Goal: Task Accomplishment & Management: Manage account settings

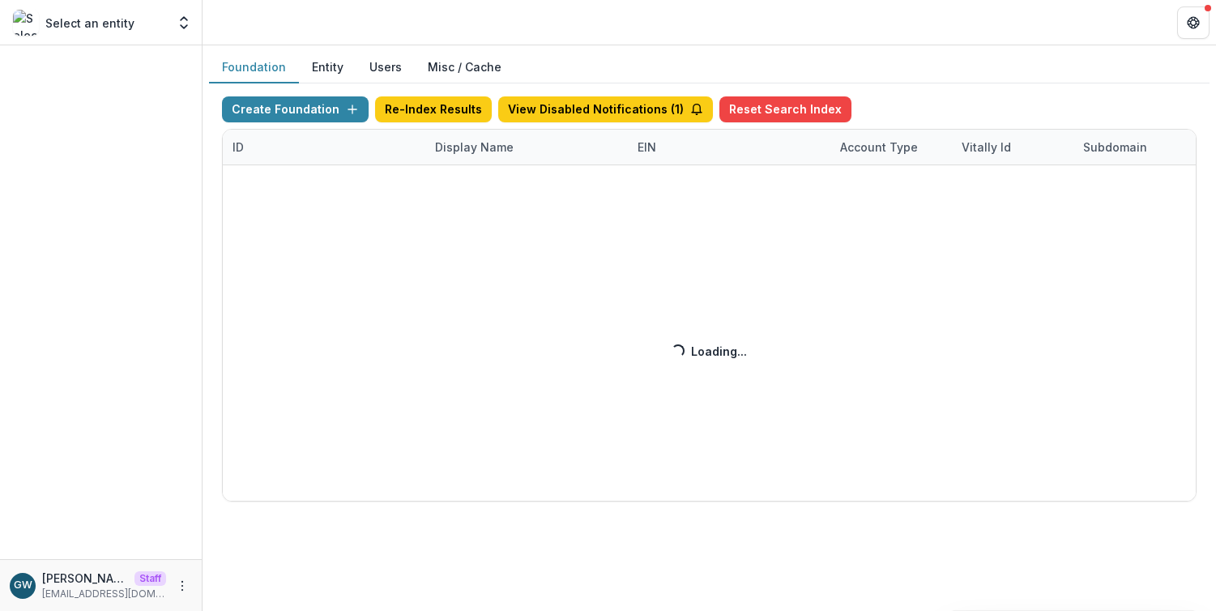
click at [330, 72] on button "Entity" at bounding box center [328, 68] width 58 height 32
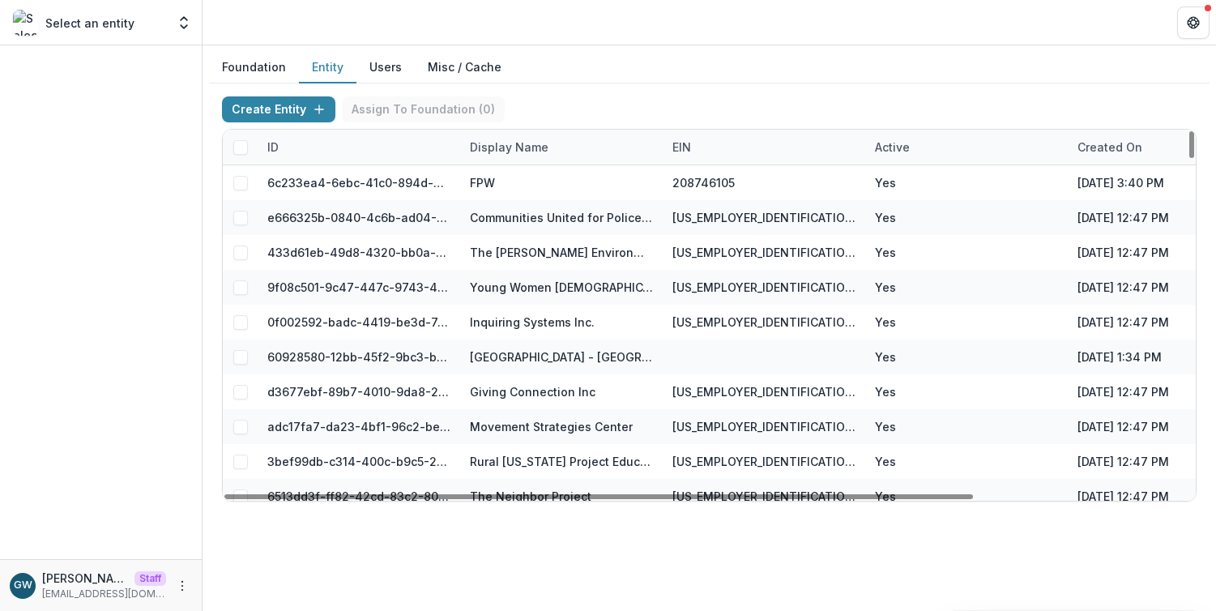
click at [505, 139] on div "Display Name" at bounding box center [509, 147] width 98 height 17
click at [521, 185] on input at bounding box center [560, 184] width 194 height 26
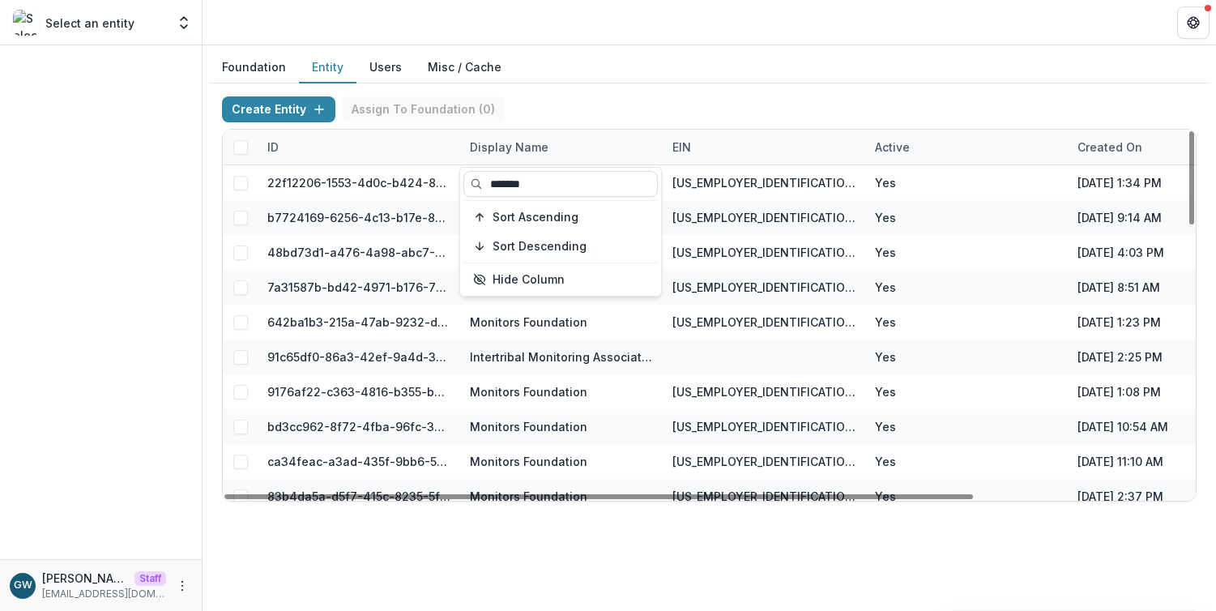
type input "*******"
click at [599, 100] on div "Create Entity Assign To Foundation ( 0 )" at bounding box center [709, 112] width 974 height 32
click at [376, 74] on button "Users" at bounding box center [385, 68] width 58 height 32
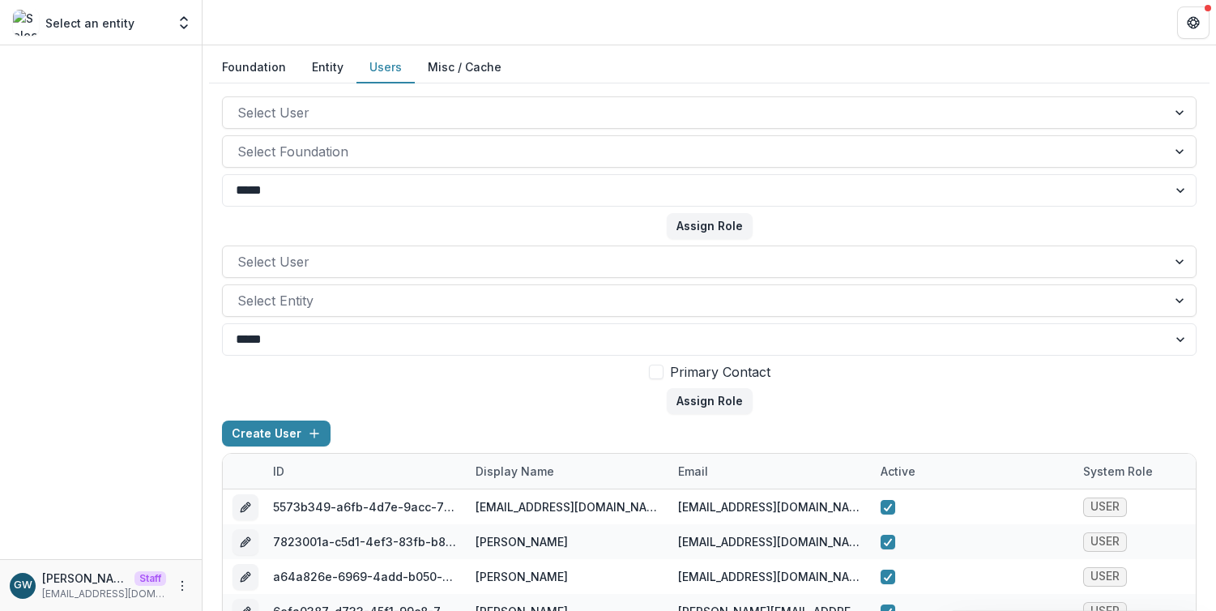
click at [704, 478] on div "email" at bounding box center [692, 471] width 49 height 17
click at [748, 336] on input at bounding box center [768, 339] width 194 height 26
paste input "**********"
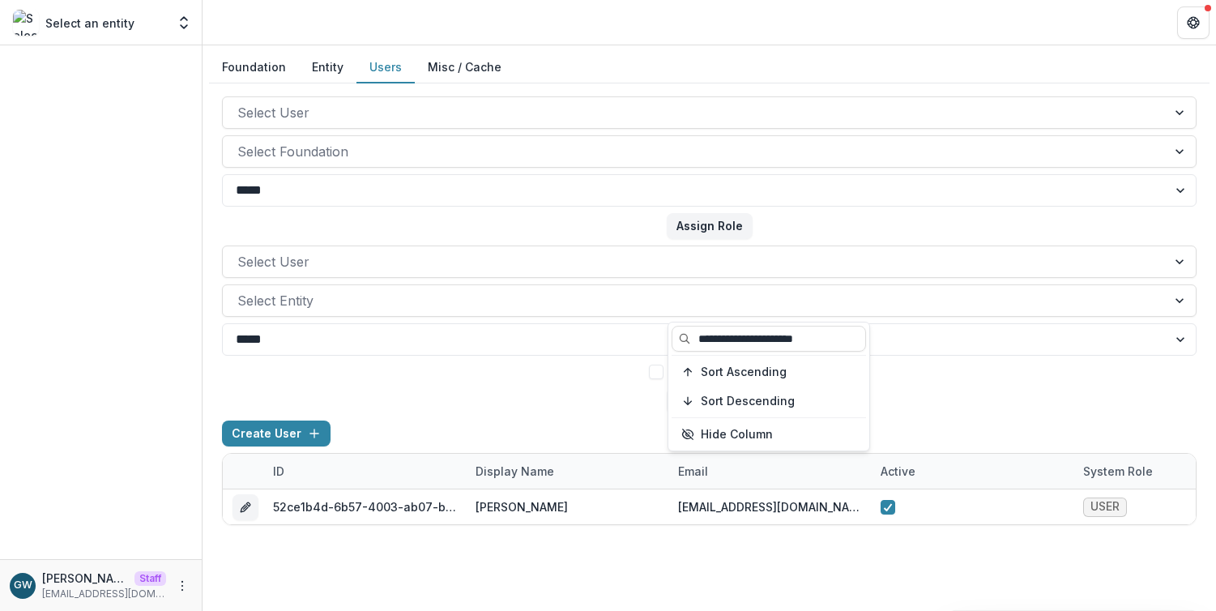
type input "**********"
click at [932, 386] on form "Select User Select Entity ***** **** Primary Contact Assign Role" at bounding box center [709, 329] width 974 height 168
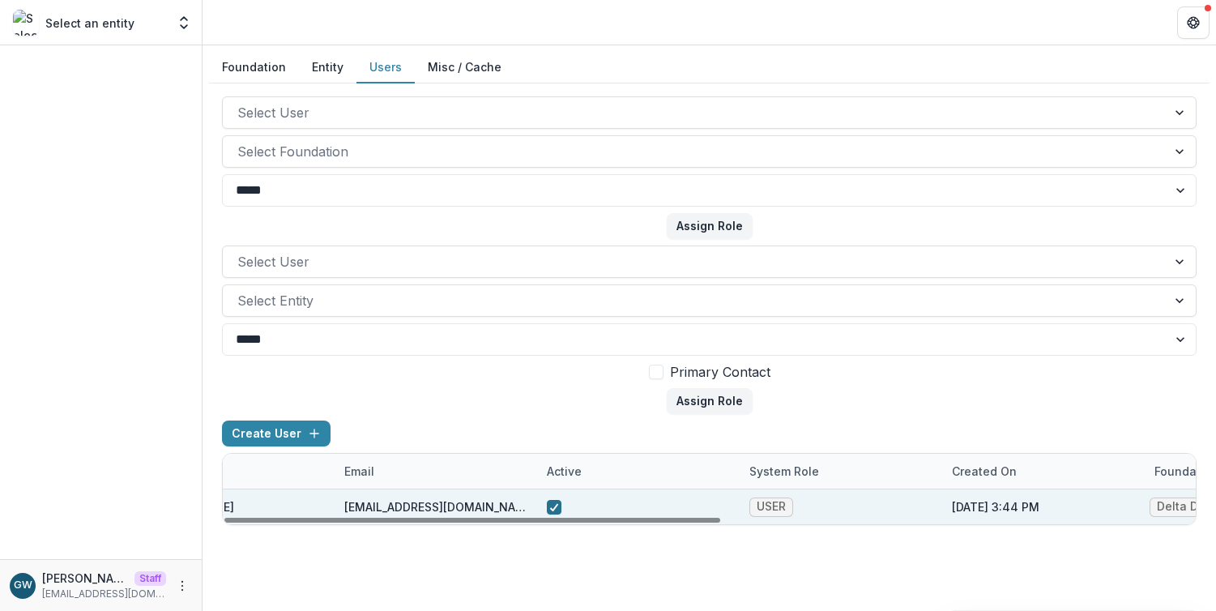
scroll to position [0, 931]
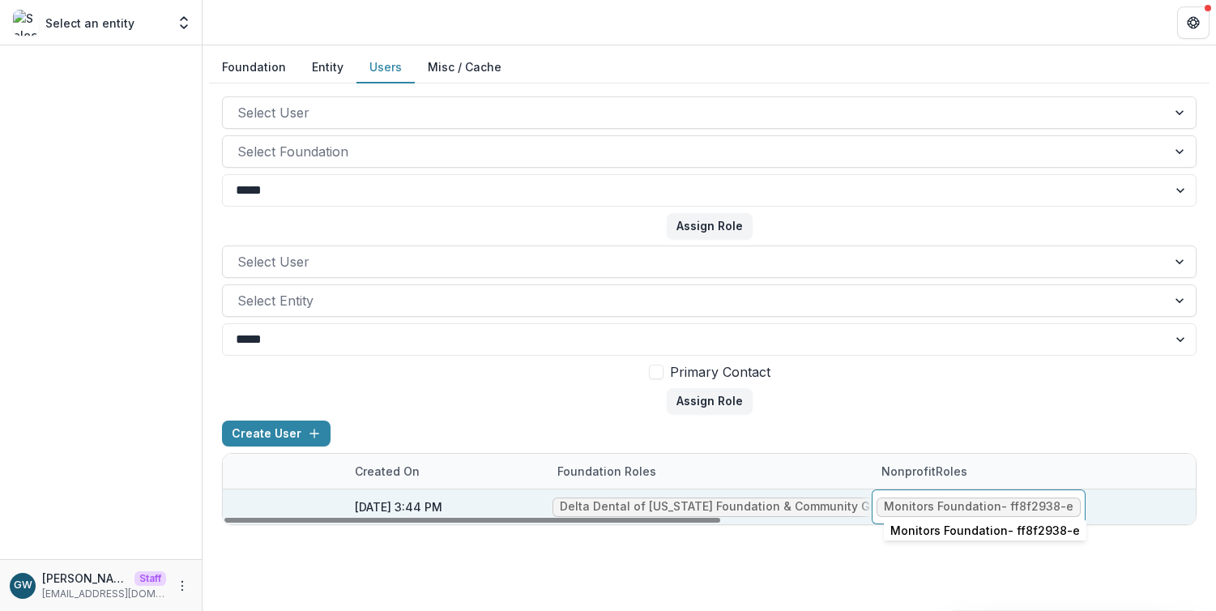
drag, startPoint x: 1068, startPoint y: 506, endPoint x: 1037, endPoint y: 505, distance: 30.8
click at [1009, 506] on div "Monitors Foundation - ff8f2938-e" at bounding box center [979, 507] width 190 height 14
drag, startPoint x: 1008, startPoint y: 507, endPoint x: 1021, endPoint y: 506, distance: 13.0
click at [1021, 506] on div "Monitors Foundation - ff8f2938-e" at bounding box center [979, 507] width 190 height 14
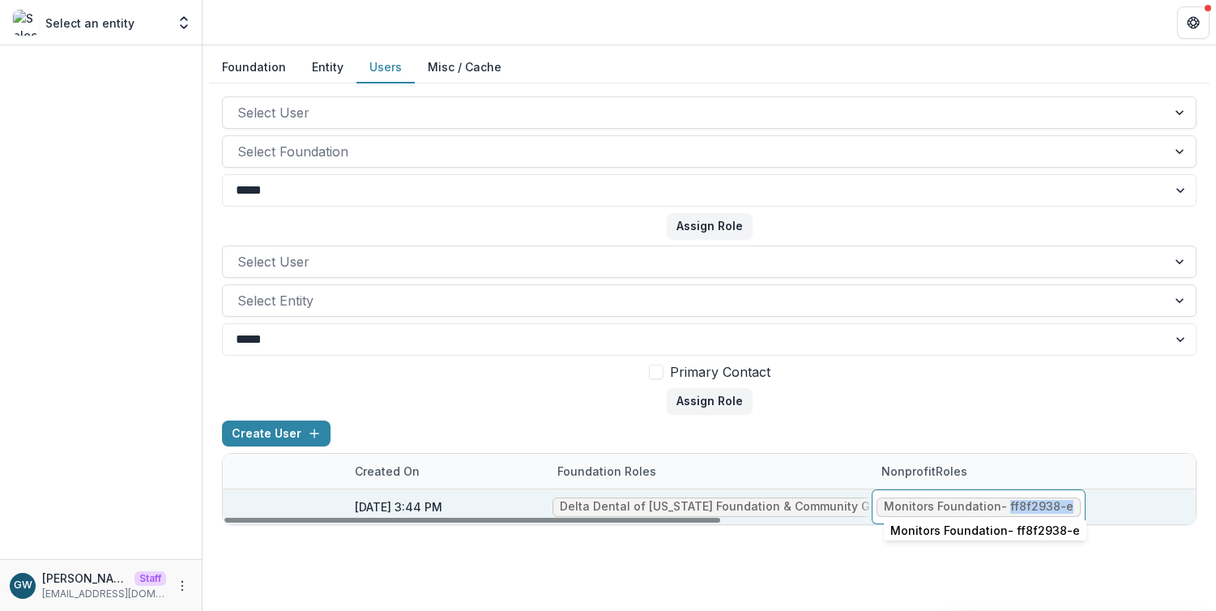
drag, startPoint x: 1067, startPoint y: 506, endPoint x: 1008, endPoint y: 505, distance: 58.3
click at [1008, 505] on span "Monitors Foundation - ff8f2938-e" at bounding box center [978, 506] width 204 height 19
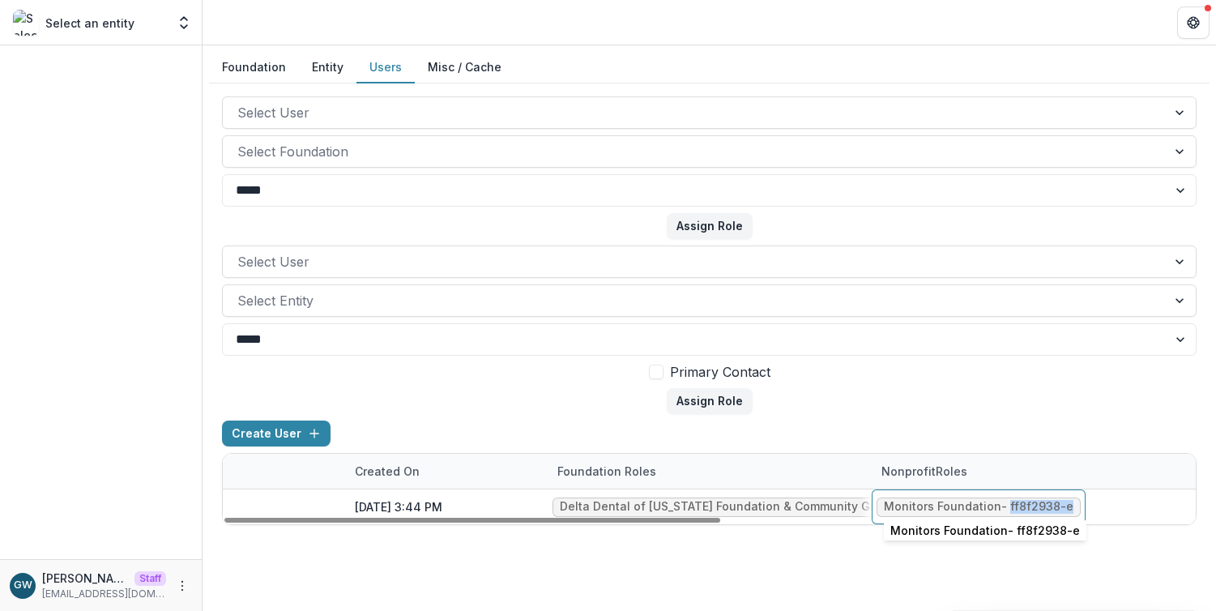
copy div "ff8f2938-e"
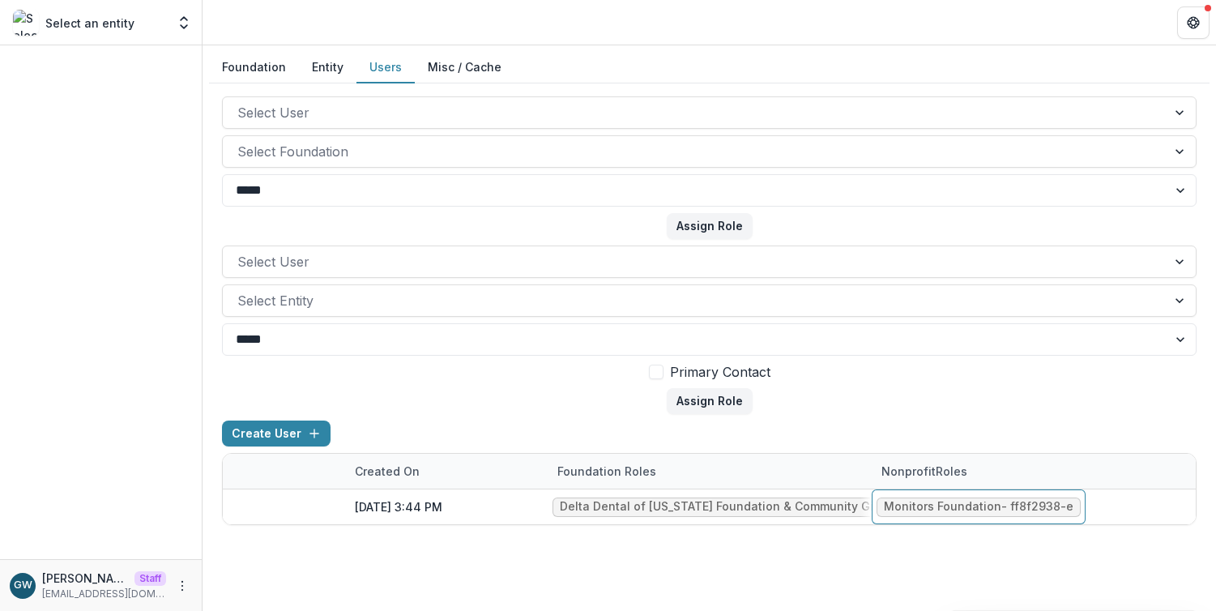
click at [326, 71] on button "Entity" at bounding box center [328, 68] width 58 height 32
click at [328, 69] on button "Entity" at bounding box center [328, 68] width 58 height 32
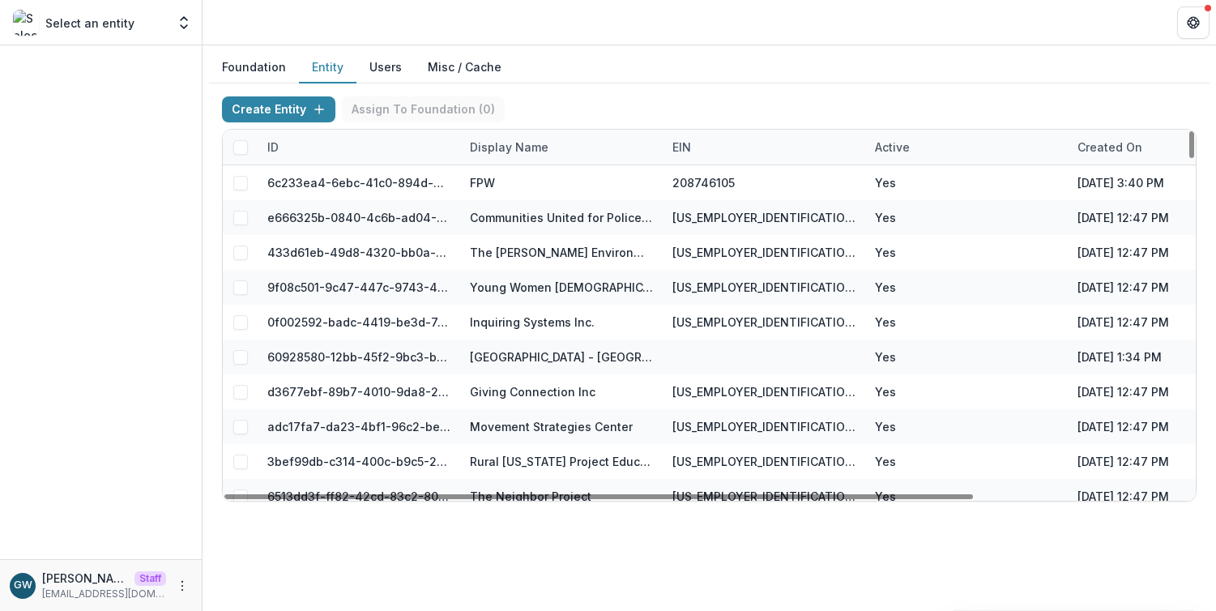
click at [364, 149] on div "ID" at bounding box center [359, 147] width 202 height 35
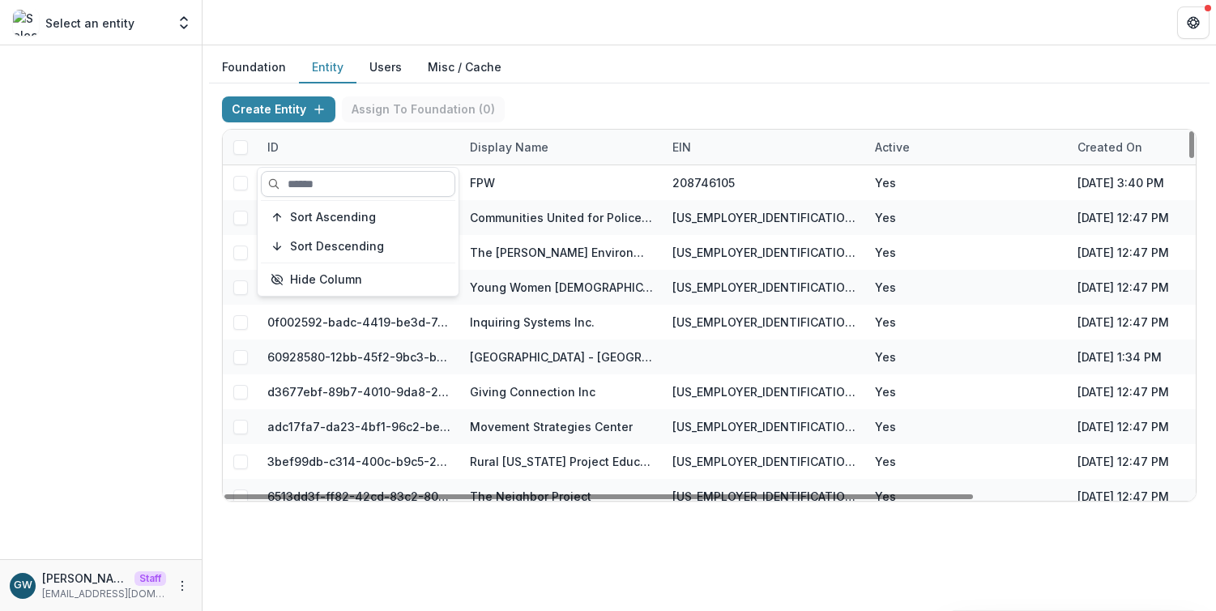
click at [373, 182] on input at bounding box center [358, 184] width 194 height 26
paste input "**********"
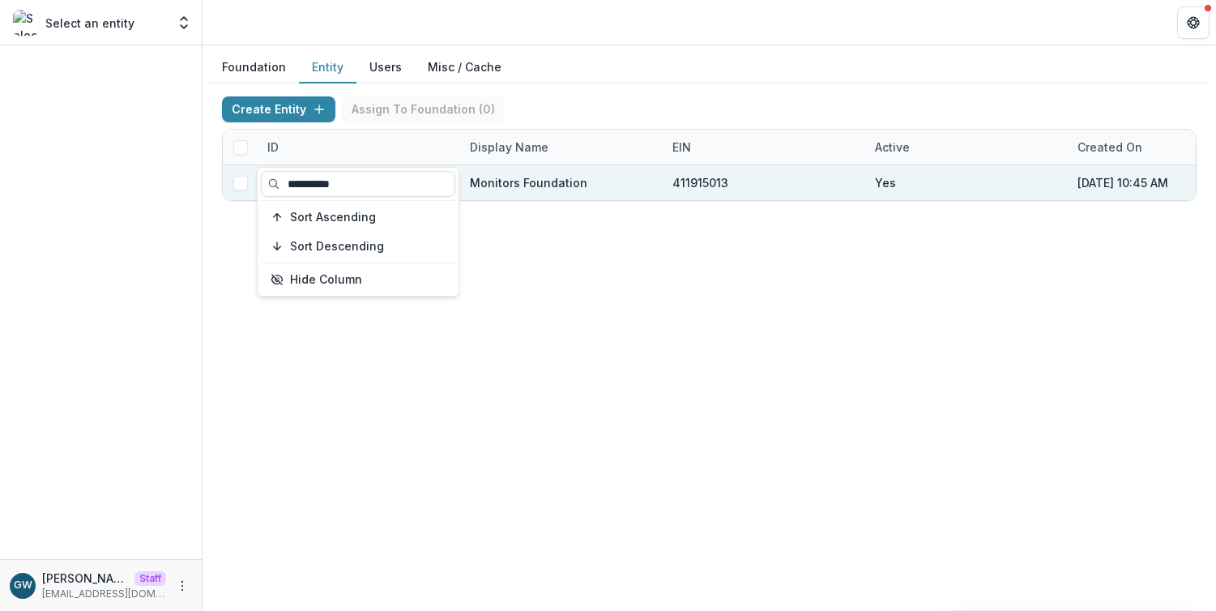
type input "**********"
click at [621, 105] on div "Create Entity Assign To Foundation ( 0 )" at bounding box center [709, 112] width 974 height 32
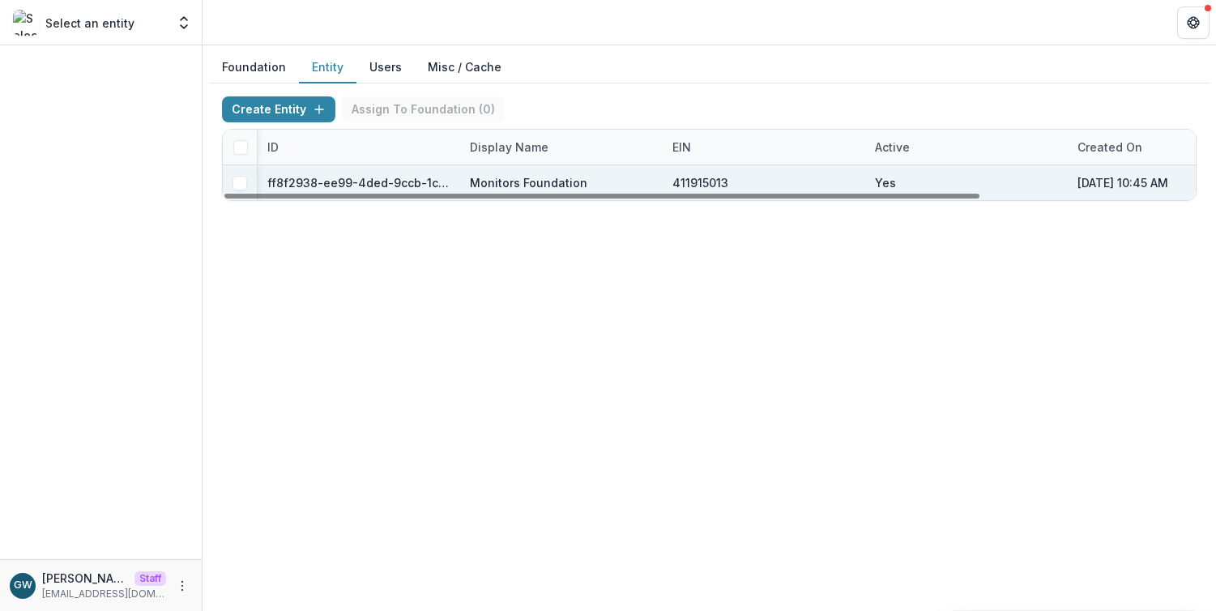
scroll to position [0, 277]
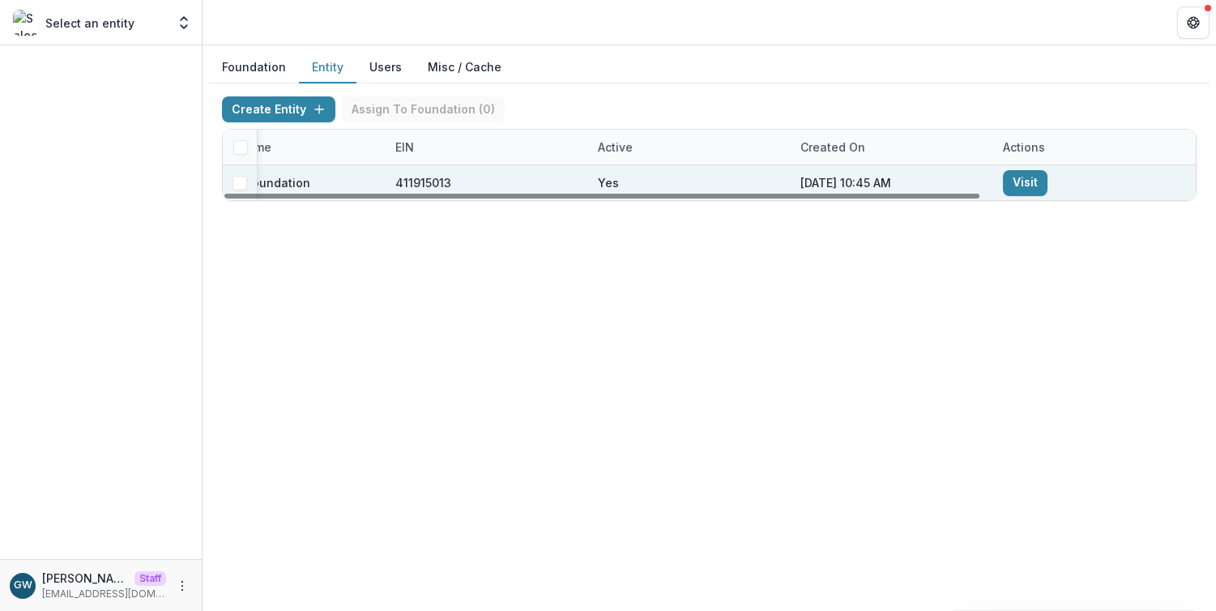
click at [1040, 182] on link "Visit" at bounding box center [1025, 183] width 45 height 26
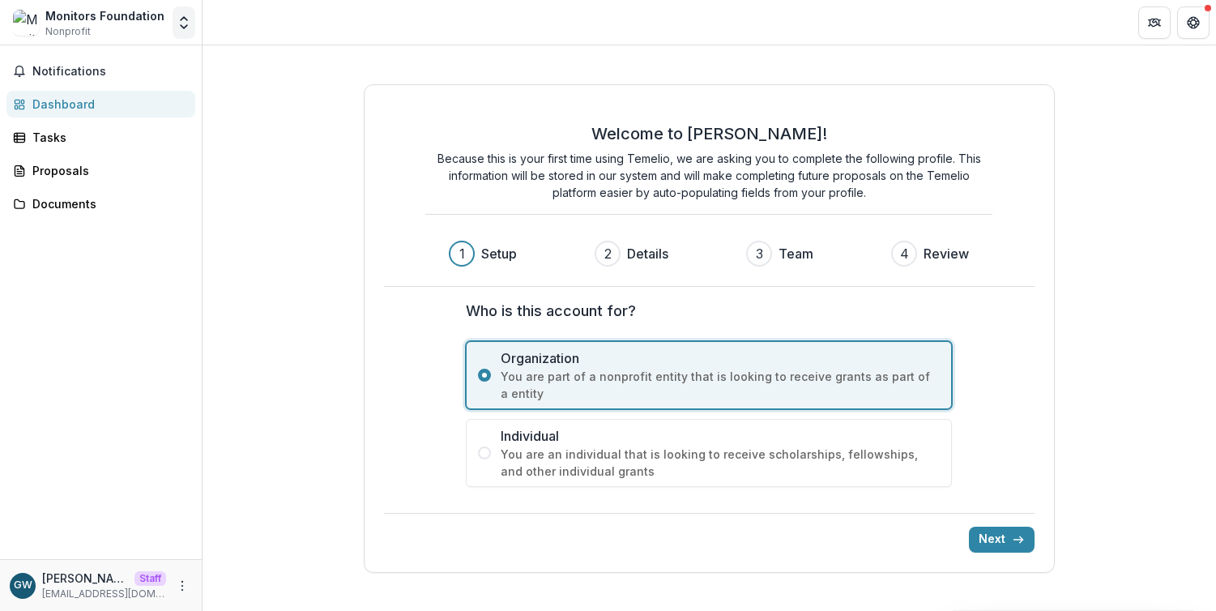
click at [190, 19] on icon "Open entity switcher" at bounding box center [184, 23] width 16 height 16
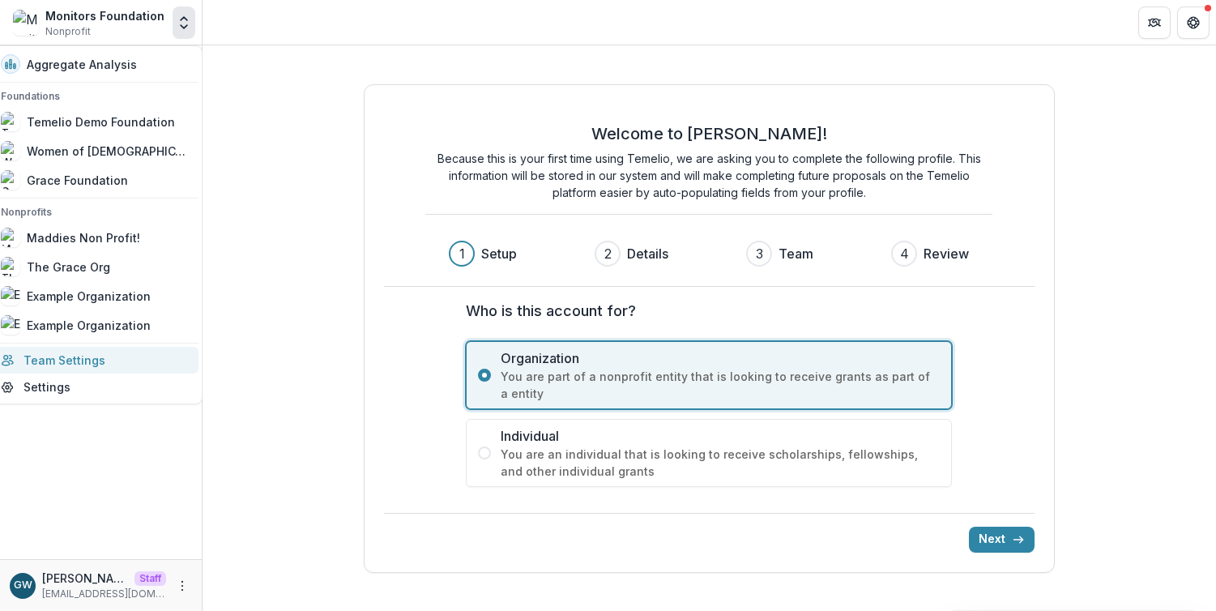
click at [79, 354] on link "Team Settings" at bounding box center [94, 360] width 207 height 27
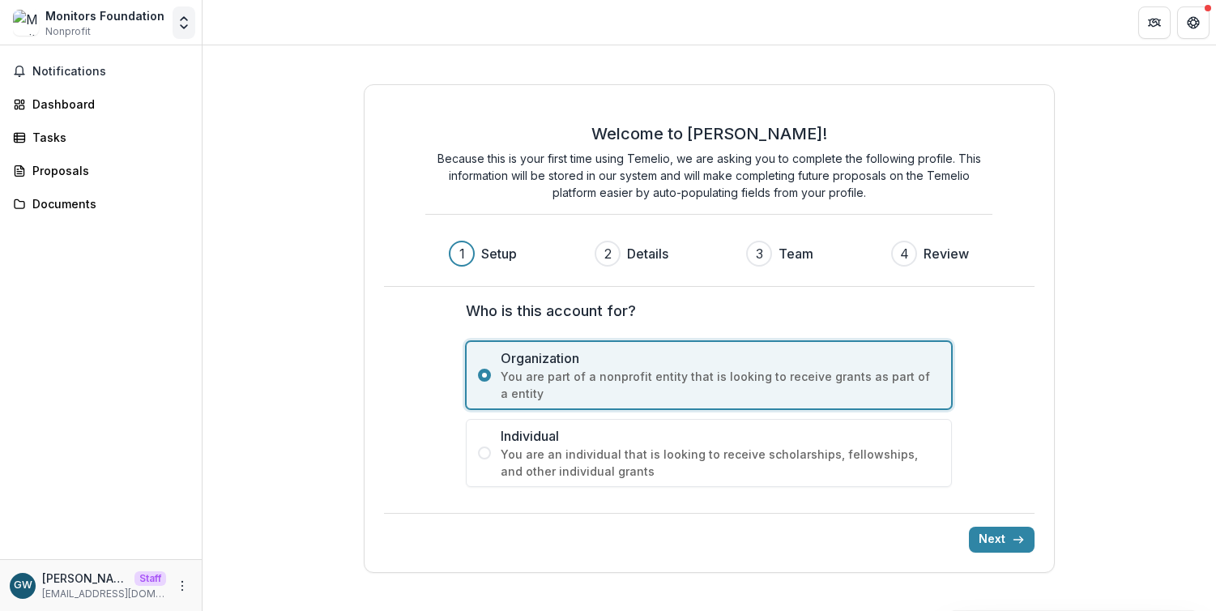
click at [181, 23] on icon "Open entity switcher" at bounding box center [184, 23] width 16 height 16
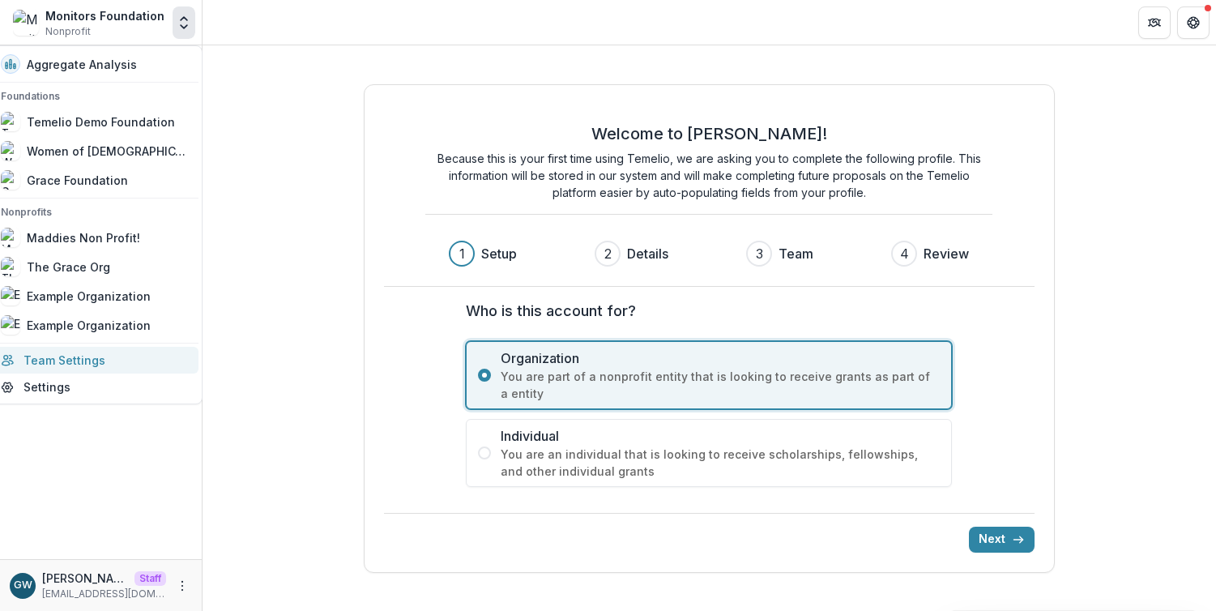
click at [75, 357] on link "Team Settings" at bounding box center [94, 360] width 207 height 27
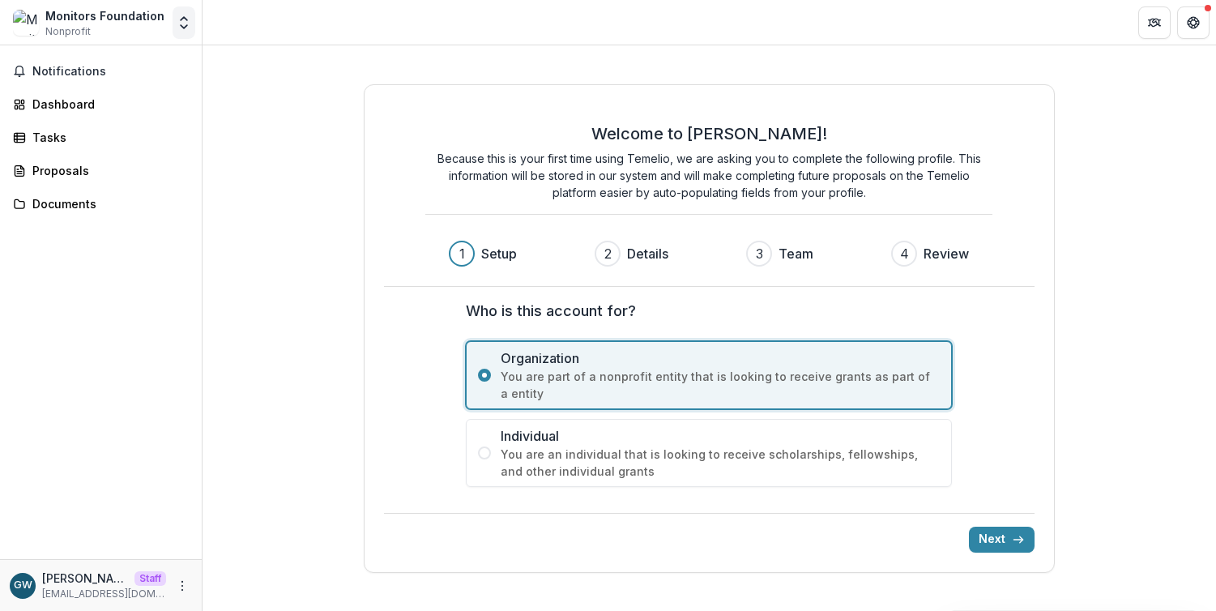
click at [185, 18] on polyline "Open entity switcher" at bounding box center [184, 18] width 6 height 3
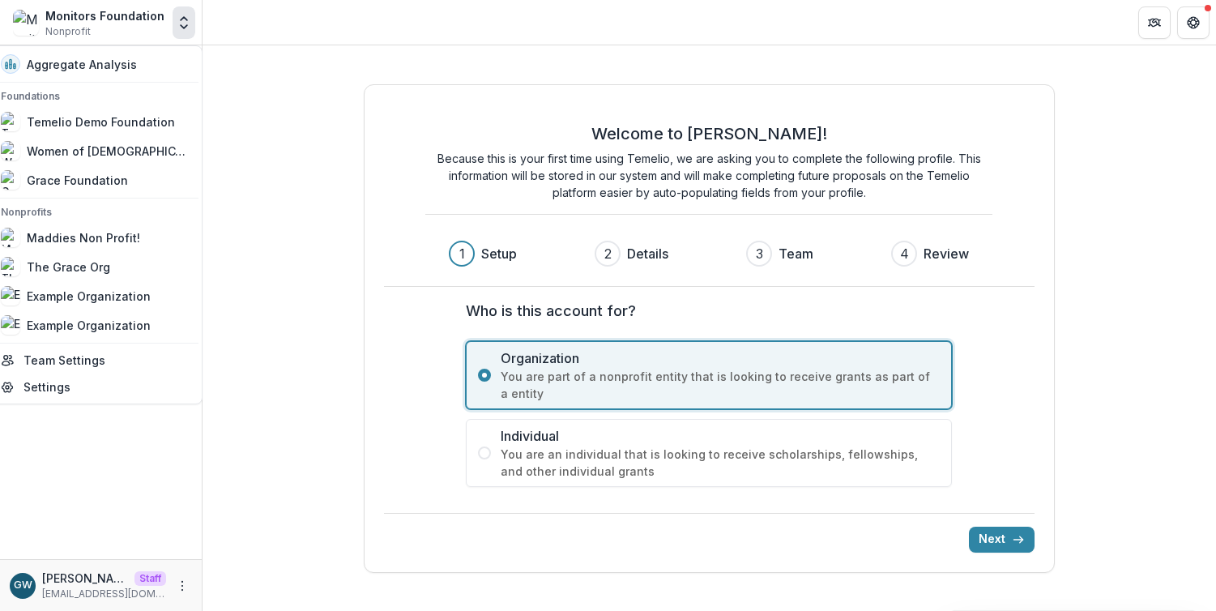
click at [282, 307] on div "Welcome to Temelio! Because this is your first time using Temelio, we are askin…" at bounding box center [708, 327] width 1013 height 565
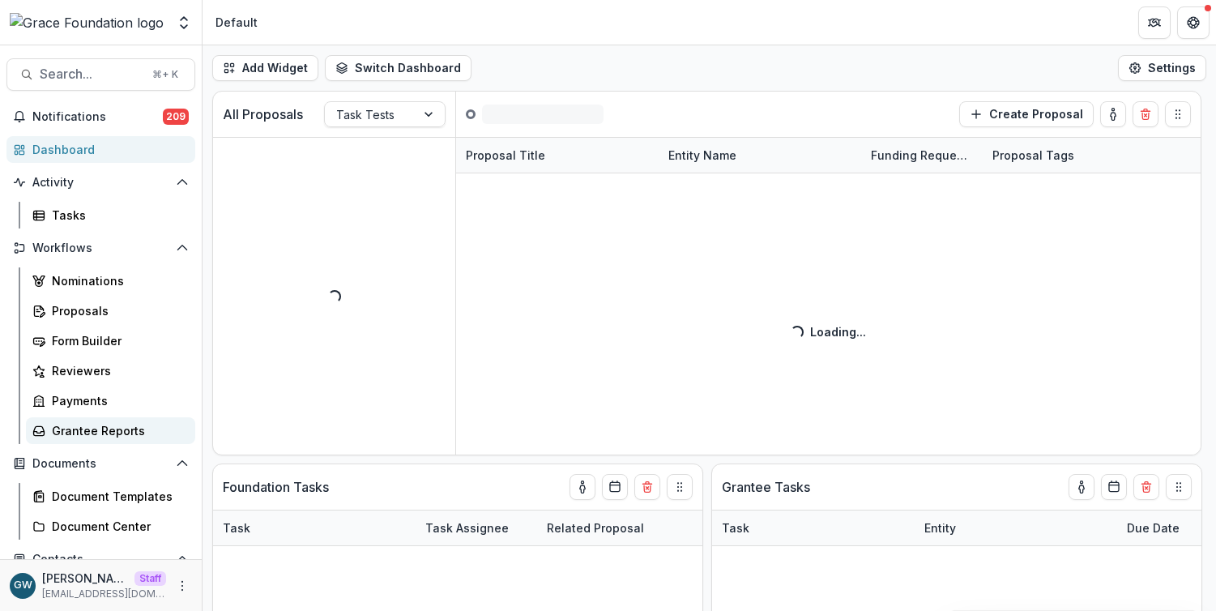
select select "******"
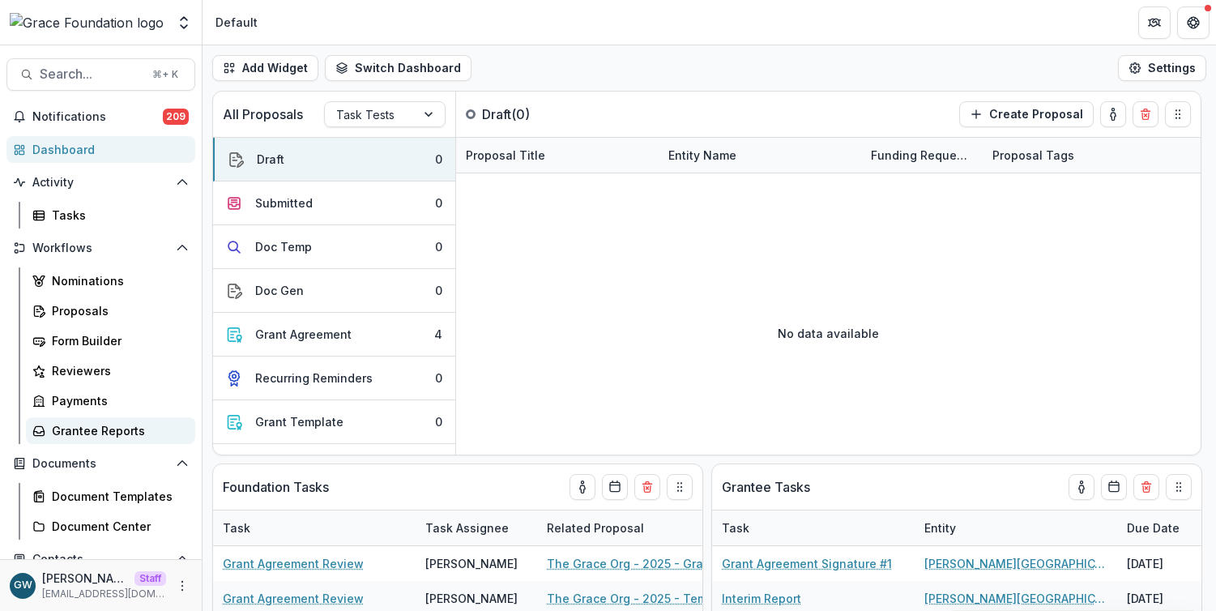
click at [98, 435] on div "Grantee Reports" at bounding box center [117, 430] width 130 height 17
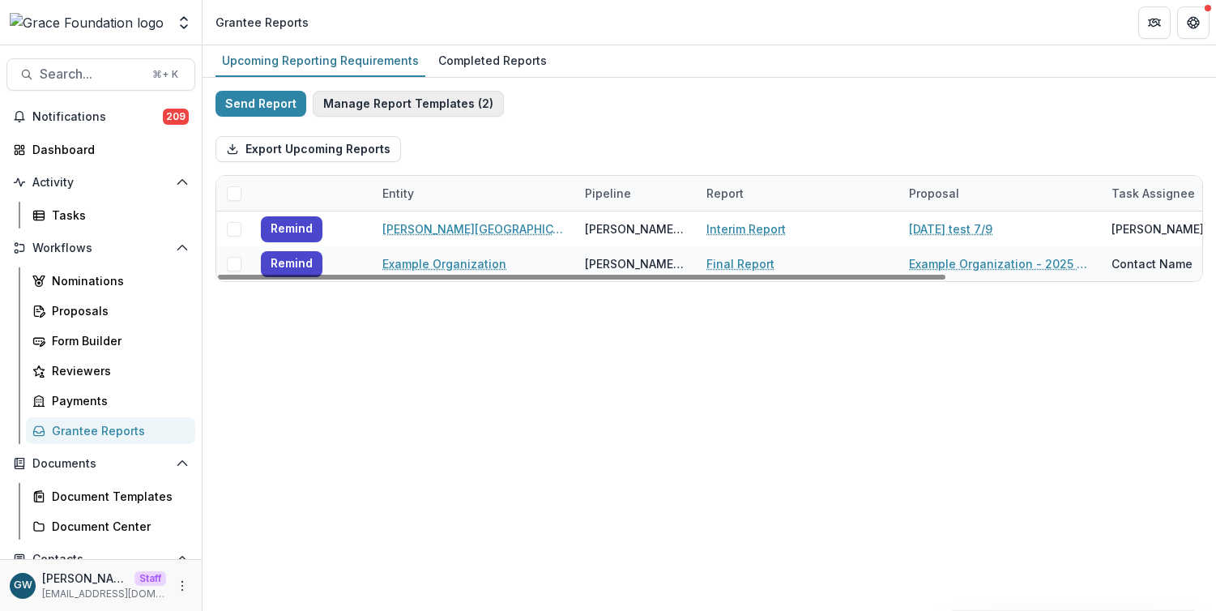
click at [357, 113] on button "Manage Report Templates ( 2 )" at bounding box center [408, 104] width 191 height 26
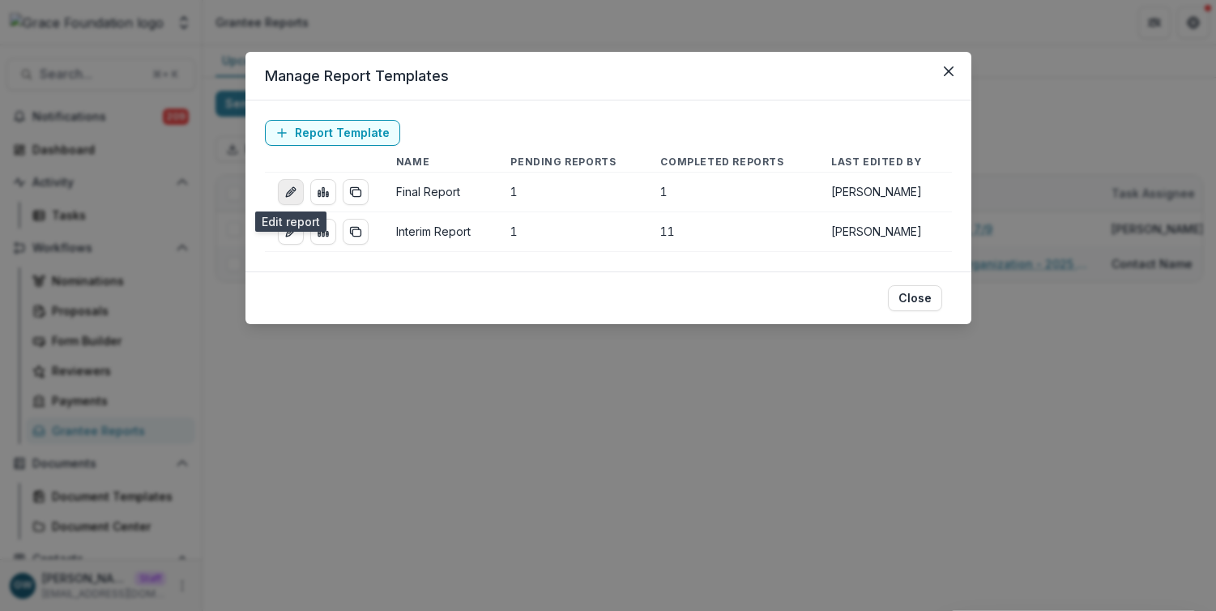
click at [292, 194] on icon "edit-report" at bounding box center [290, 191] width 13 height 13
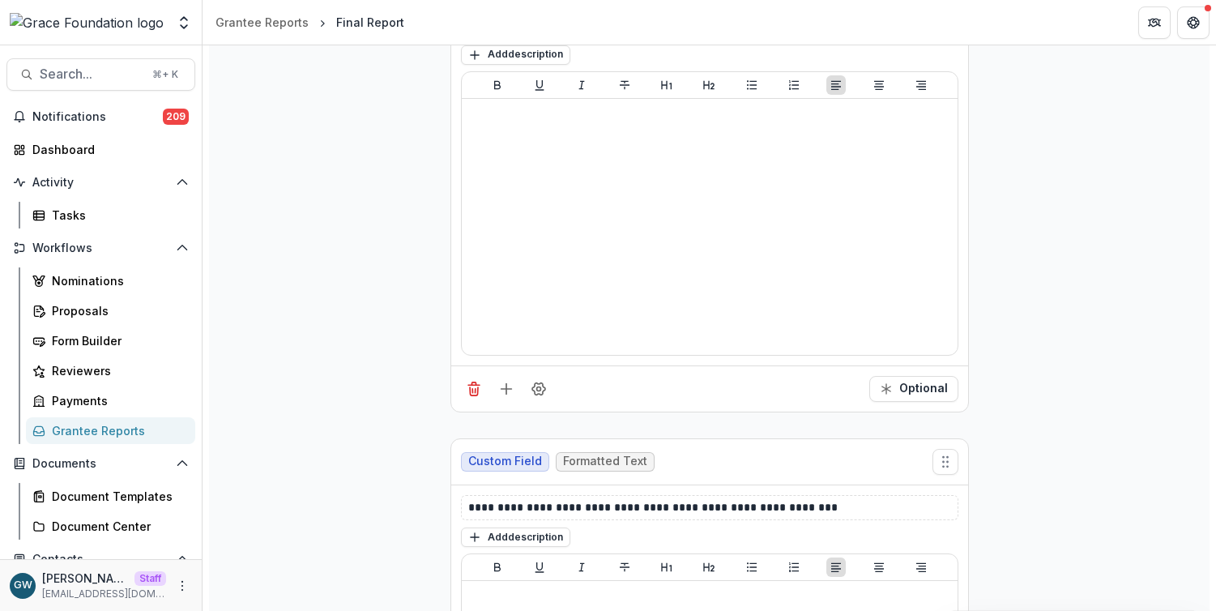
scroll to position [752, 0]
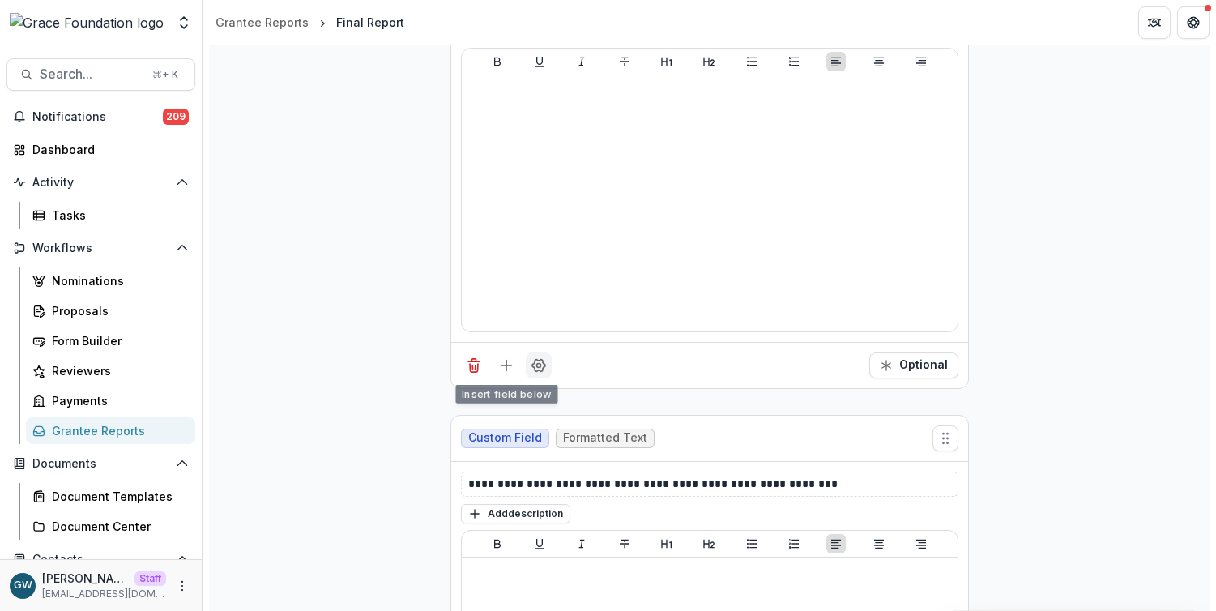
click at [532, 364] on icon "Field Settings" at bounding box center [538, 365] width 13 height 12
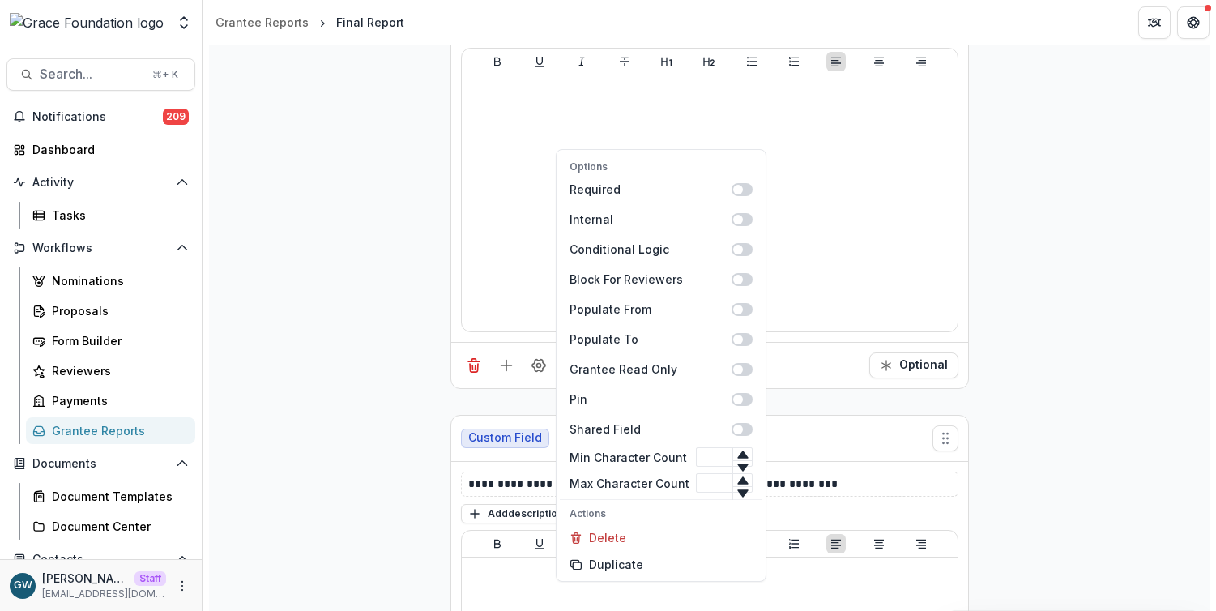
click at [1071, 280] on div "**********" at bounding box center [709, 439] width 1000 height 1888
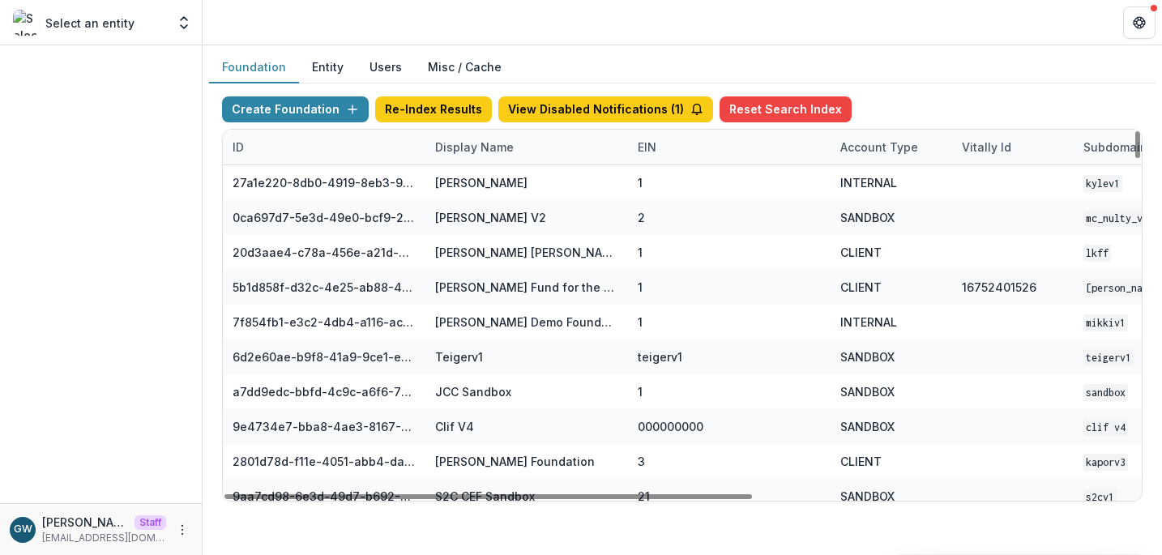
click at [498, 147] on div "Display Name" at bounding box center [474, 147] width 98 height 17
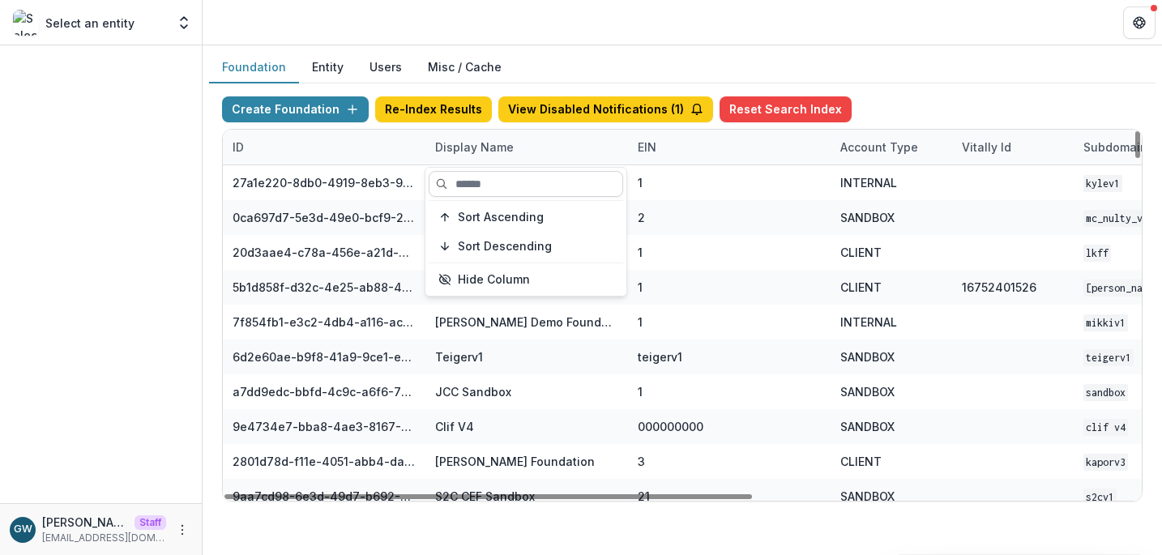
click at [498, 186] on input at bounding box center [525, 184] width 194 height 26
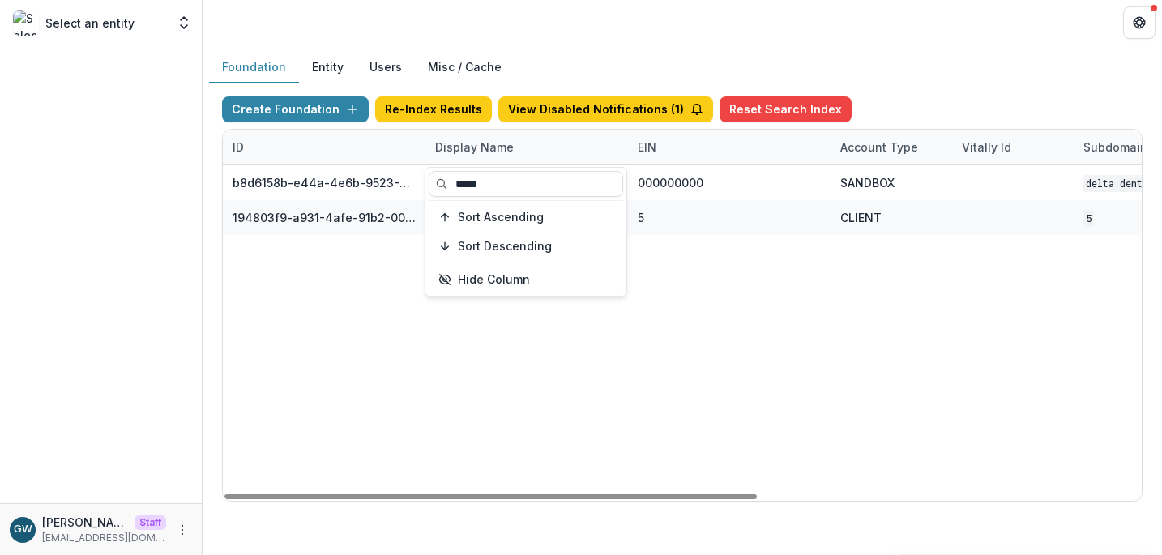
type input "*****"
click at [961, 92] on div "Create Foundation Re-Index Results View Disabled Notifications ( 1 ) Reset Sear…" at bounding box center [682, 298] width 946 height 431
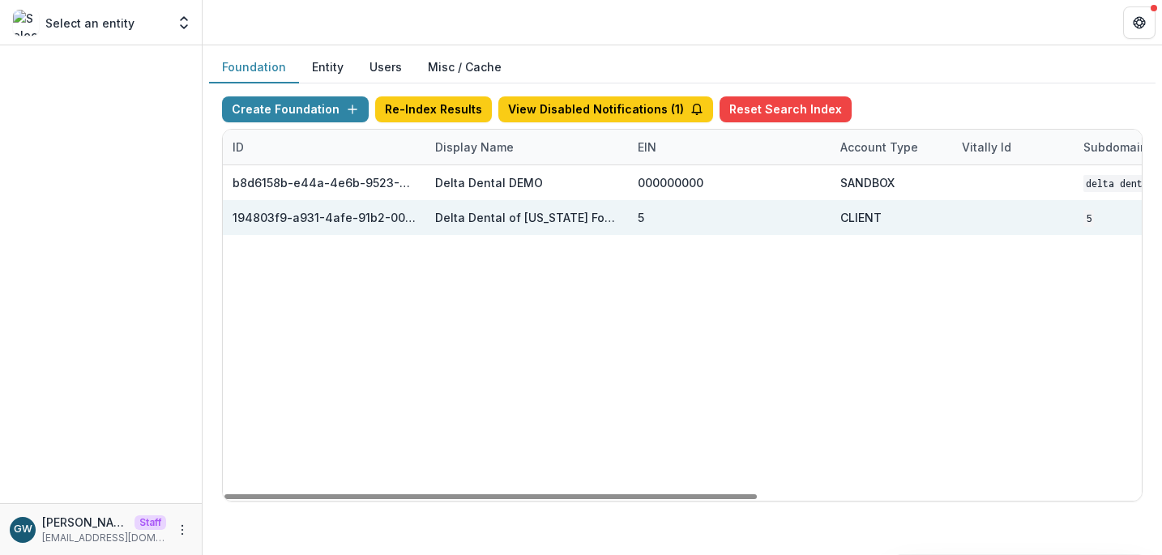
scroll to position [0, 661]
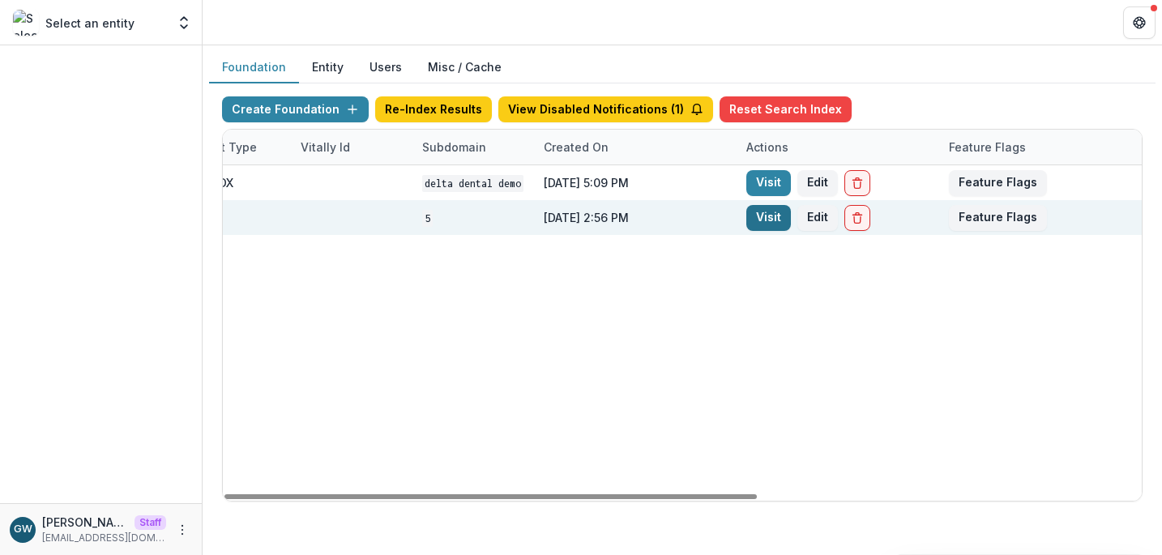
click at [763, 220] on link "Visit" at bounding box center [768, 218] width 45 height 26
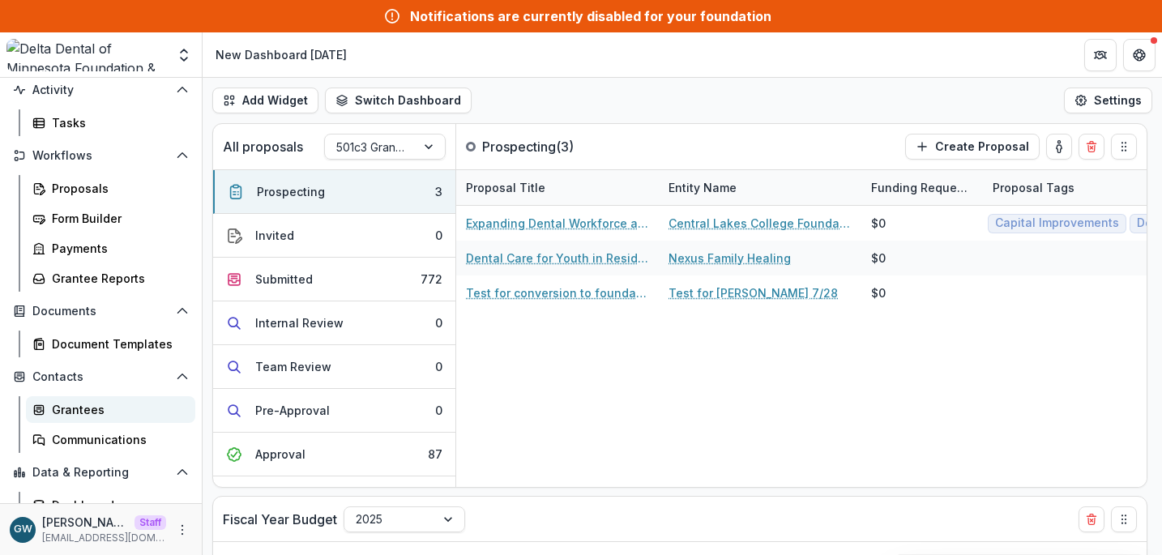
scroll to position [153, 0]
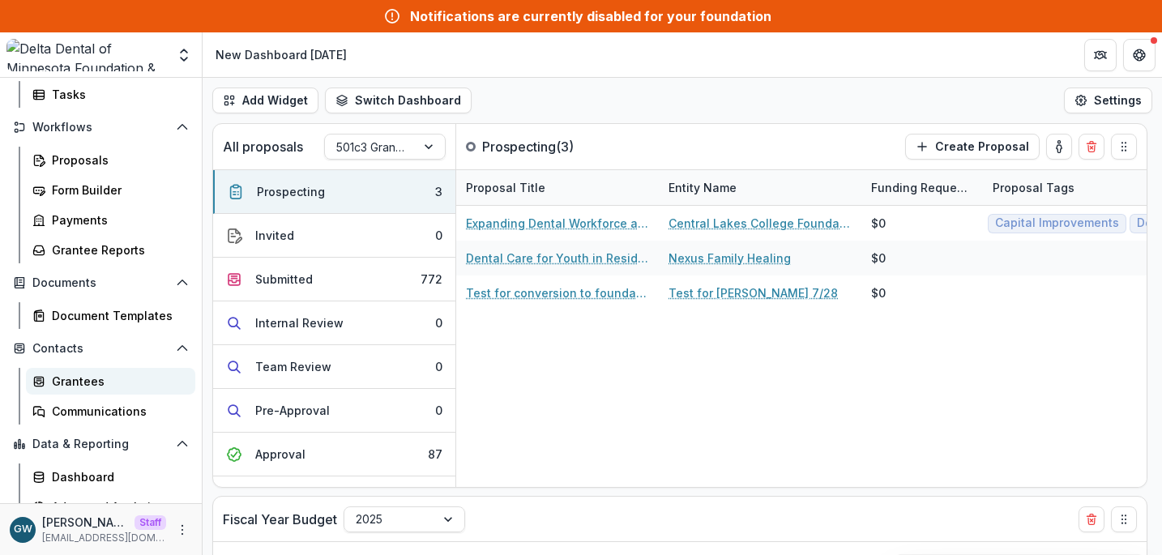
click at [77, 379] on div "Grantees" at bounding box center [117, 381] width 130 height 17
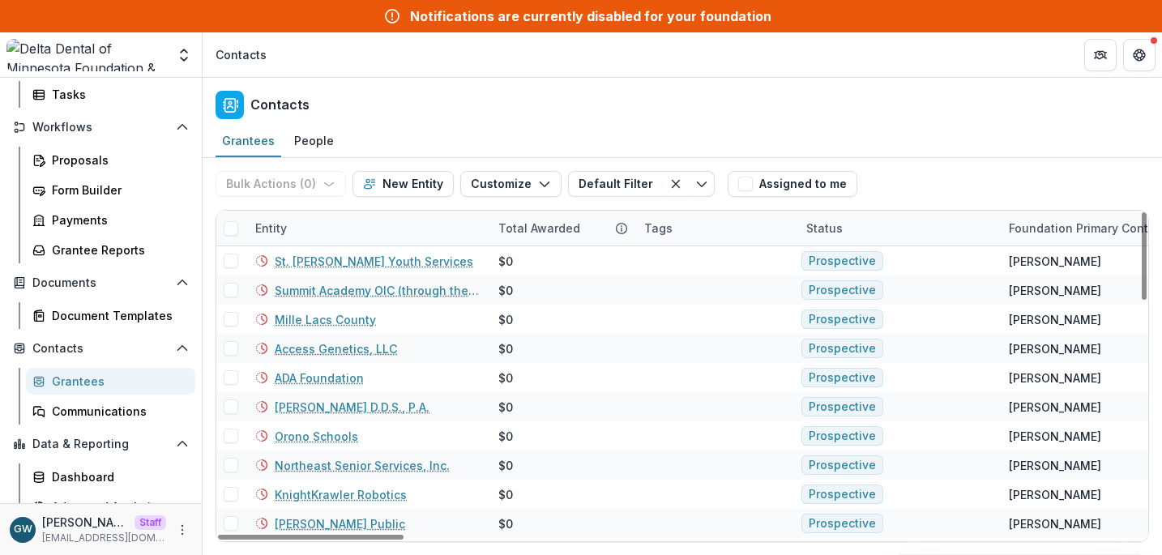
click at [309, 221] on div "Entity" at bounding box center [366, 228] width 243 height 35
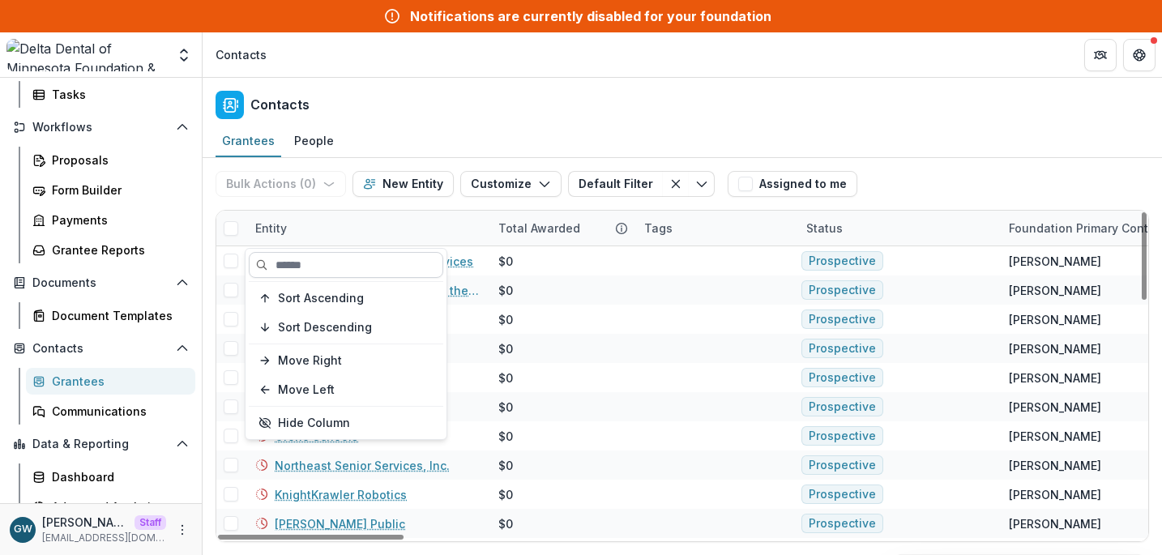
click at [323, 266] on input at bounding box center [346, 265] width 194 height 26
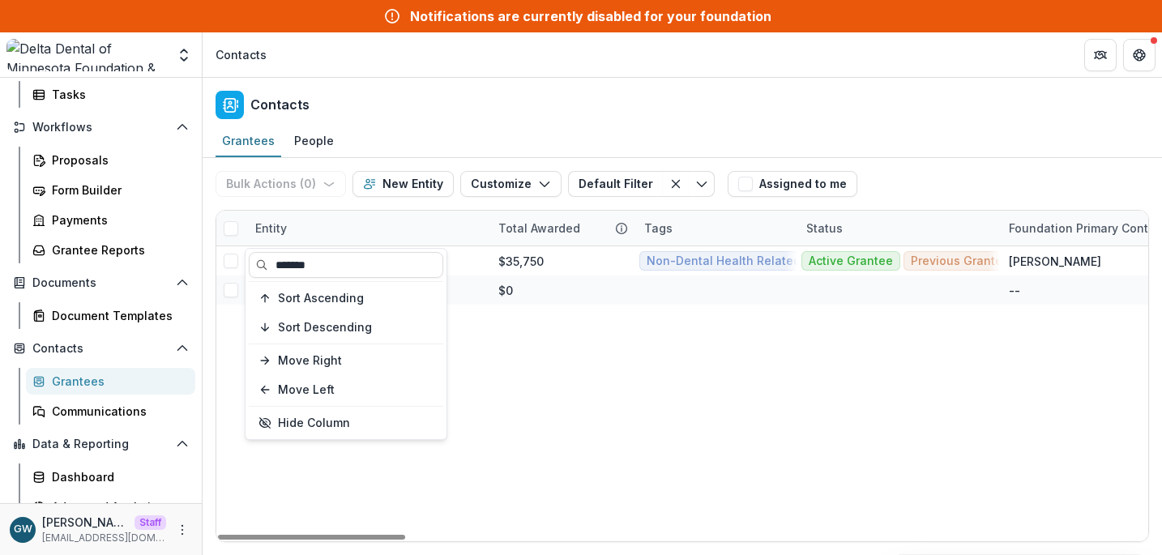
type input "*******"
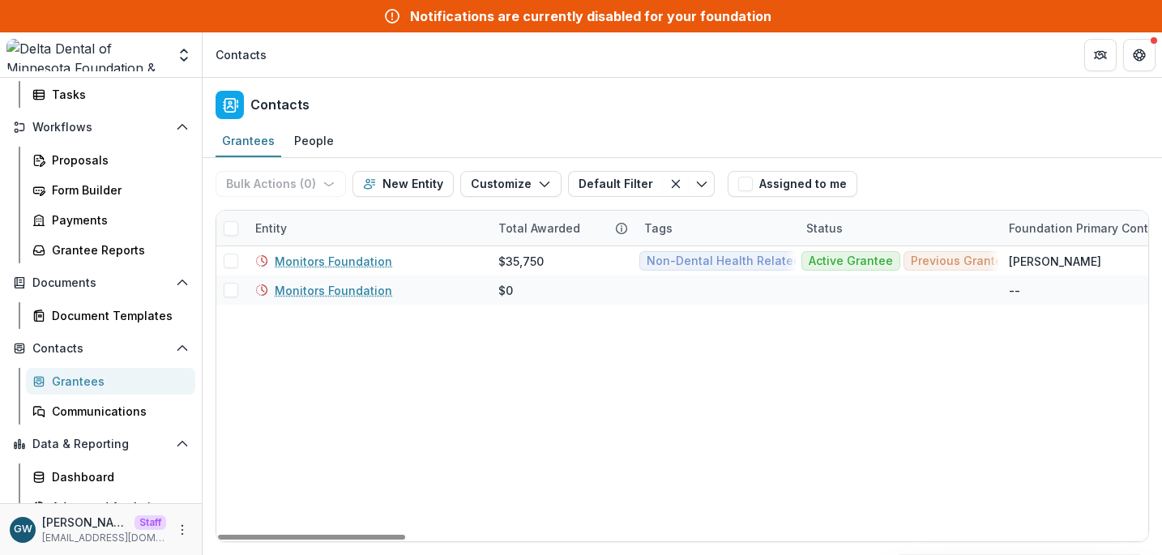
click at [936, 171] on div "Bulk Actions ( 0 ) Send Email Create Proposals Create Tasks New Entity Customiz…" at bounding box center [681, 184] width 933 height 52
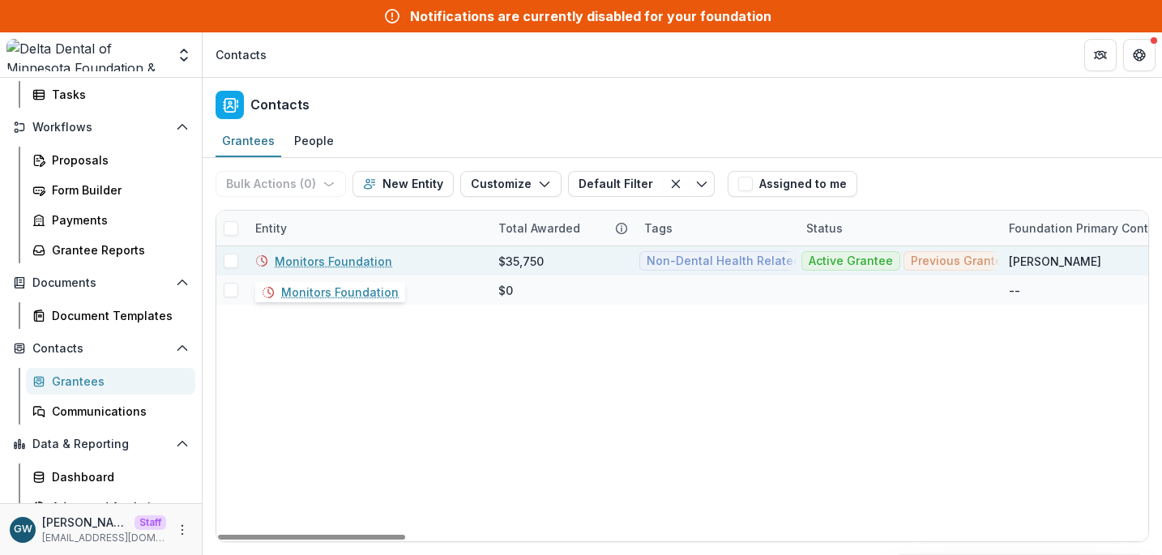
click at [353, 262] on link "Monitors Foundation" at bounding box center [333, 261] width 117 height 17
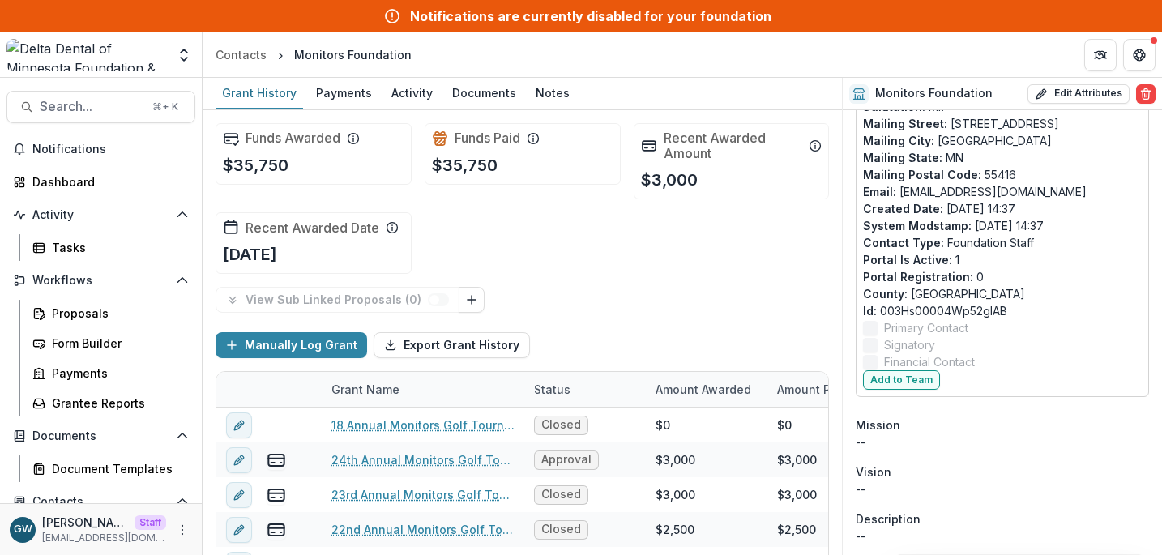
scroll to position [1430, 0]
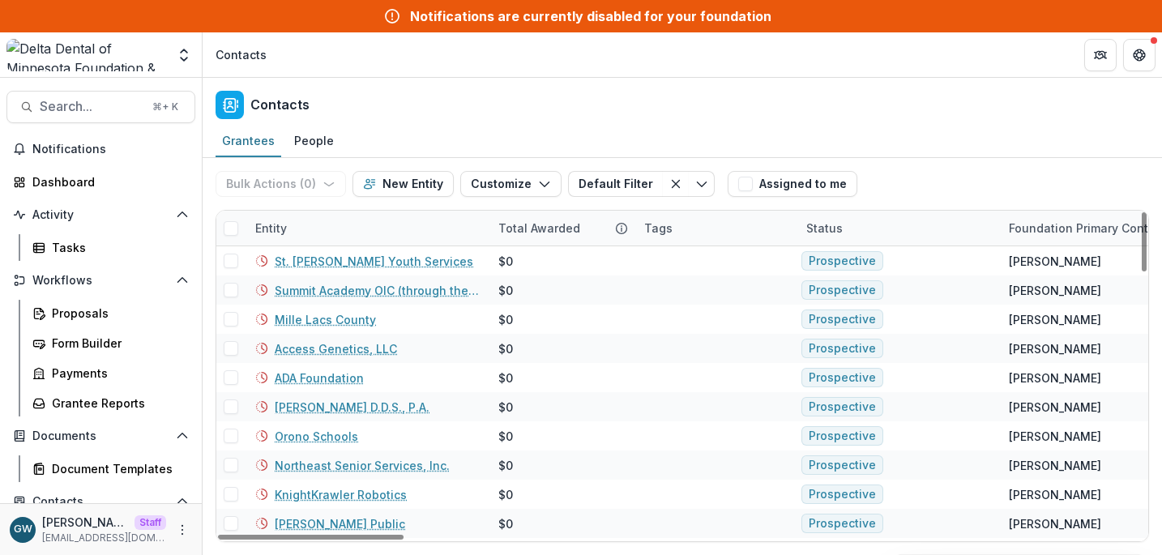
click at [322, 229] on div "Entity" at bounding box center [366, 228] width 243 height 35
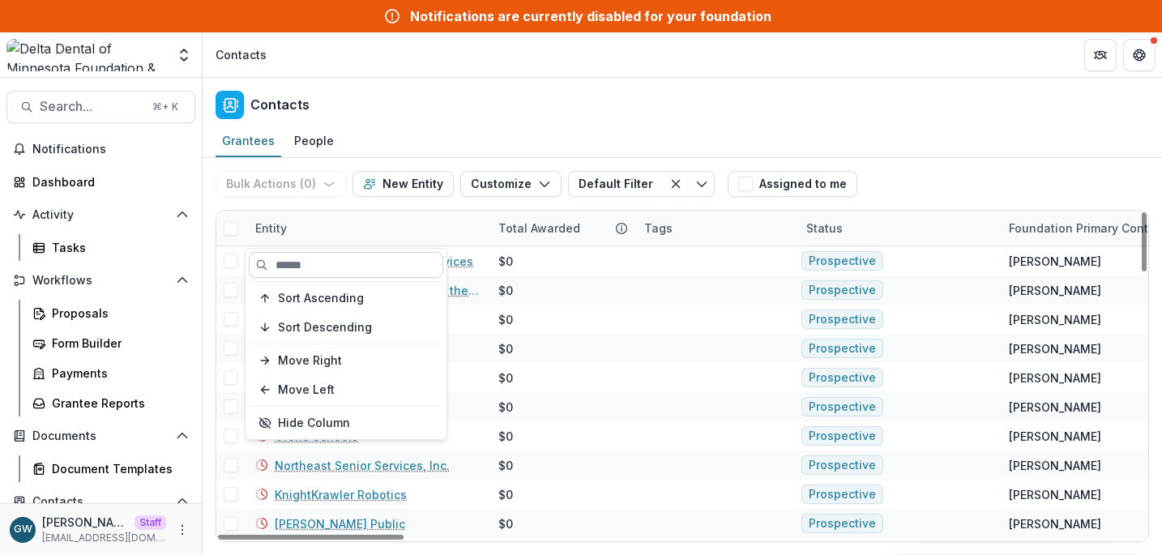
click at [332, 258] on input at bounding box center [346, 265] width 194 height 26
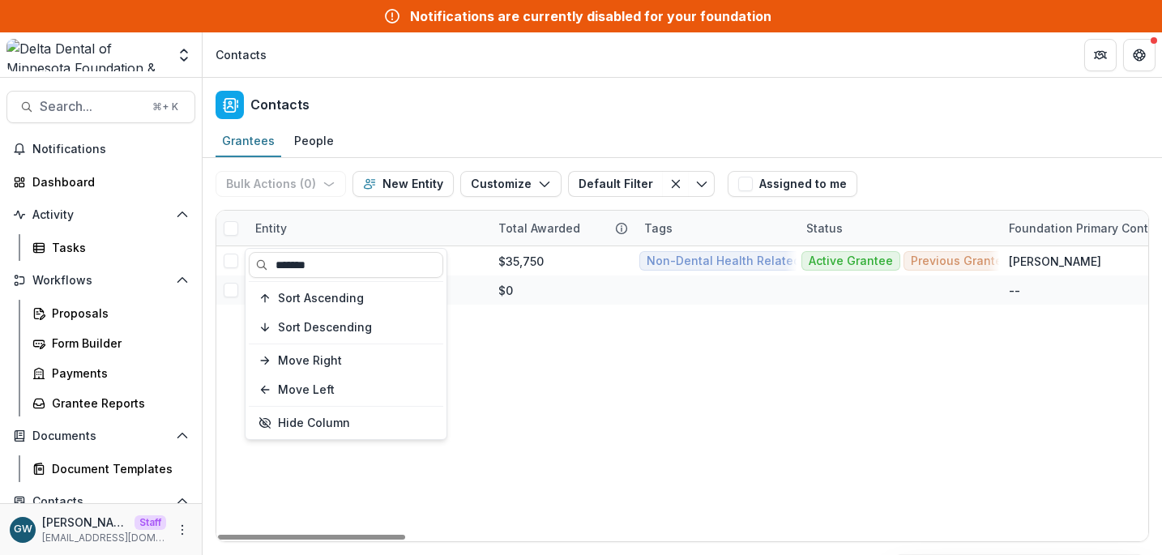
type input "*******"
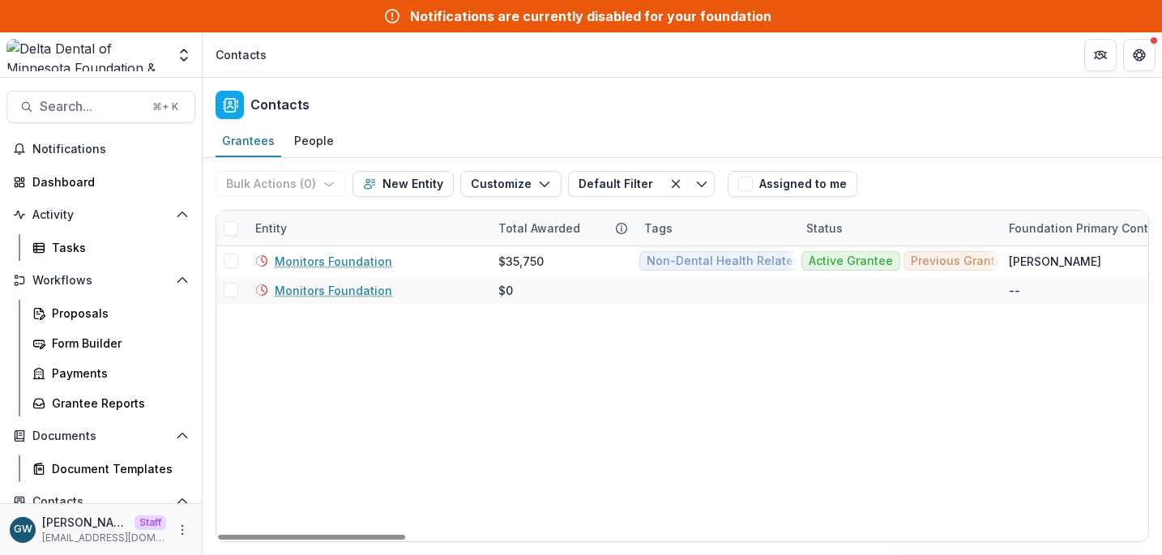
click at [931, 164] on div "Bulk Actions ( 0 ) Send Email Create Proposals Create Tasks New Entity Customiz…" at bounding box center [681, 184] width 933 height 52
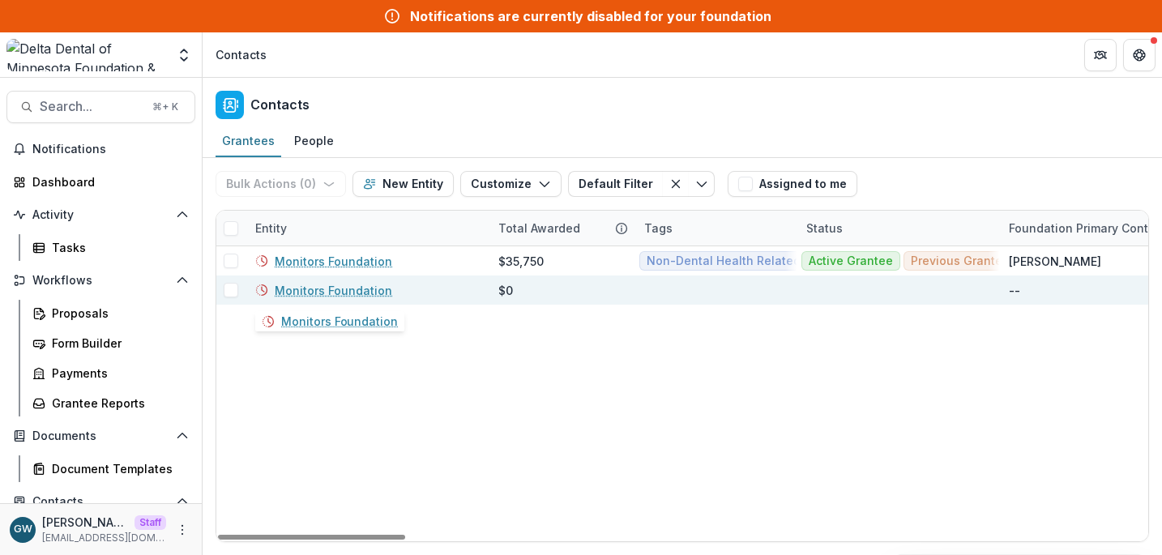
click at [307, 286] on link "Monitors Foundation" at bounding box center [333, 290] width 117 height 17
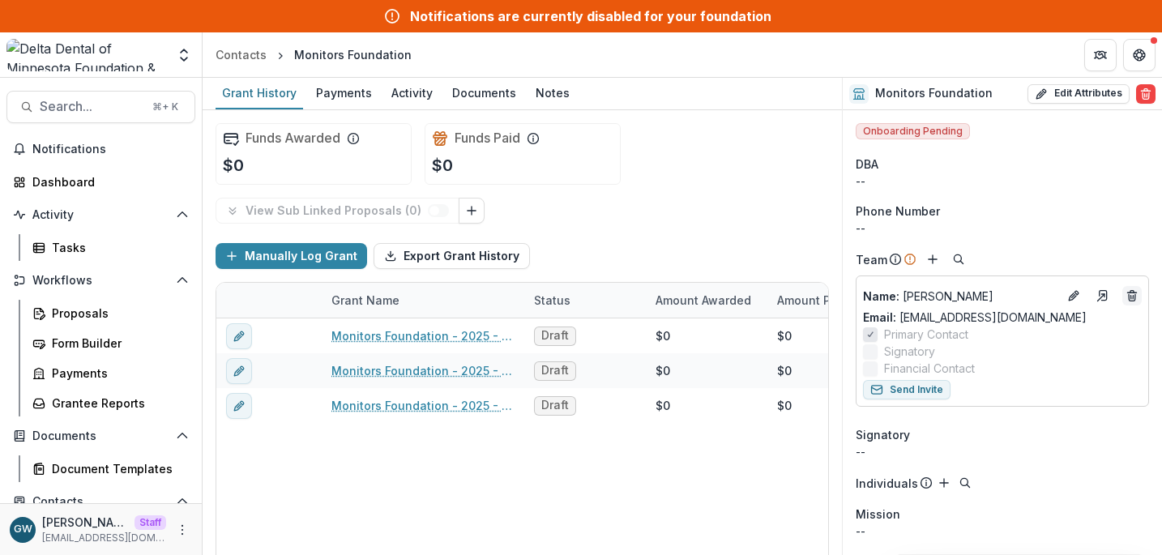
click at [1125, 296] on icon "Deletes" at bounding box center [1131, 295] width 13 height 13
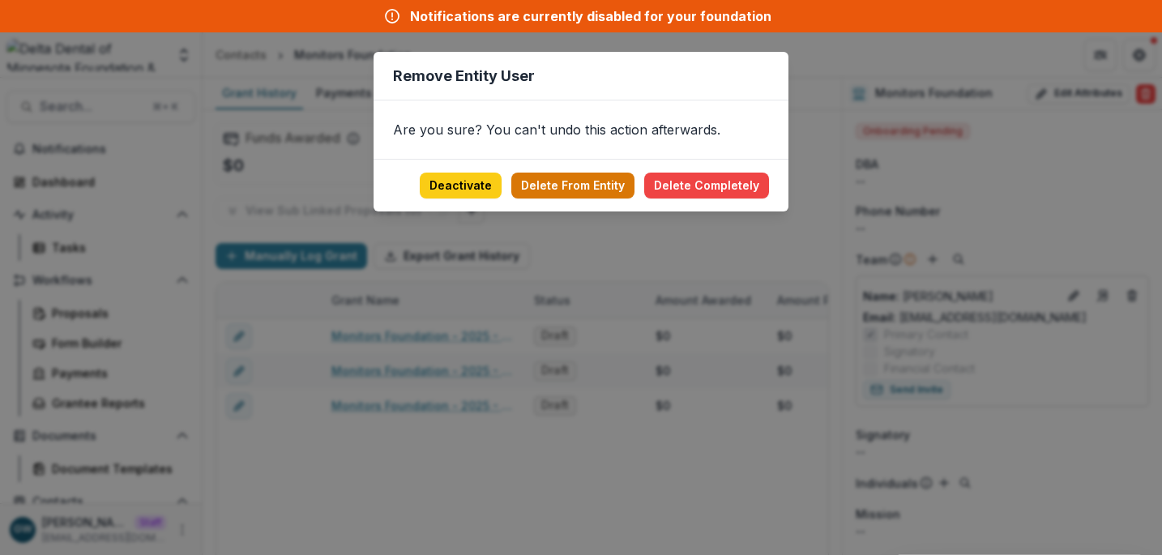
click at [593, 185] on button "Delete From Entity" at bounding box center [572, 186] width 123 height 26
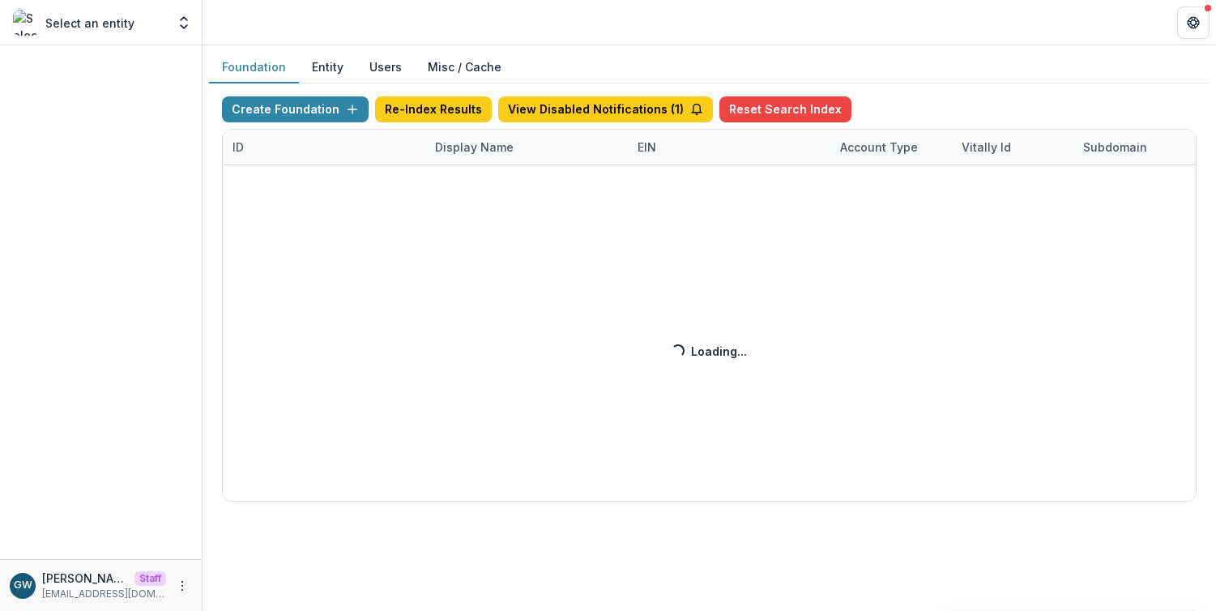
click at [447, 149] on div "Create Foundation Re-Index Results View Disabled Notifications ( 1 ) Reset Sear…" at bounding box center [709, 298] width 974 height 405
click at [480, 151] on div "Create Foundation Re-Index Results View Disabled Notifications ( 1 ) Reset Sear…" at bounding box center [709, 298] width 974 height 405
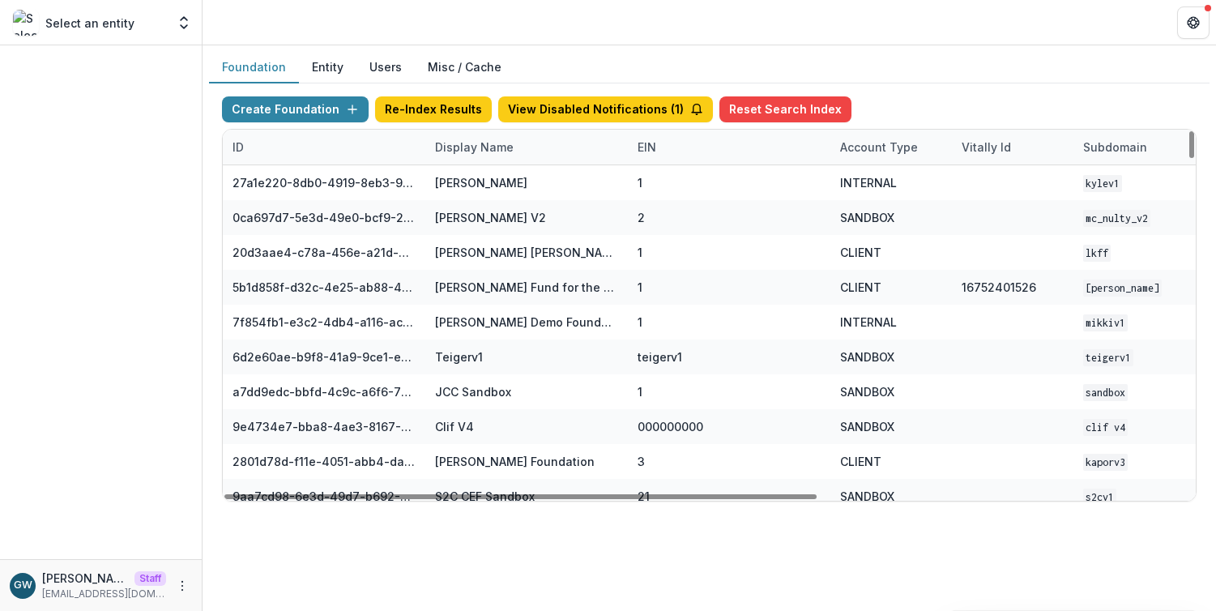
click at [488, 149] on div "Display Name" at bounding box center [474, 147] width 98 height 17
click at [502, 198] on div "Sort Ascending Sort Descending Hide Column" at bounding box center [525, 232] width 201 height 128
click at [505, 192] on input at bounding box center [525, 184] width 194 height 26
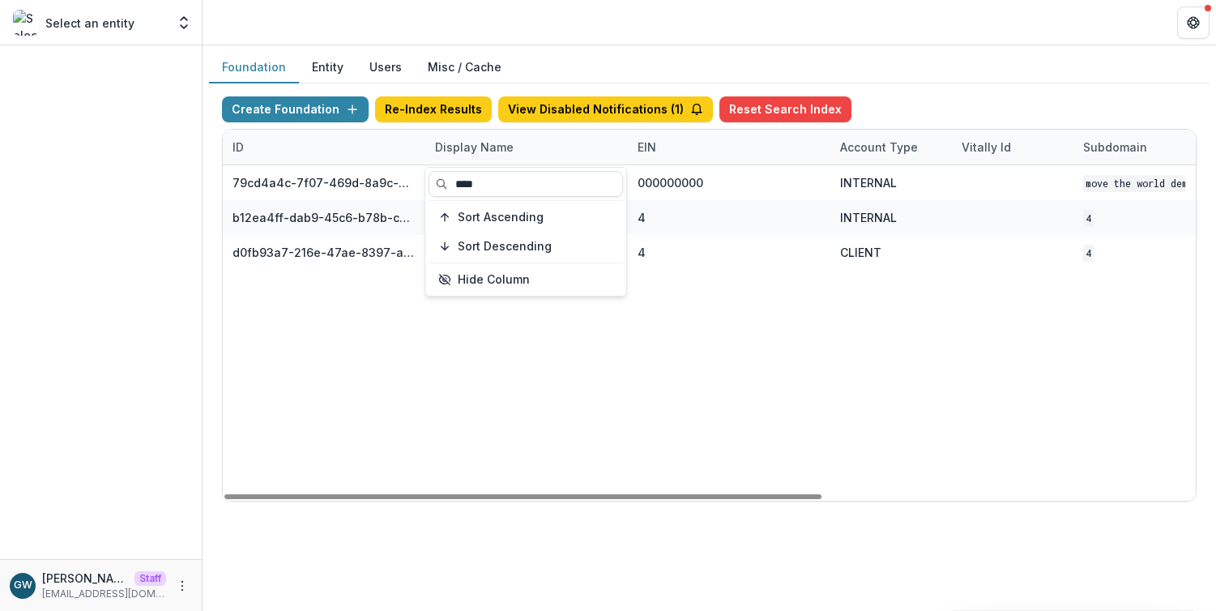
type input "****"
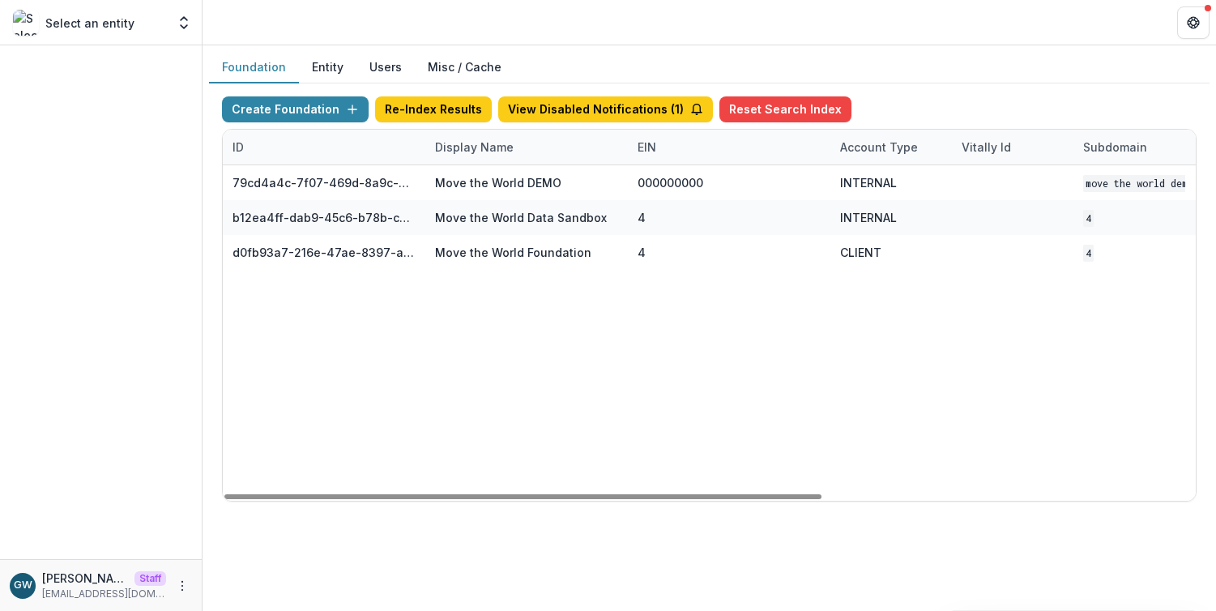
click at [982, 54] on div "Foundation Entity Users Misc / Cache" at bounding box center [709, 68] width 1000 height 32
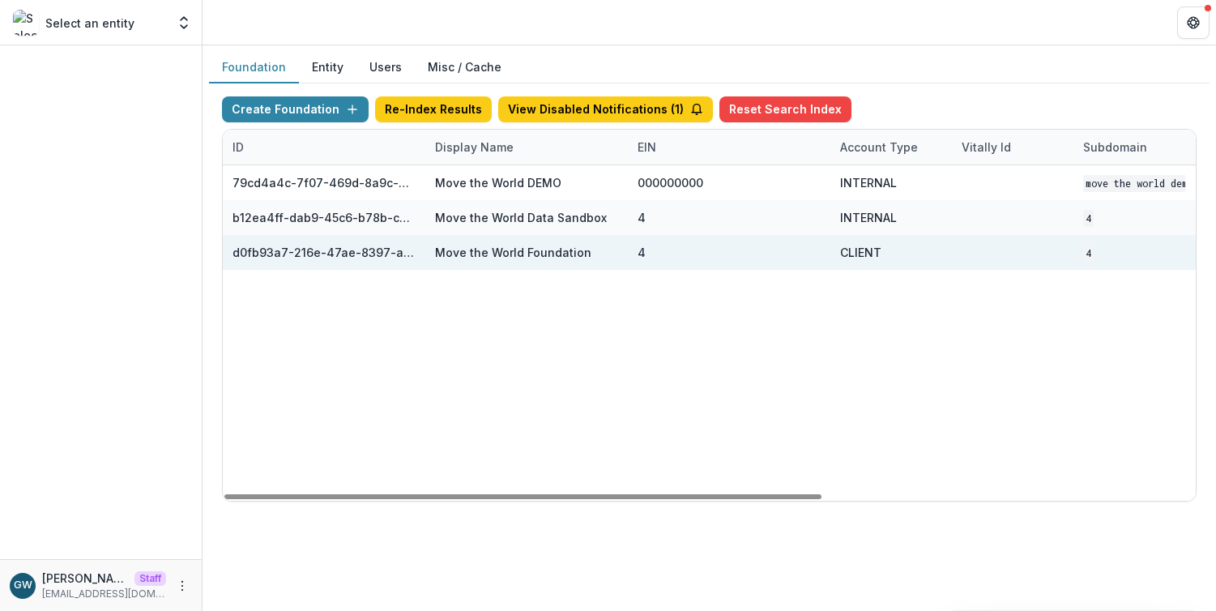
scroll to position [0, 607]
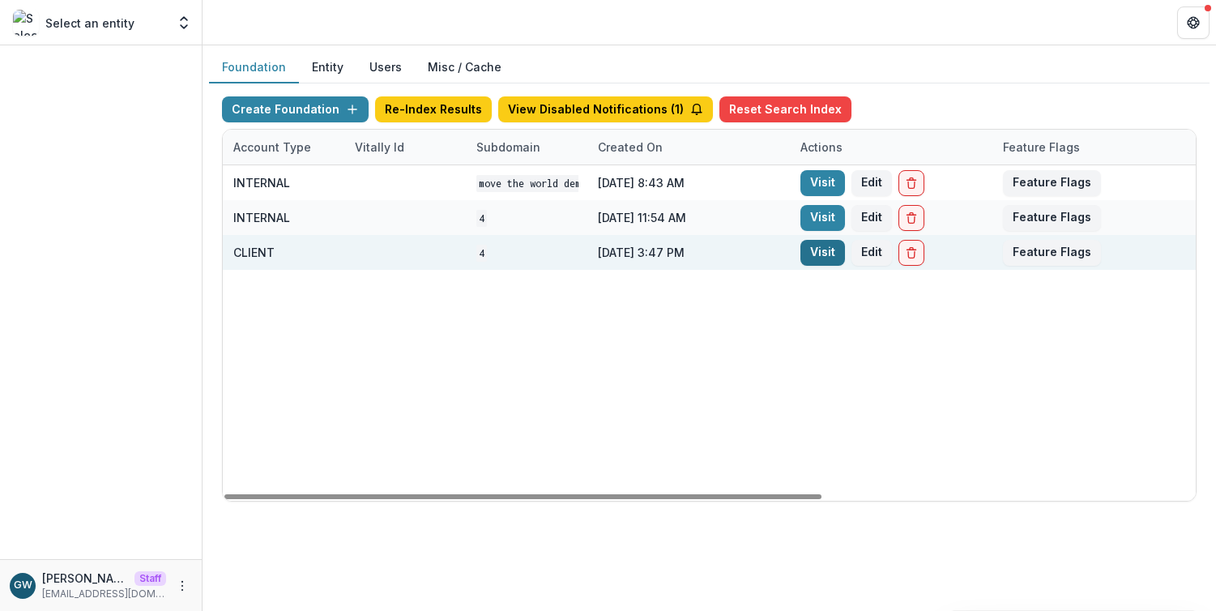
click at [821, 254] on link "Visit" at bounding box center [822, 253] width 45 height 26
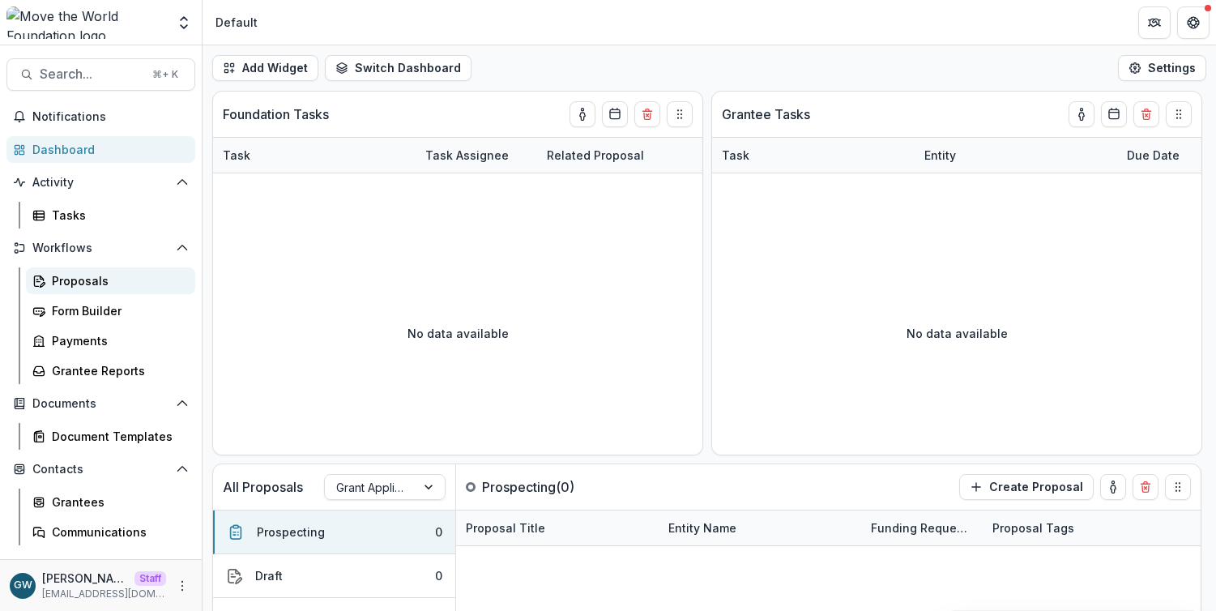
click at [81, 287] on div "Proposals" at bounding box center [117, 280] width 130 height 17
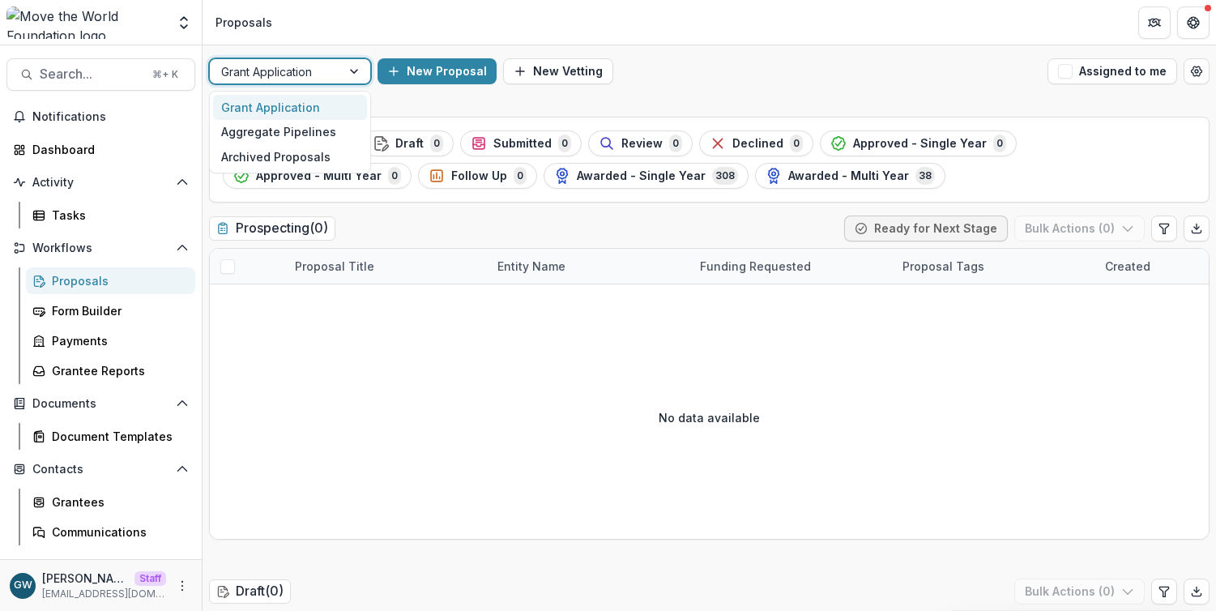
click at [292, 72] on div at bounding box center [275, 72] width 109 height 20
click at [737, 72] on div "New Proposal New Vetting" at bounding box center [708, 71] width 663 height 26
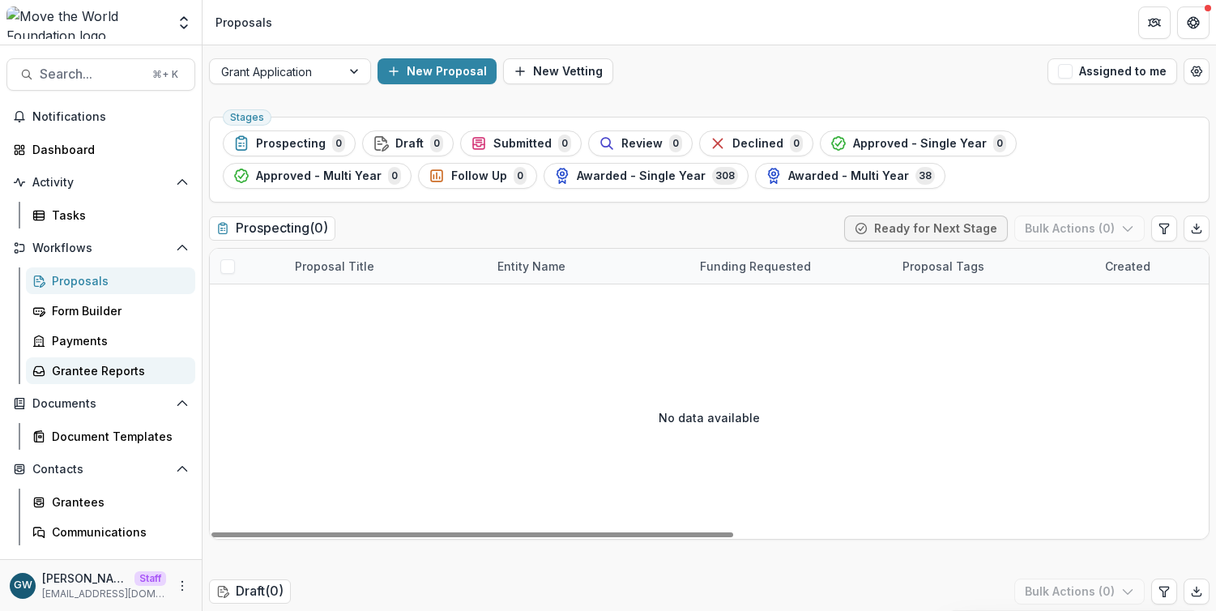
click at [124, 357] on link "Grantee Reports" at bounding box center [110, 370] width 169 height 27
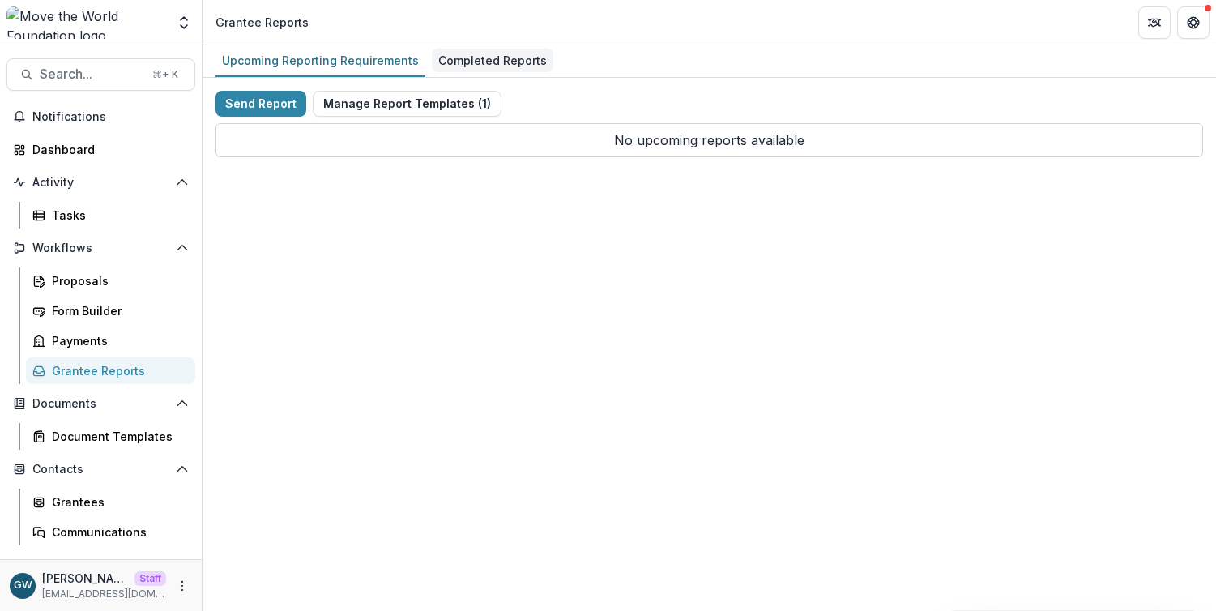
click at [509, 62] on div "Completed Reports" at bounding box center [492, 60] width 121 height 23
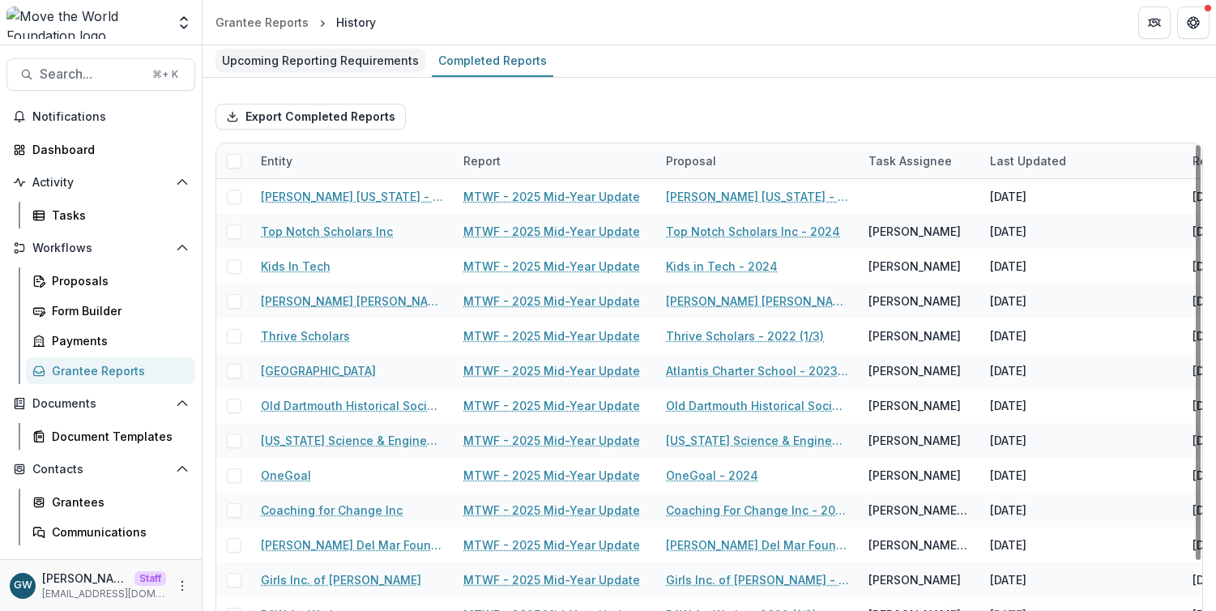
click at [392, 61] on div "Upcoming Reporting Requirements" at bounding box center [320, 60] width 210 height 23
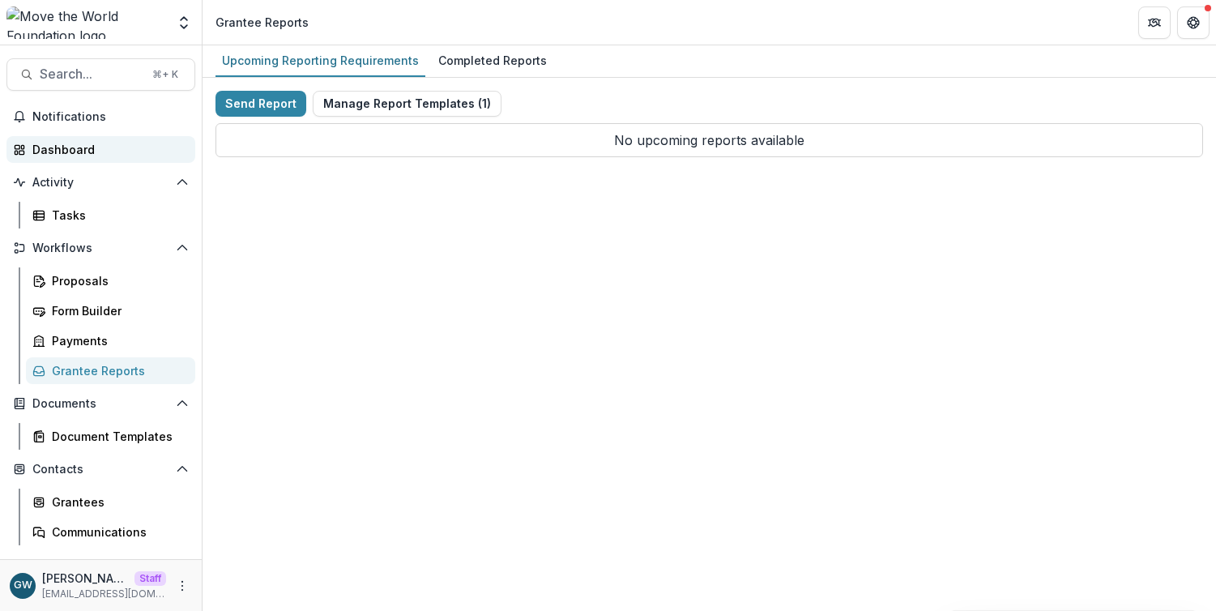
click at [114, 146] on div "Dashboard" at bounding box center [107, 149] width 150 height 17
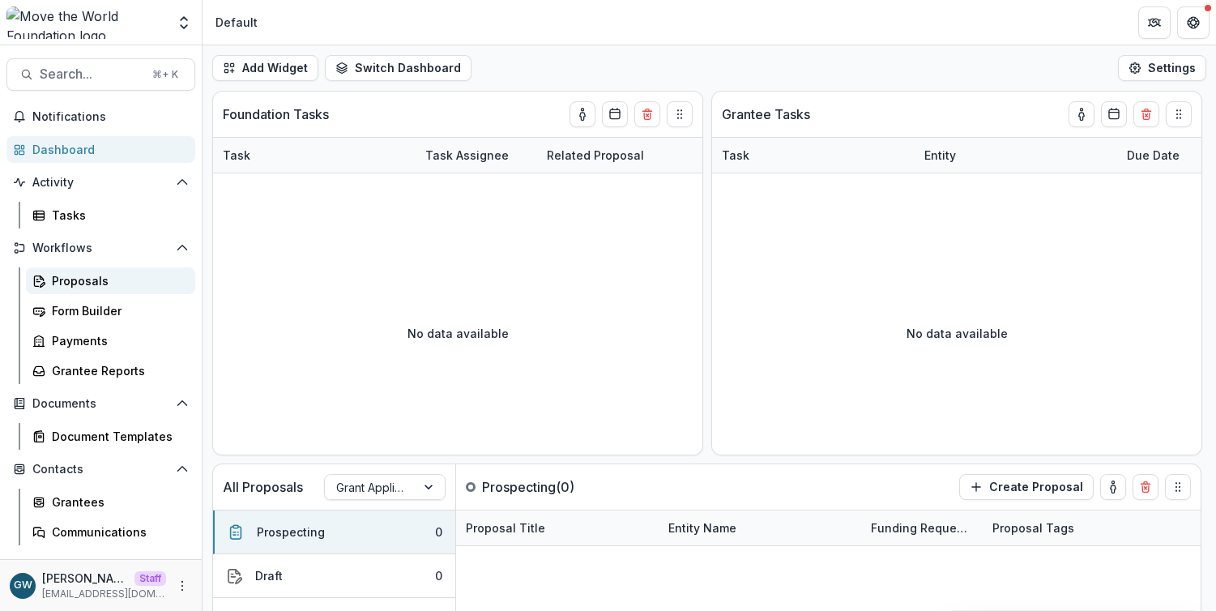
click at [91, 279] on div "Proposals" at bounding box center [117, 280] width 130 height 17
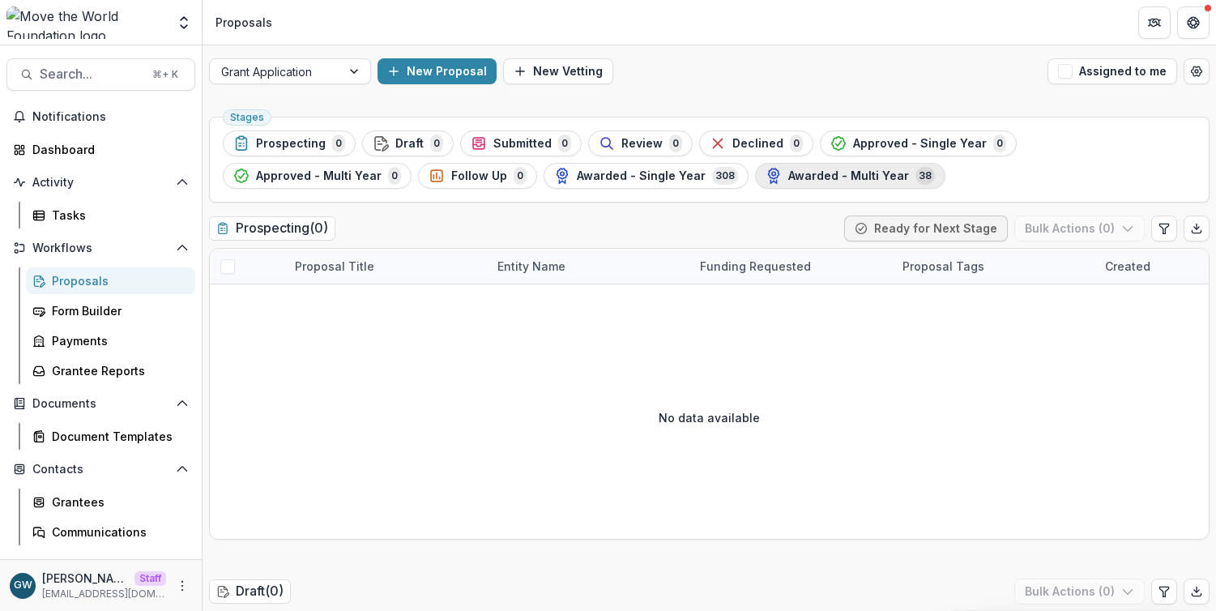
click at [788, 170] on span "Awarded - Multi Year" at bounding box center [848, 176] width 121 height 14
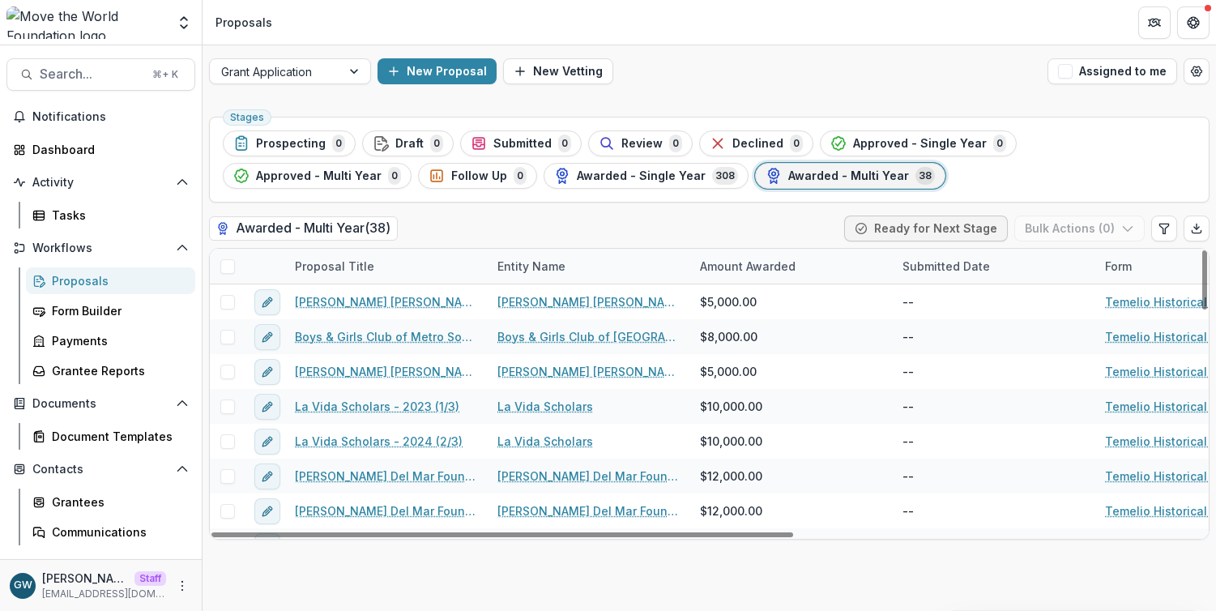
click at [351, 271] on div "Proposal Title" at bounding box center [334, 266] width 99 height 17
click at [497, 221] on div "Awarded - Multi Year ( 38 ) Ready for Next Stage Bulk Actions ( 0 )" at bounding box center [709, 231] width 1000 height 32
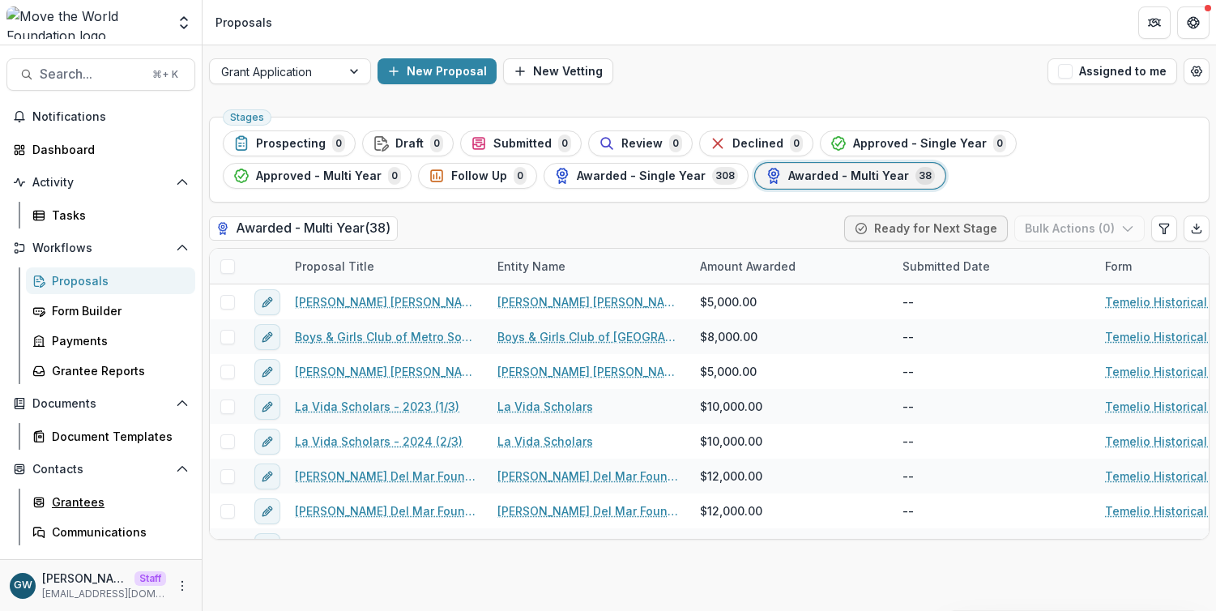
drag, startPoint x: 84, startPoint y: 494, endPoint x: 190, endPoint y: 436, distance: 121.1
click at [84, 495] on div "Grantees" at bounding box center [117, 501] width 130 height 17
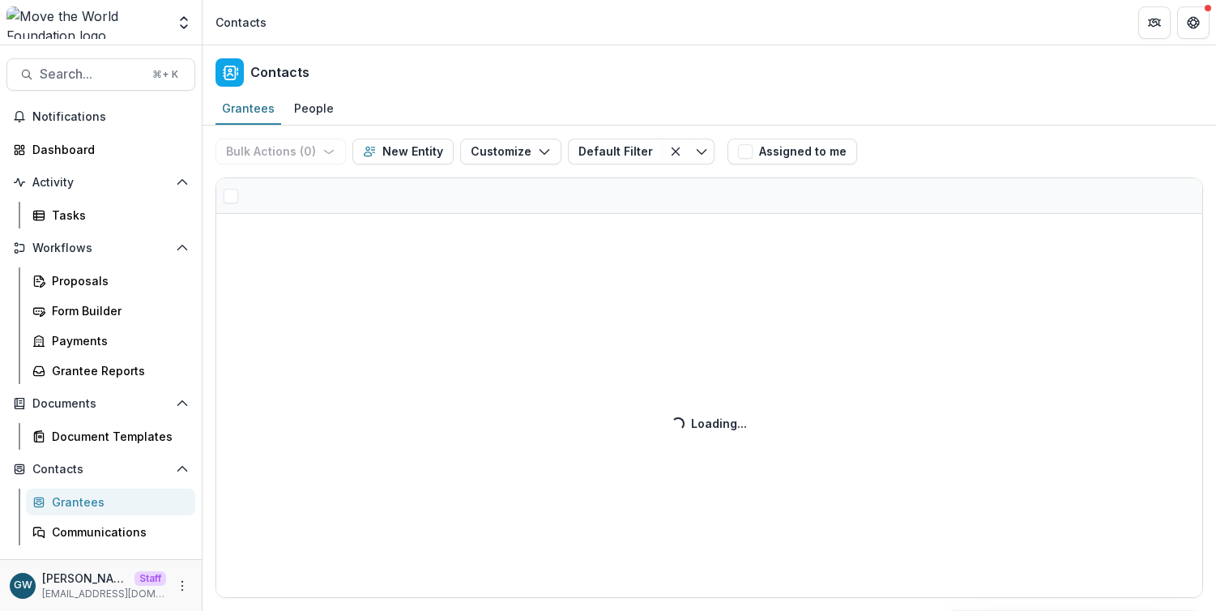
click at [364, 202] on div "Bulk Actions ( 0 ) Send Email Create Proposals Create Tasks New Entity Customiz…" at bounding box center [708, 368] width 1013 height 485
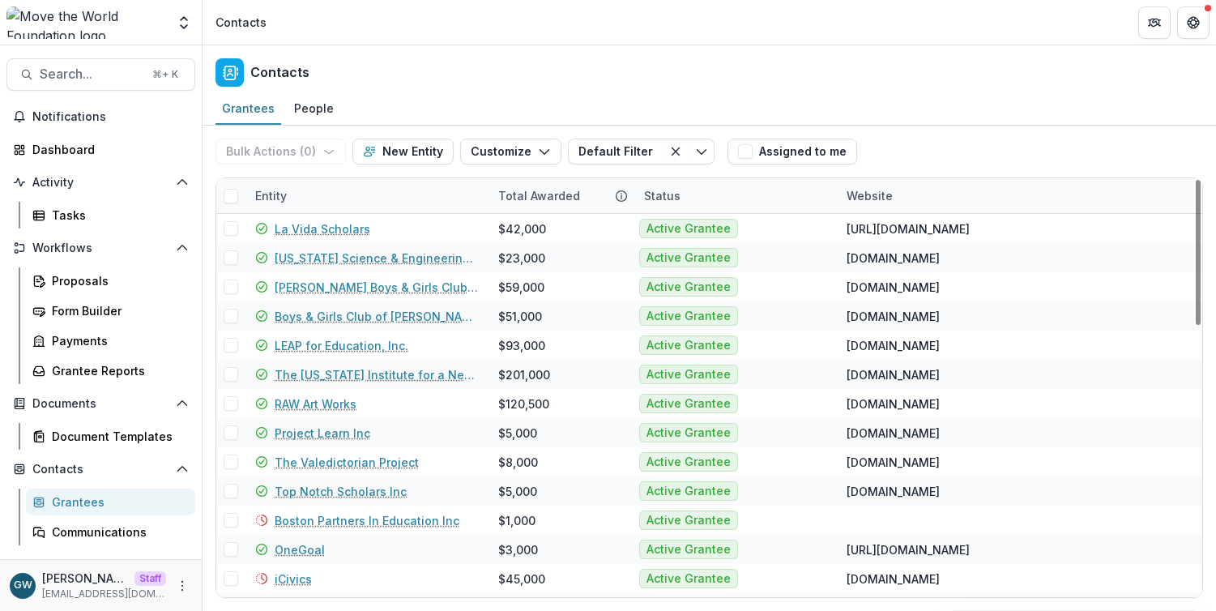
click at [360, 201] on div "Entity" at bounding box center [366, 195] width 243 height 35
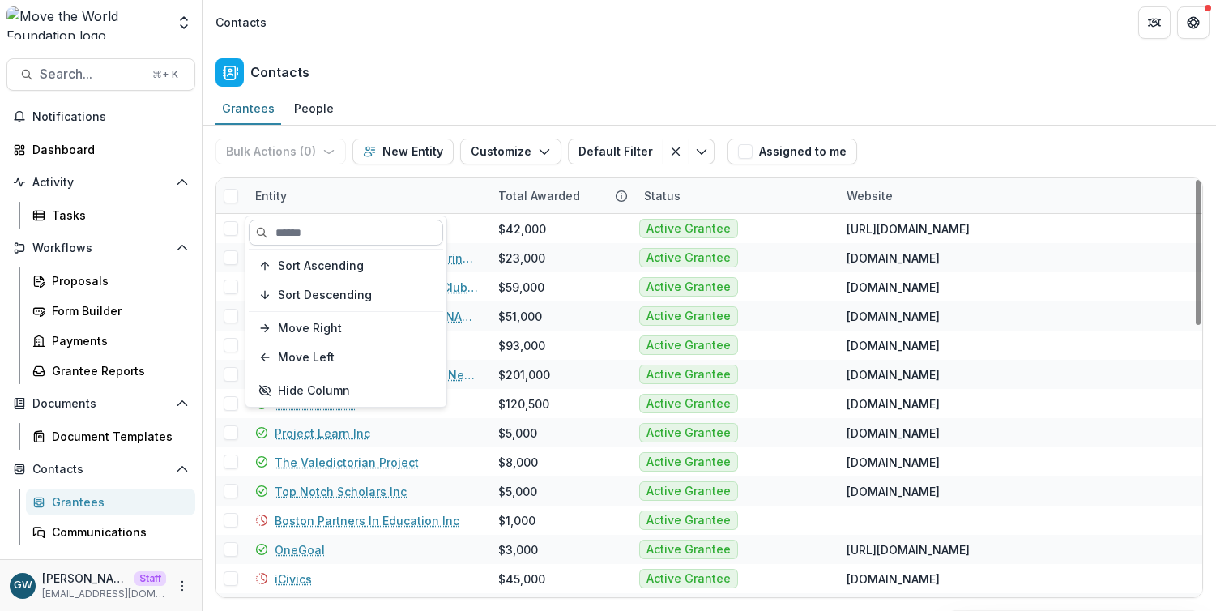
click at [364, 240] on input at bounding box center [346, 233] width 194 height 26
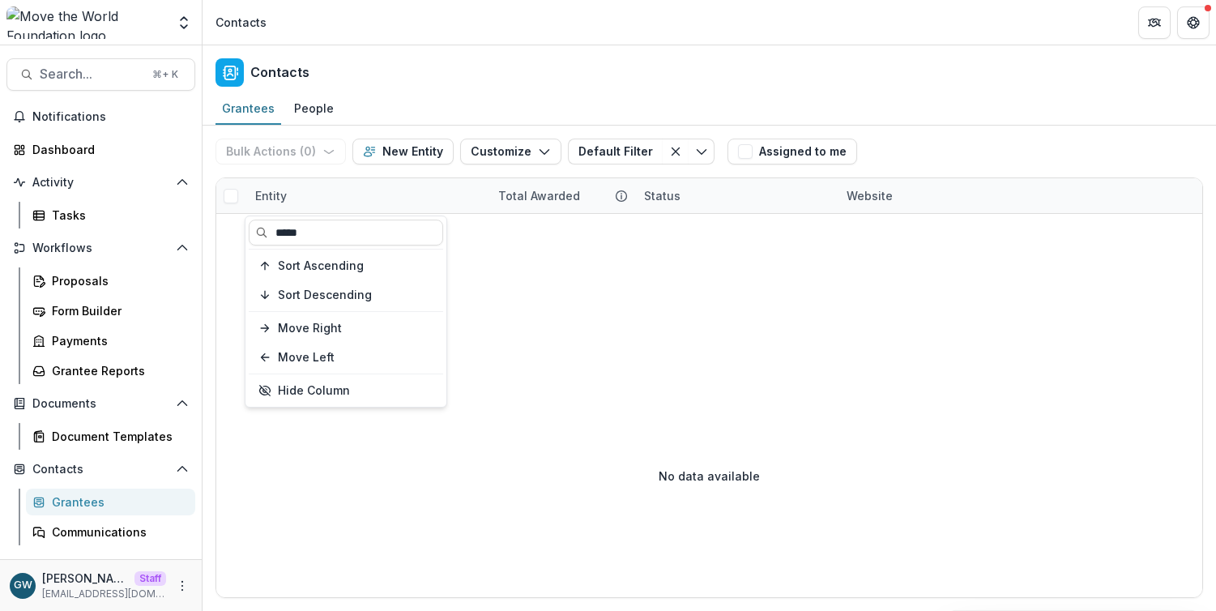
type input "*****"
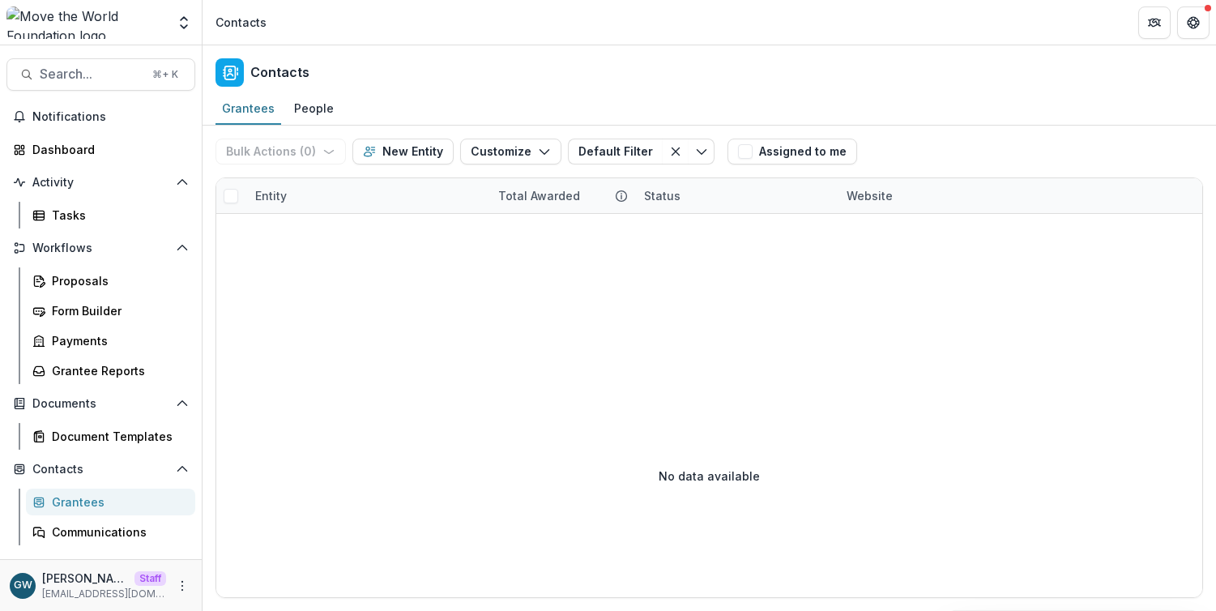
click at [1019, 126] on div "Bulk Actions ( 0 ) Send Email Create Proposals Create Tasks New Entity Customiz…" at bounding box center [708, 152] width 987 height 52
click at [283, 196] on div "Entity" at bounding box center [270, 195] width 51 height 17
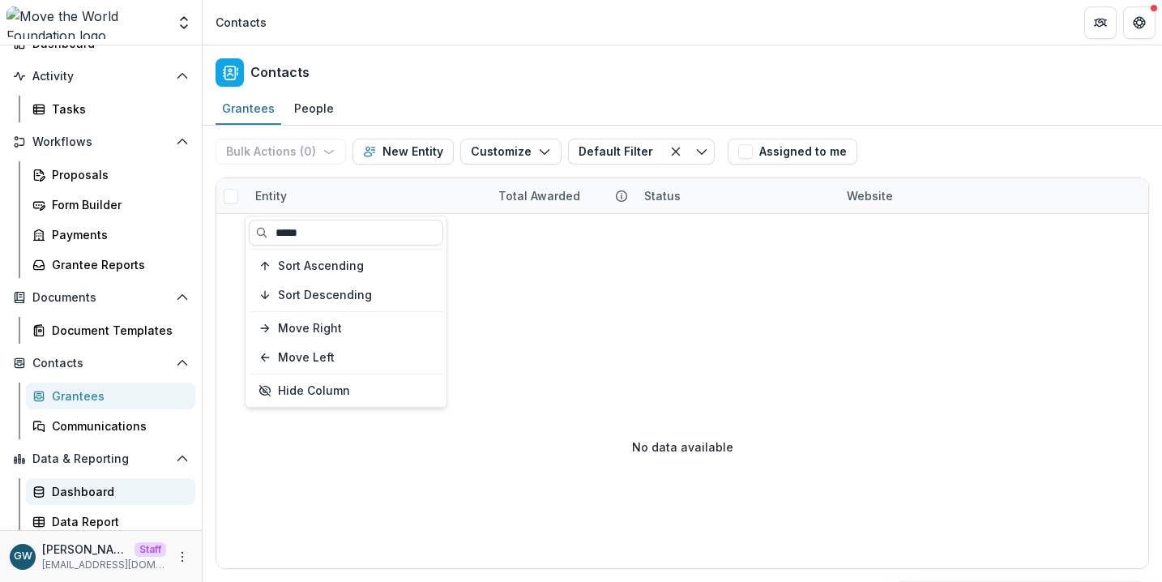
scroll to position [111, 0]
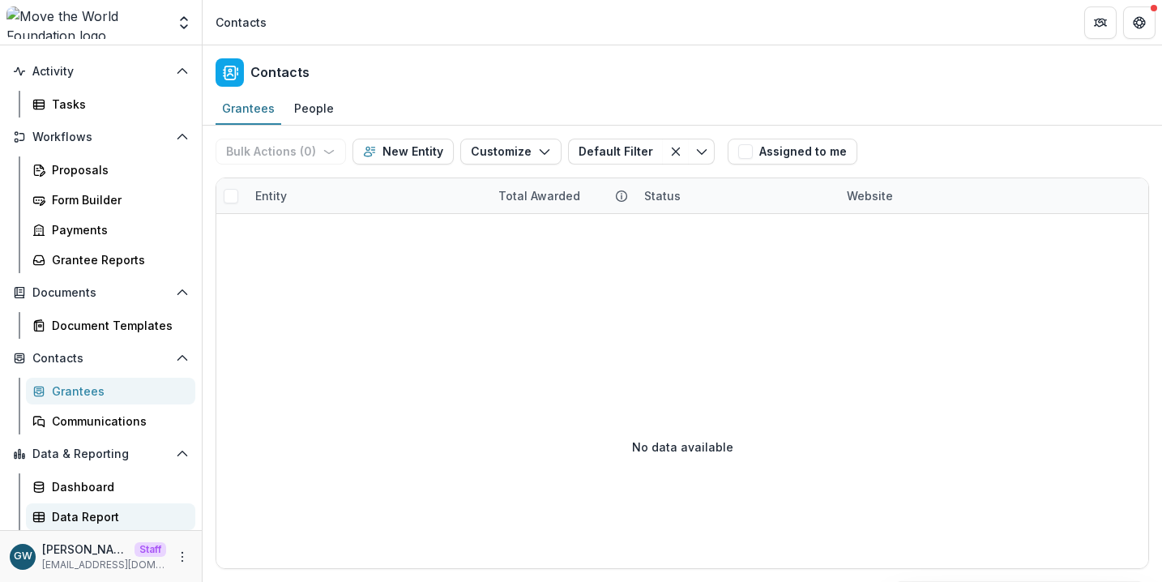
click at [87, 512] on div "Data Report" at bounding box center [117, 516] width 130 height 17
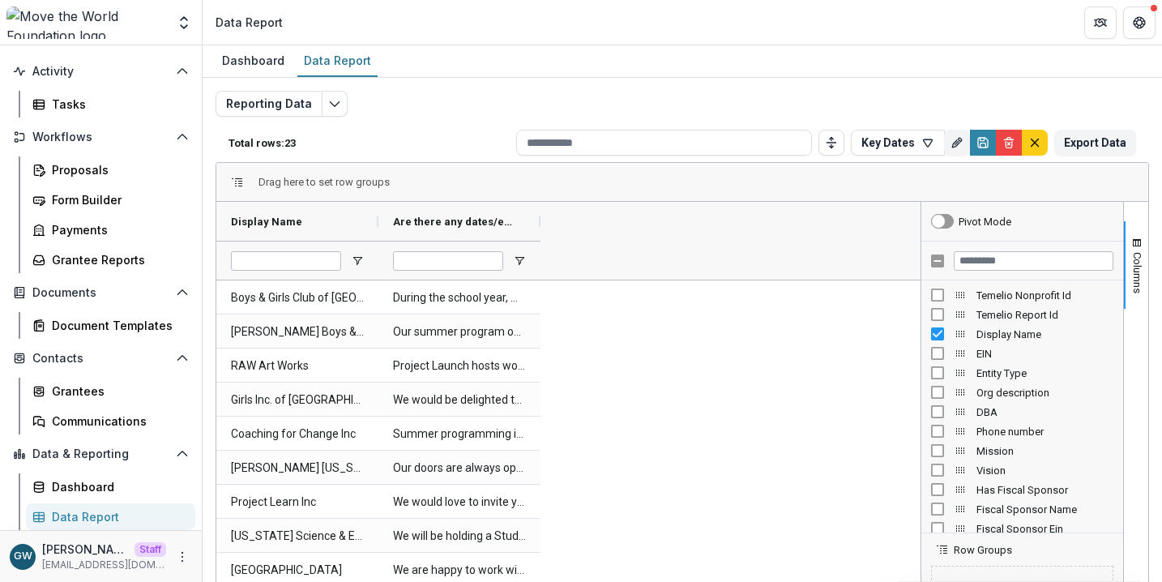
click at [586, 100] on div "Reporting Data Total rows: 23 Key Dates Personal Filters Team Filters Temelio F…" at bounding box center [681, 390] width 933 height 599
click at [921, 147] on icon "button" at bounding box center [927, 142] width 13 height 13
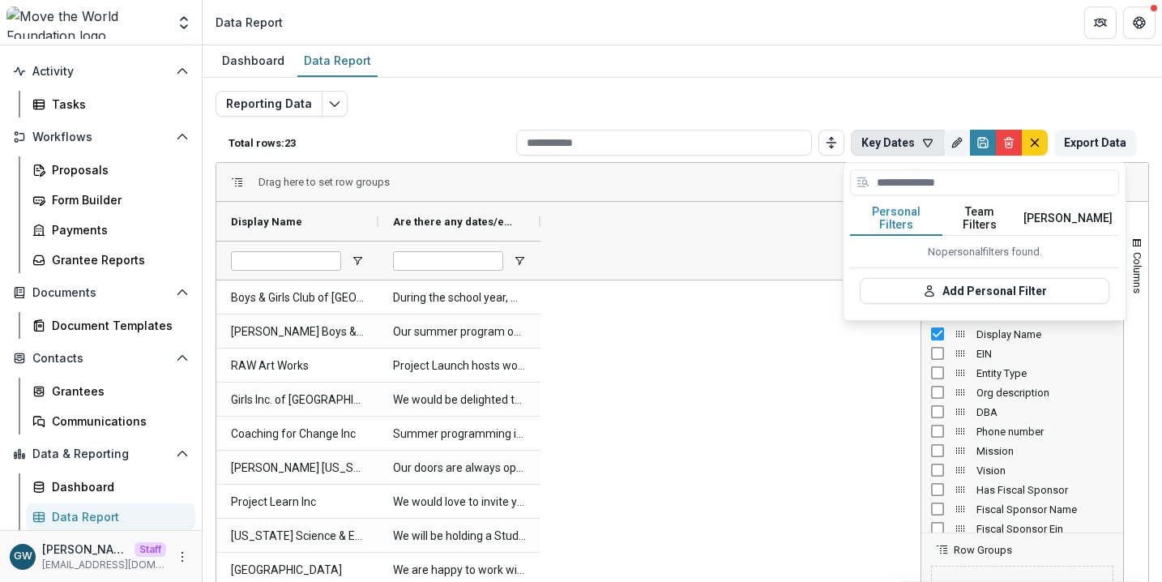
click at [970, 207] on button "Team Filters" at bounding box center [979, 219] width 75 height 34
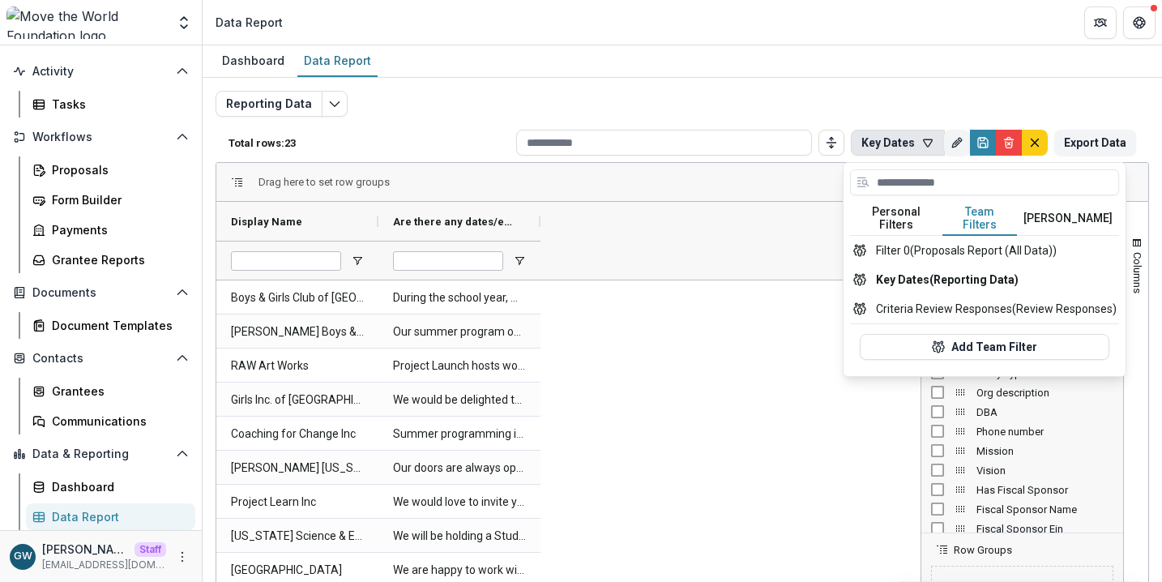
click at [972, 95] on div "Reporting Data Total rows: 23 Key Dates Personal Filters Team Filters Temelio F…" at bounding box center [681, 390] width 933 height 599
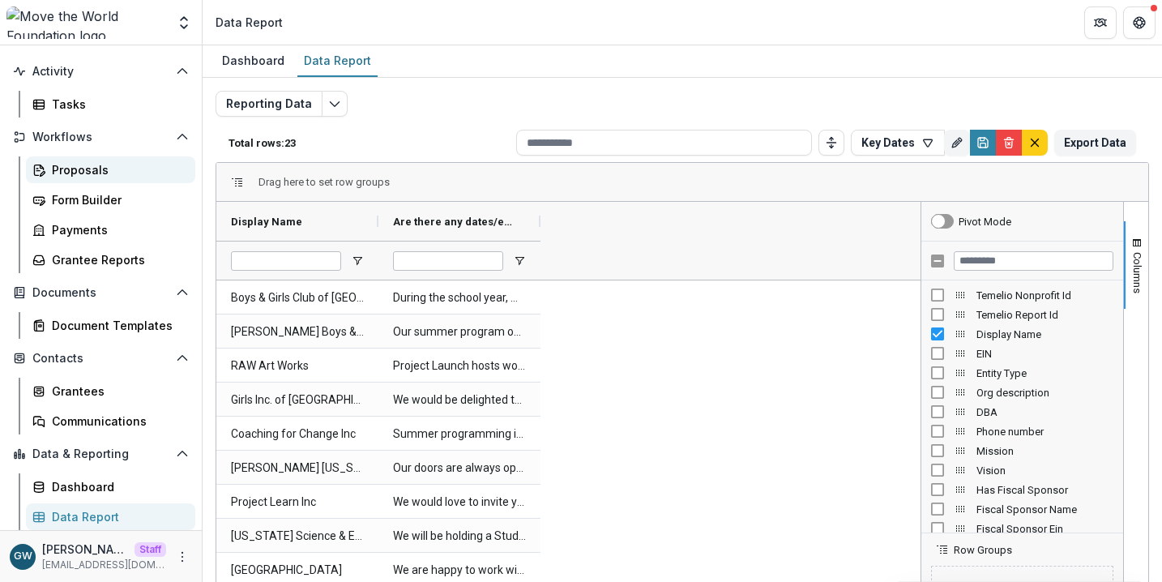
click at [102, 168] on div "Proposals" at bounding box center [117, 169] width 130 height 17
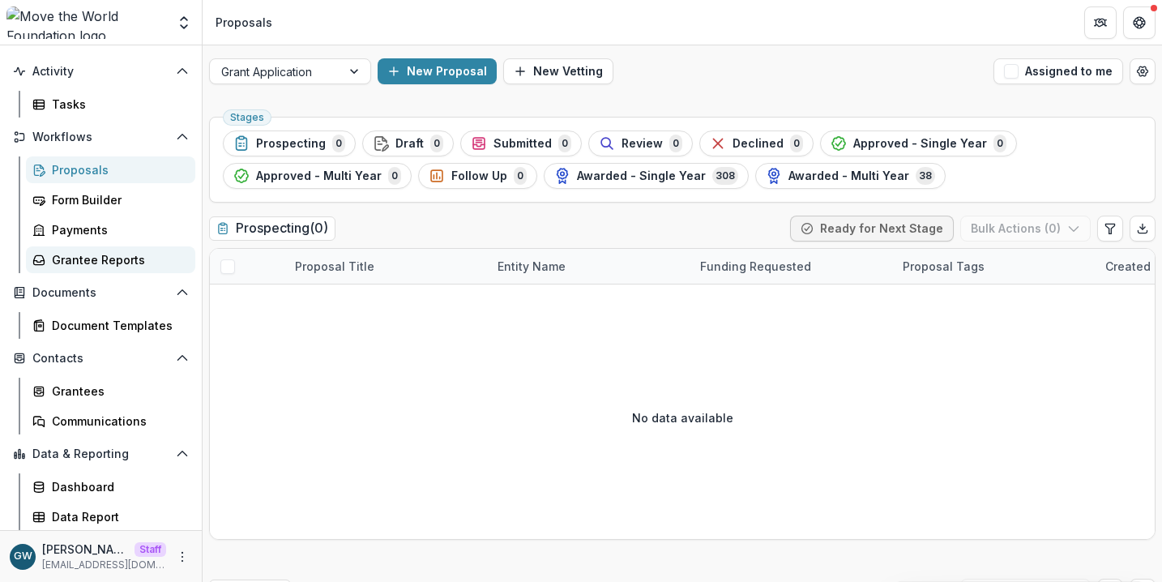
click at [92, 254] on div "Grantee Reports" at bounding box center [117, 259] width 130 height 17
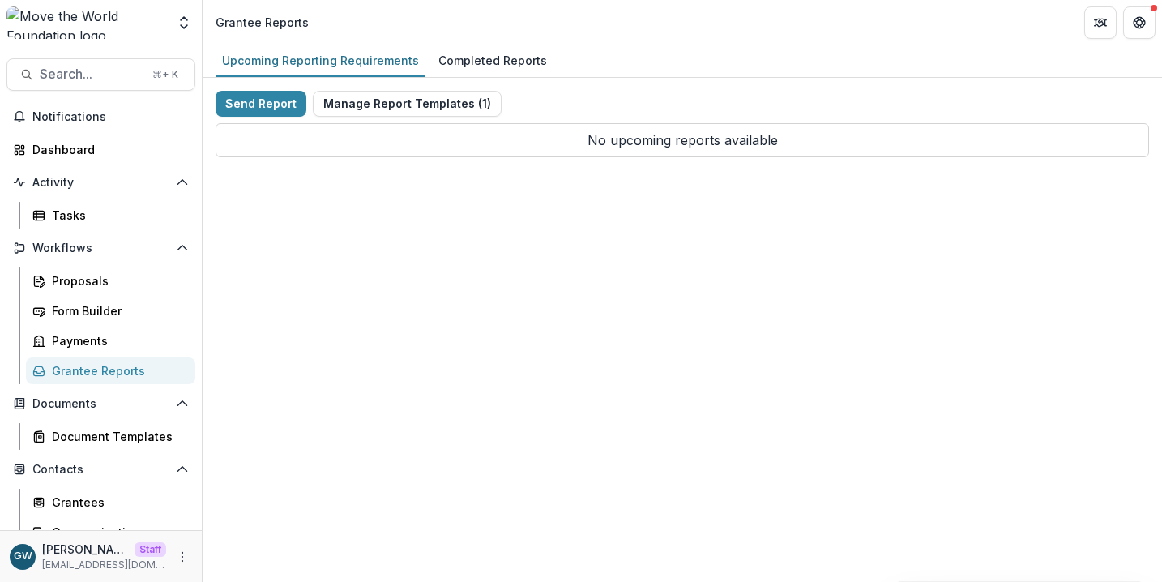
click at [743, 92] on div "Send Report Manage Report Templates ( 1 ) No upcoming reports available" at bounding box center [681, 124] width 933 height 66
click at [92, 153] on div "Dashboard" at bounding box center [107, 149] width 150 height 17
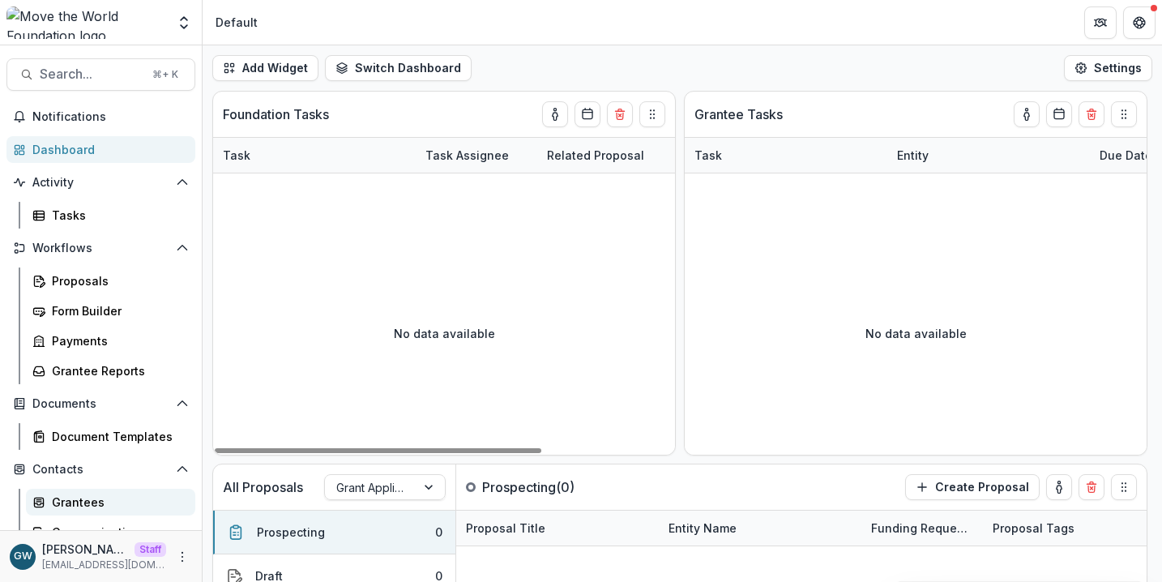
click at [80, 496] on div "Grantees" at bounding box center [117, 501] width 130 height 17
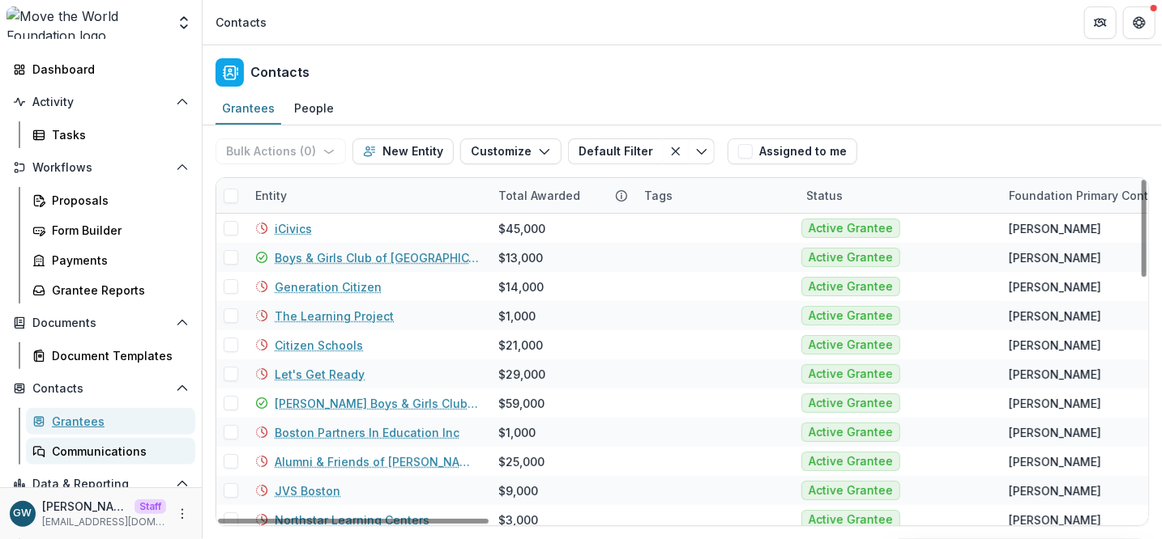
scroll to position [152, 0]
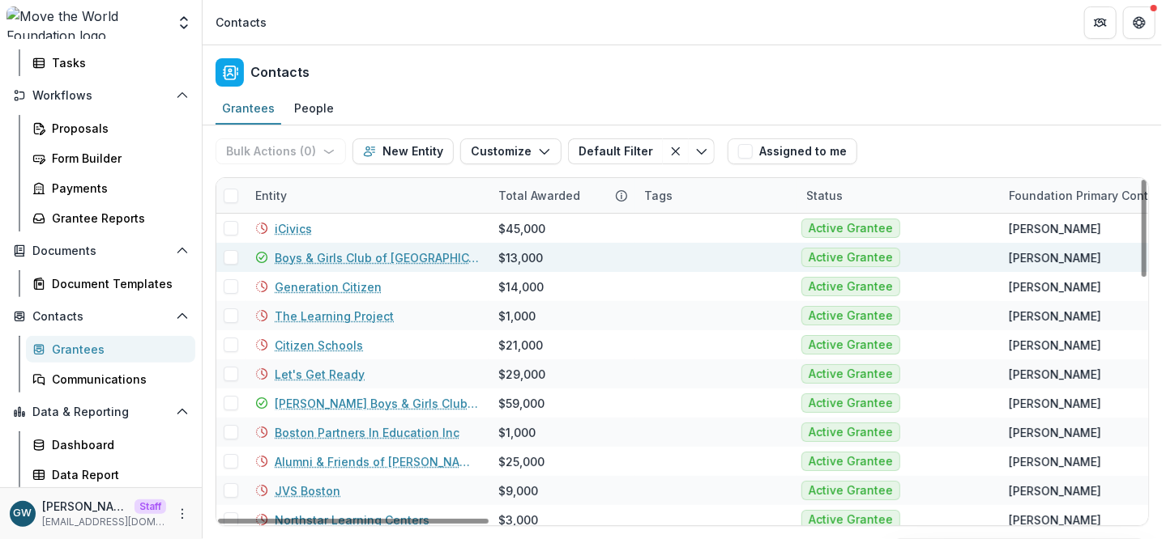
click at [305, 263] on link "Boys & Girls Club of Metro South" at bounding box center [377, 257] width 204 height 17
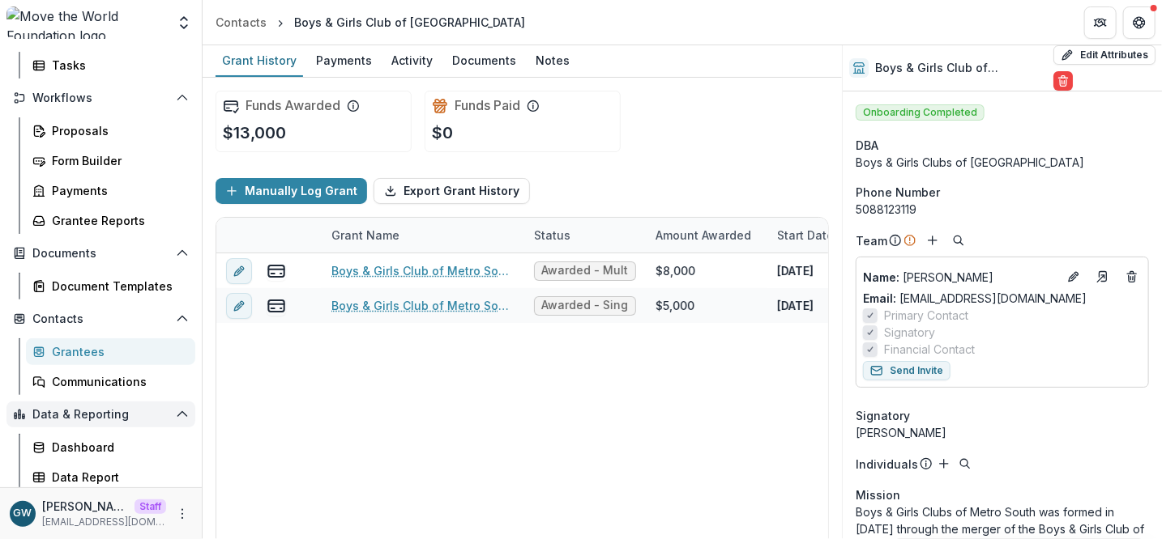
scroll to position [152, 0]
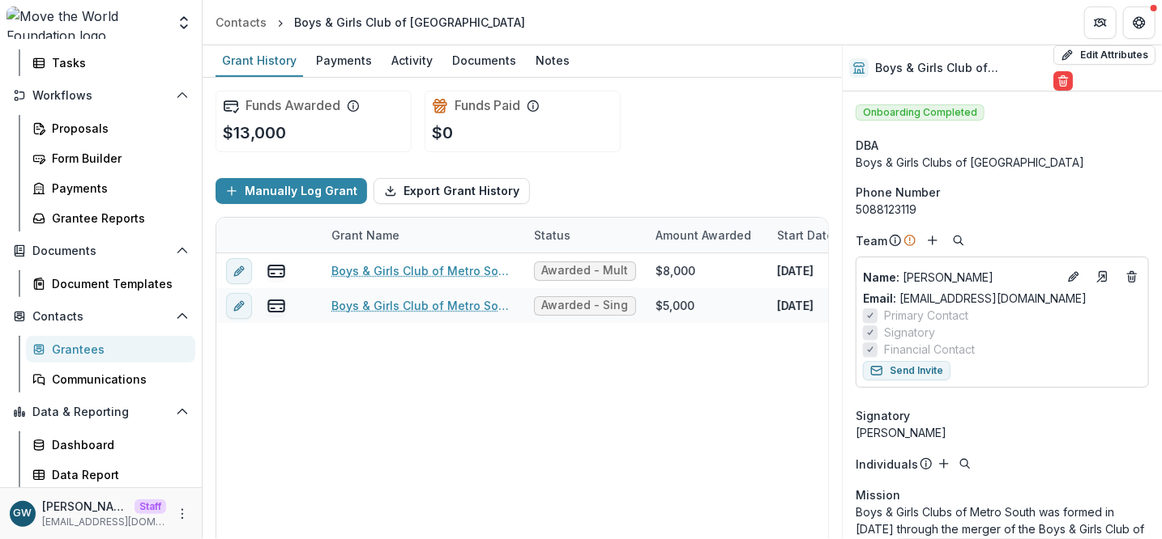
click at [86, 346] on div "Grantees" at bounding box center [117, 349] width 130 height 17
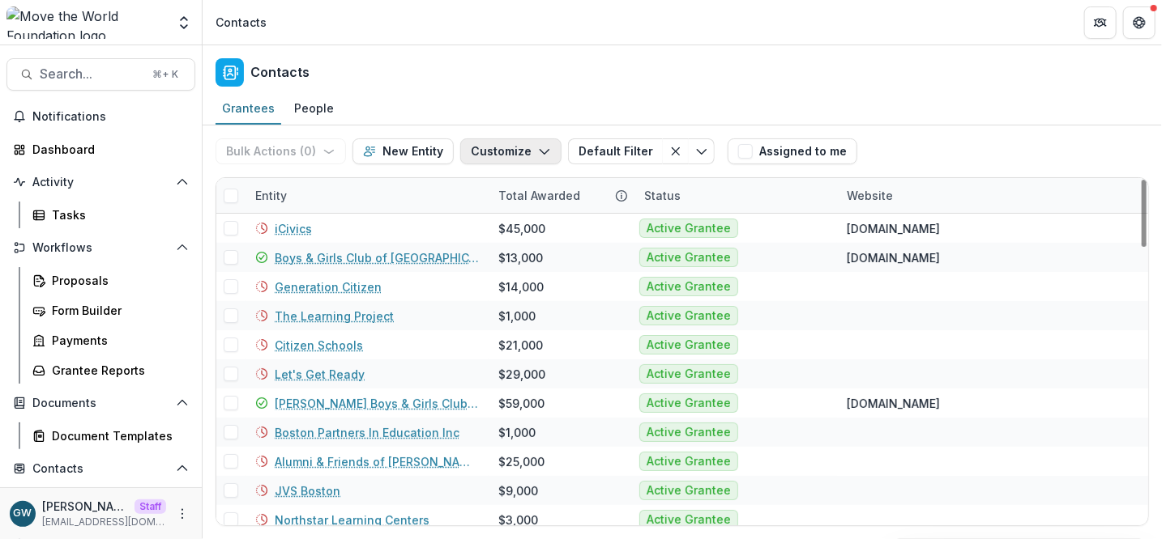
click at [491, 154] on button "Customize" at bounding box center [510, 152] width 101 height 26
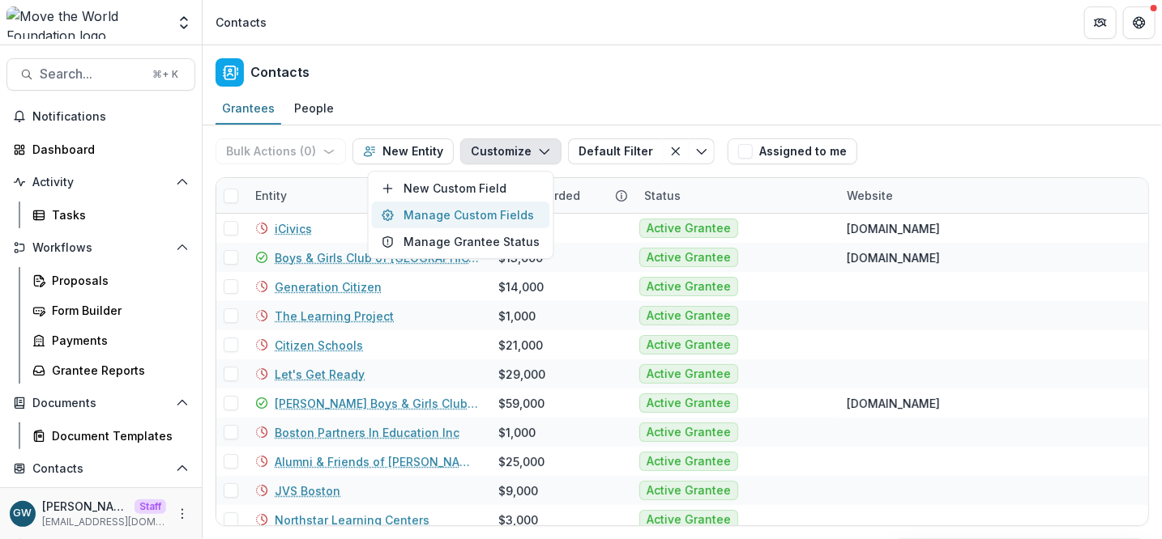
click at [475, 213] on button "Manage Custom Fields" at bounding box center [461, 215] width 178 height 27
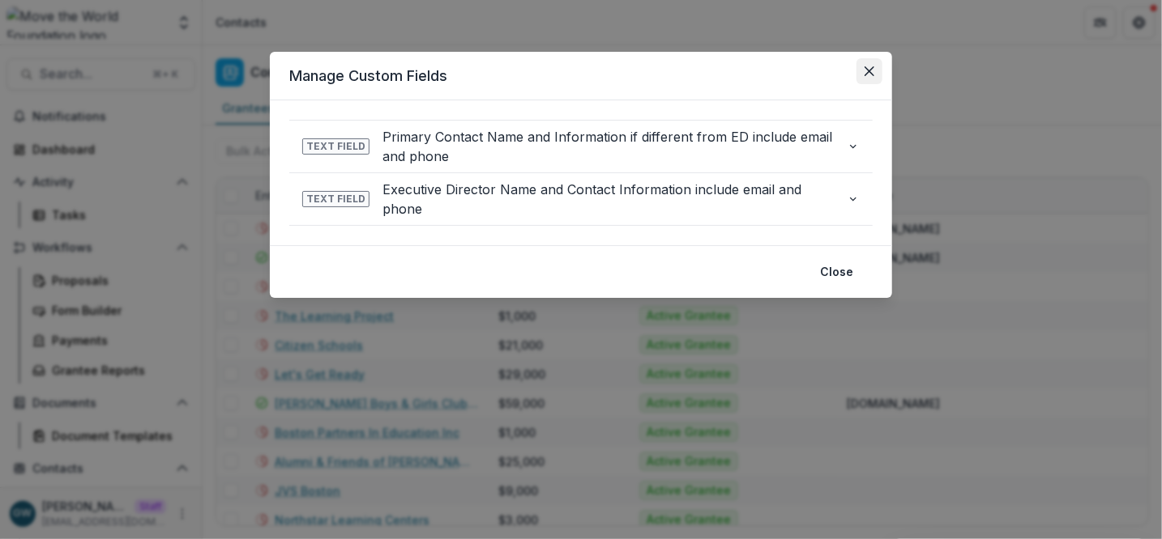
click at [876, 75] on button "Close" at bounding box center [869, 71] width 26 height 26
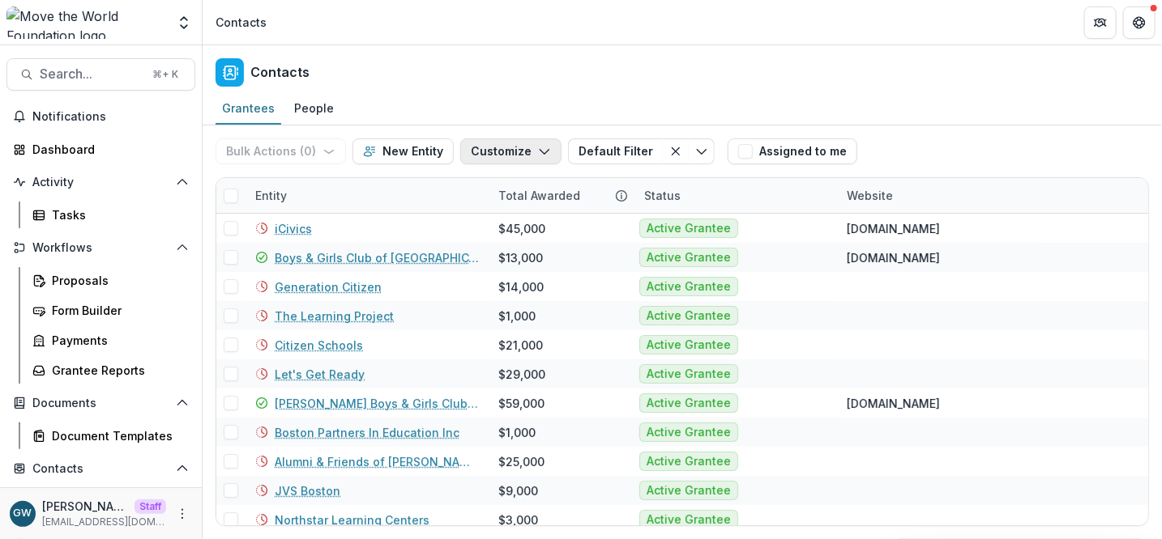
click at [505, 145] on button "Customize" at bounding box center [510, 152] width 101 height 26
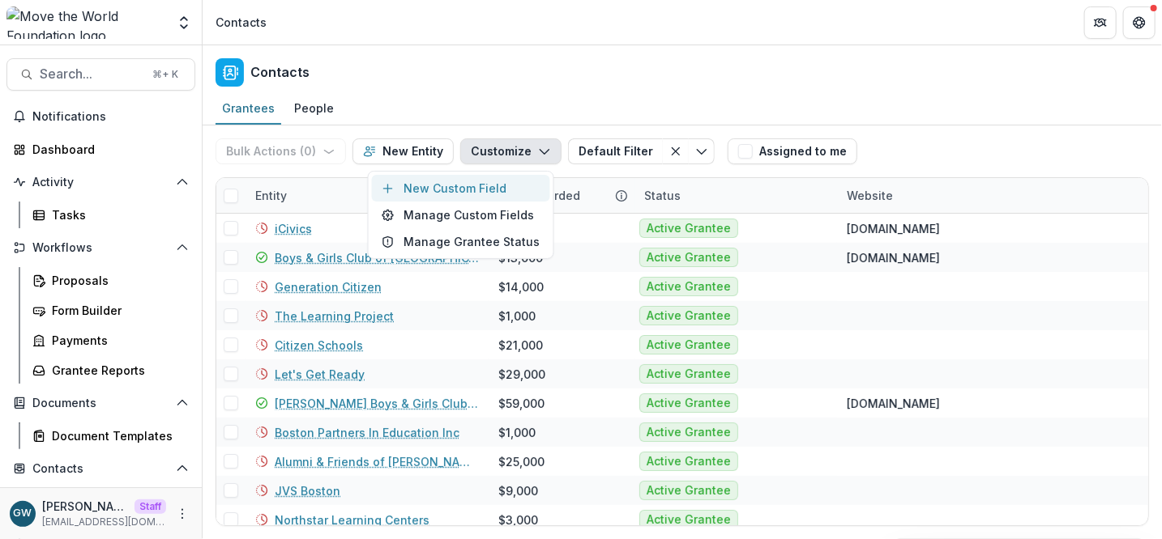
click at [489, 187] on button "New Custom Field" at bounding box center [461, 188] width 178 height 27
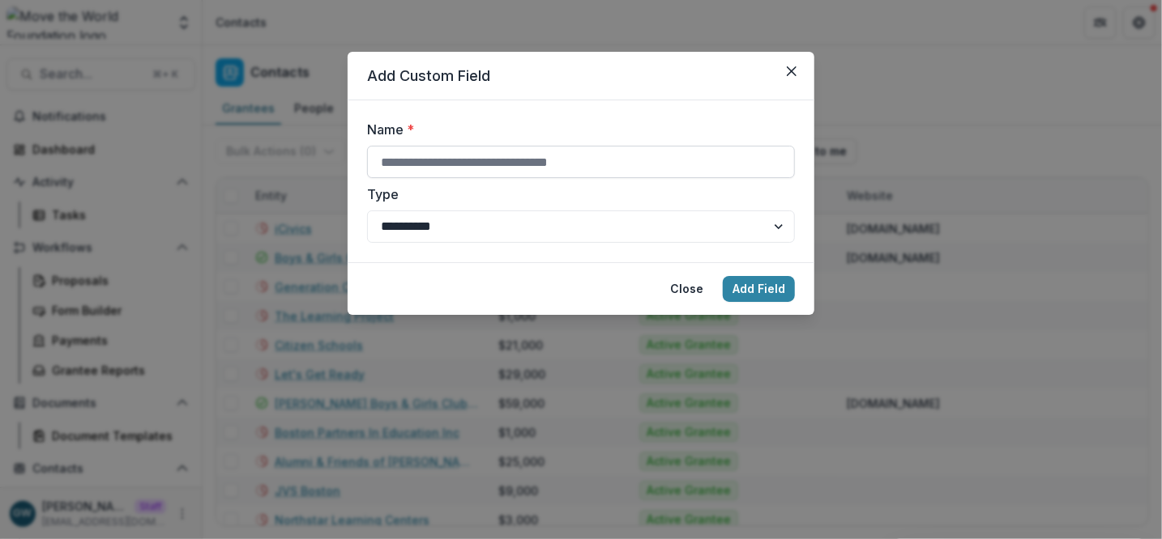
click at [484, 165] on input "Name *" at bounding box center [581, 162] width 428 height 32
type input "**********"
click at [430, 220] on select "**********" at bounding box center [581, 227] width 428 height 32
click at [367, 211] on select "**********" at bounding box center [581, 227] width 428 height 32
click at [760, 288] on button "Add Field" at bounding box center [759, 289] width 72 height 26
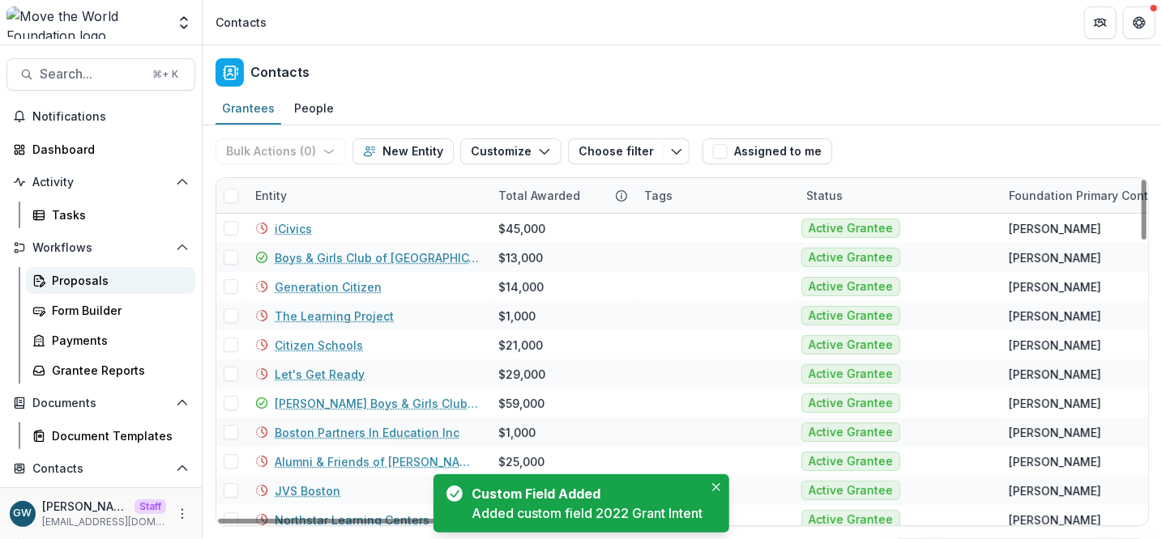
click at [115, 275] on div "Proposals" at bounding box center [117, 280] width 130 height 17
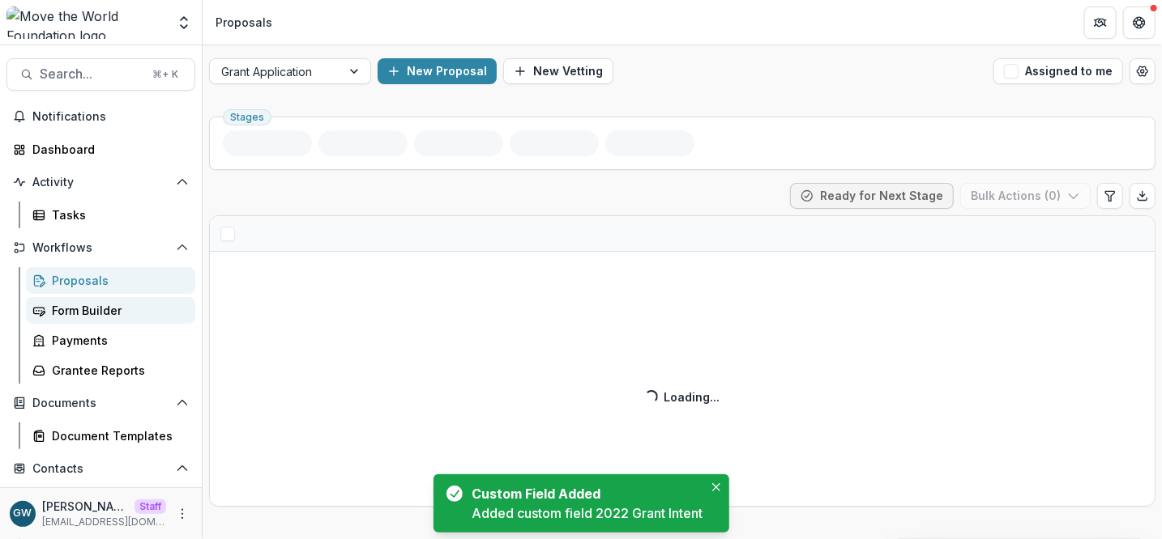
click at [100, 308] on div "Form Builder" at bounding box center [117, 310] width 130 height 17
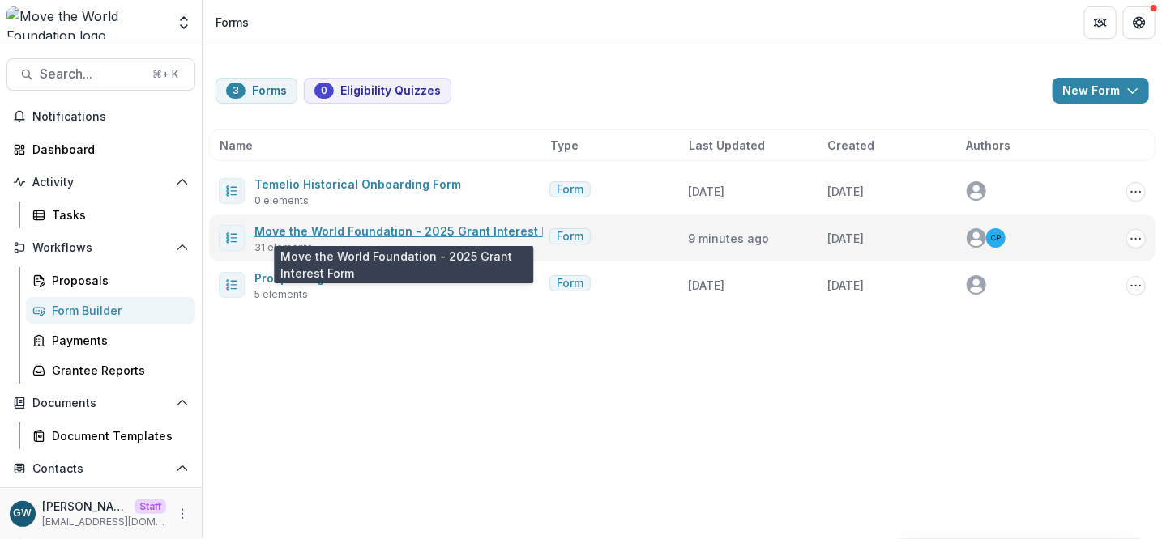
click at [431, 232] on link "Move the World Foundation - 2025 Grant Interest Form" at bounding box center [411, 231] width 315 height 14
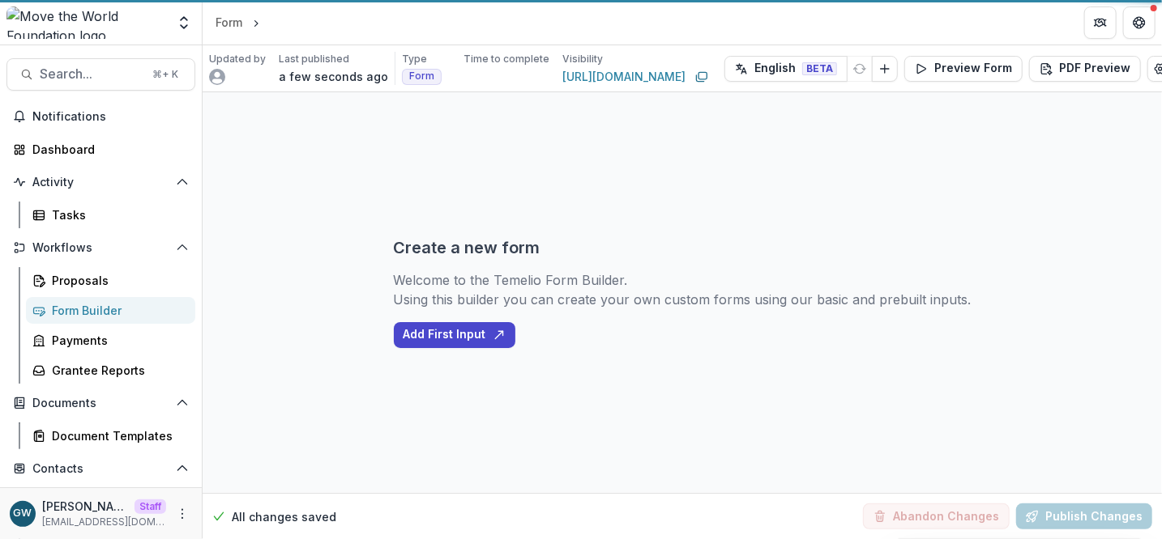
select select "********"
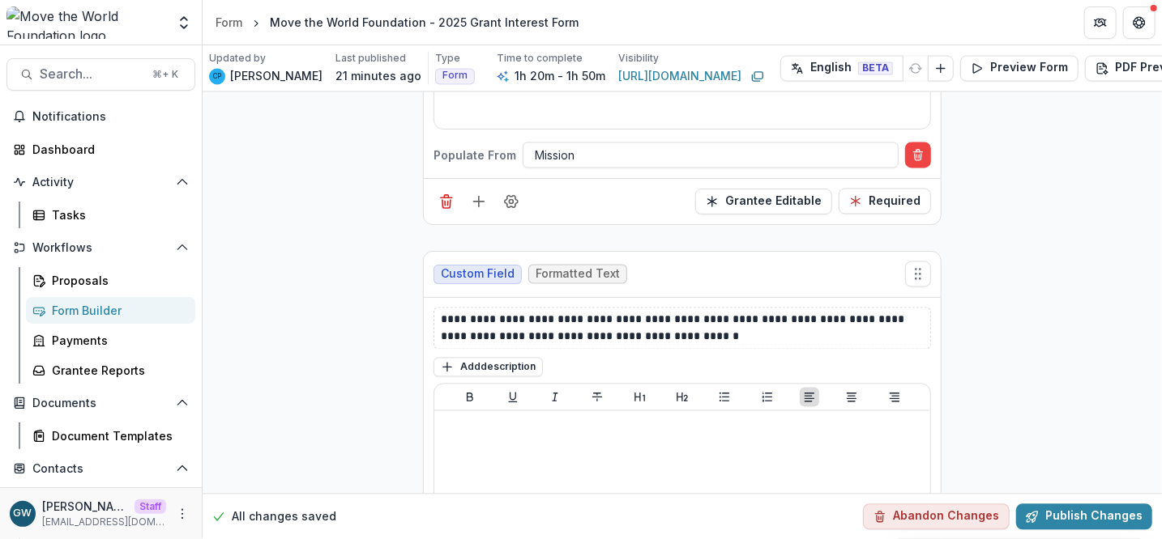
scroll to position [4363, 0]
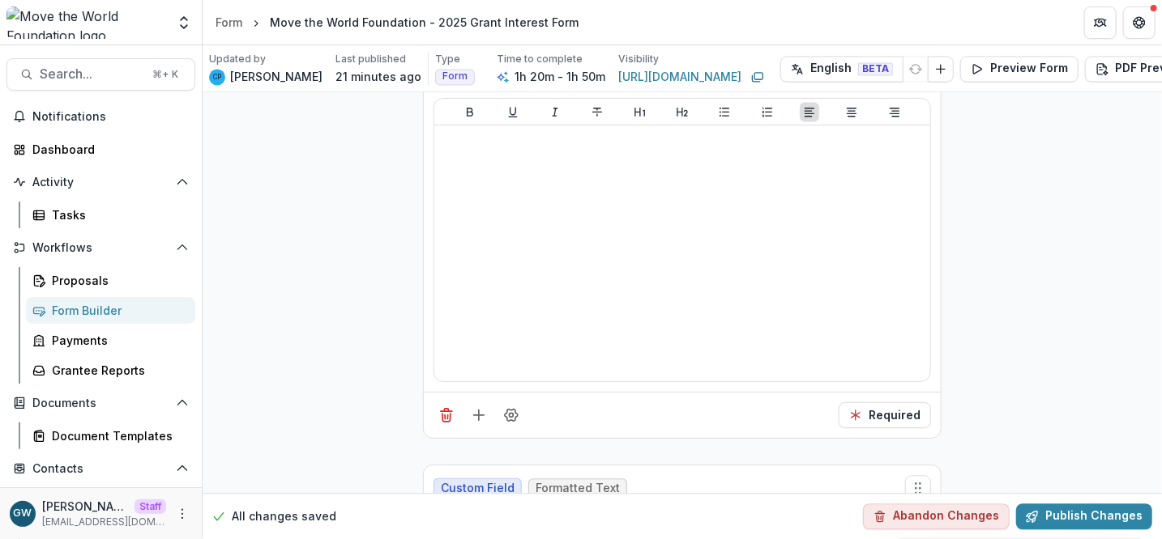
scroll to position [4635, 0]
click at [506, 407] on icon "Field Settings" at bounding box center [511, 415] width 16 height 16
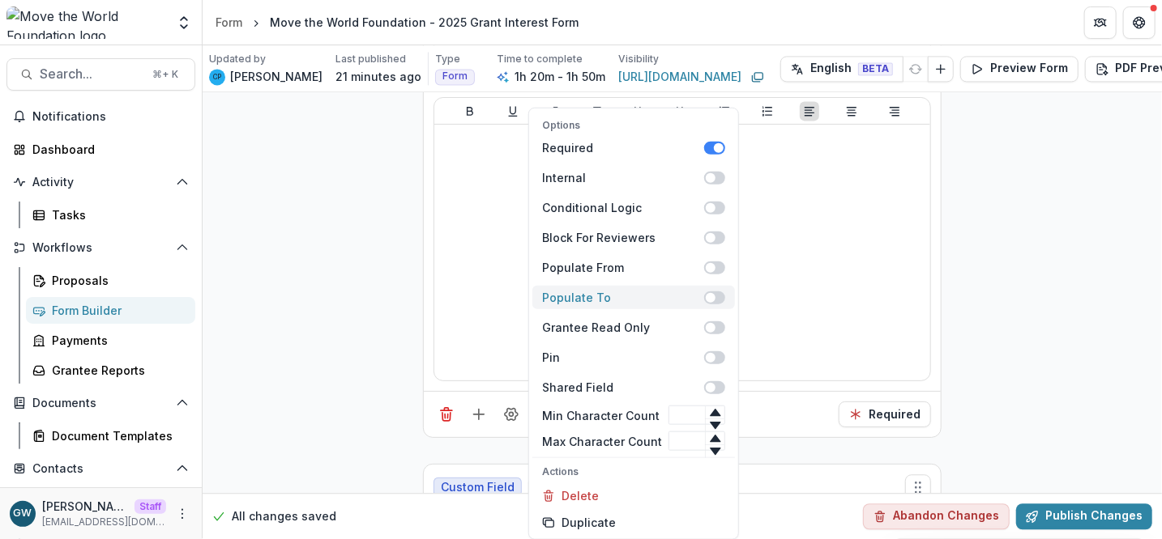
click at [708, 297] on span at bounding box center [711, 297] width 10 height 10
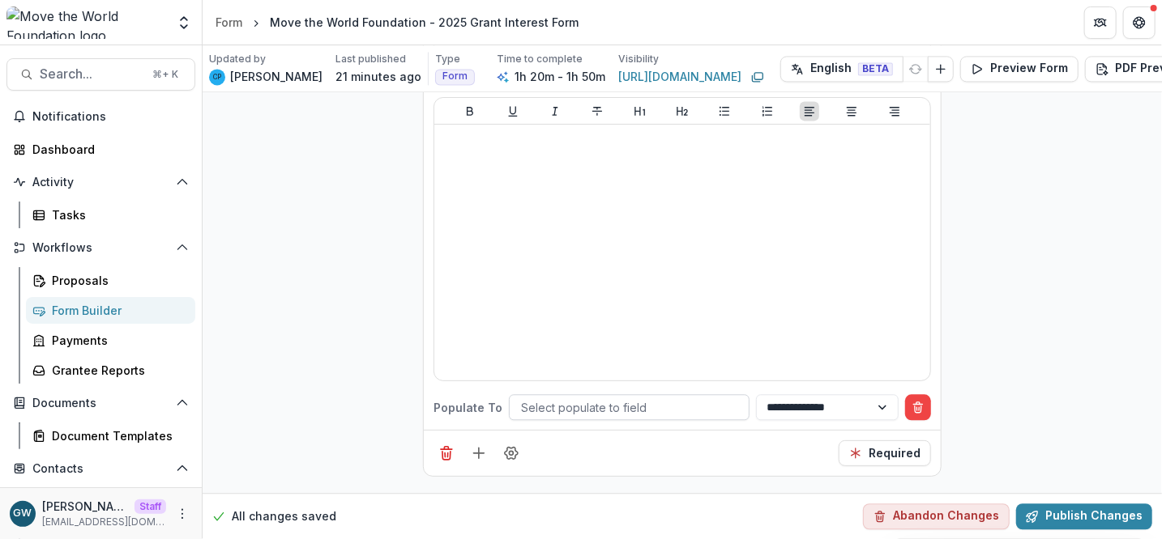
click at [575, 398] on div at bounding box center [629, 408] width 216 height 20
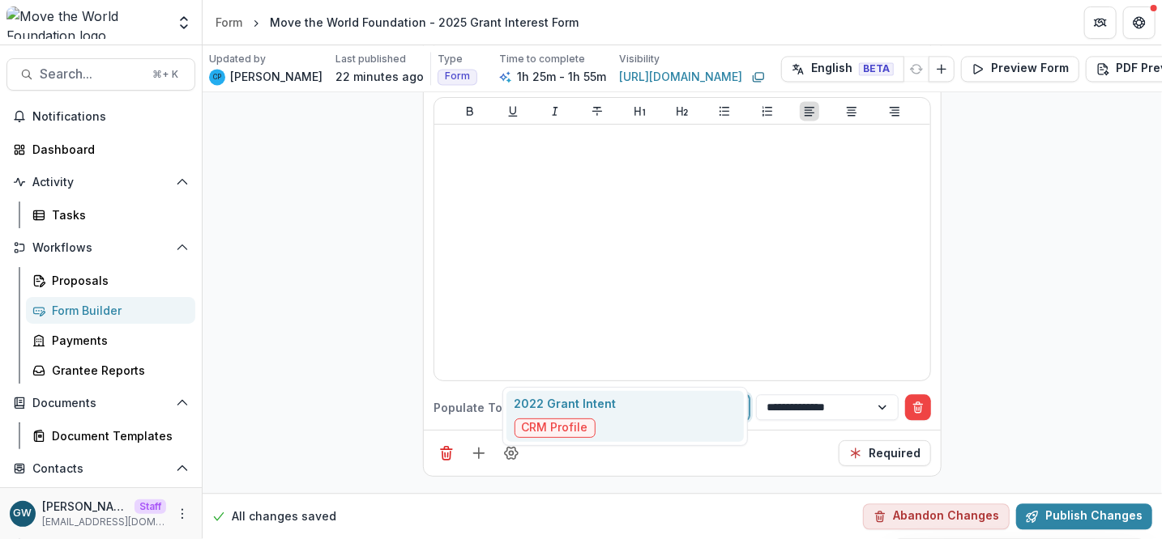
type input "****"
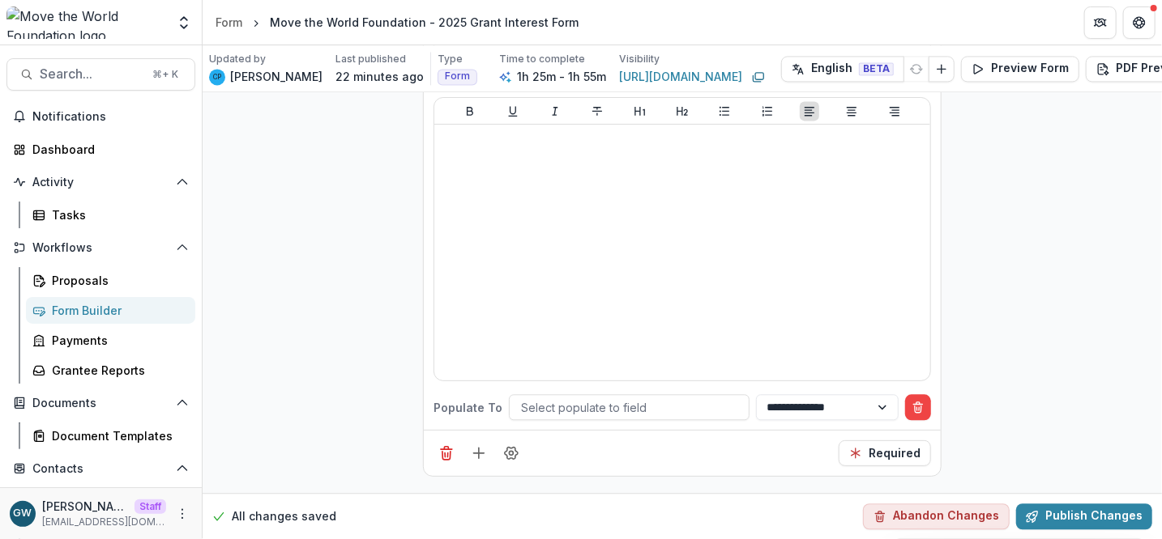
click at [918, 401] on icon "Delete condition" at bounding box center [917, 407] width 13 height 13
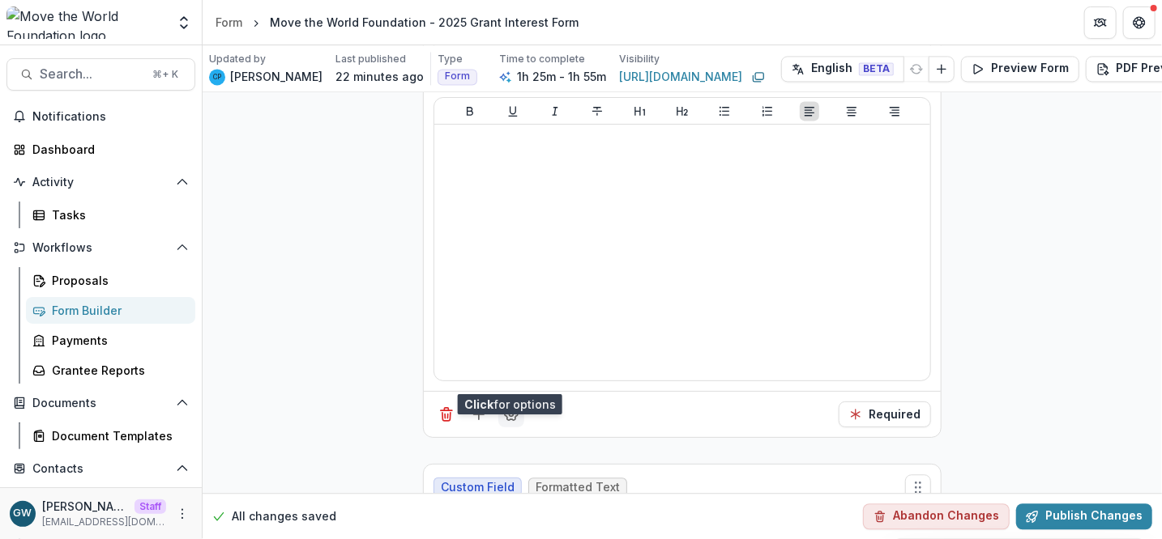
click at [513, 407] on icon "Field Settings" at bounding box center [511, 415] width 16 height 16
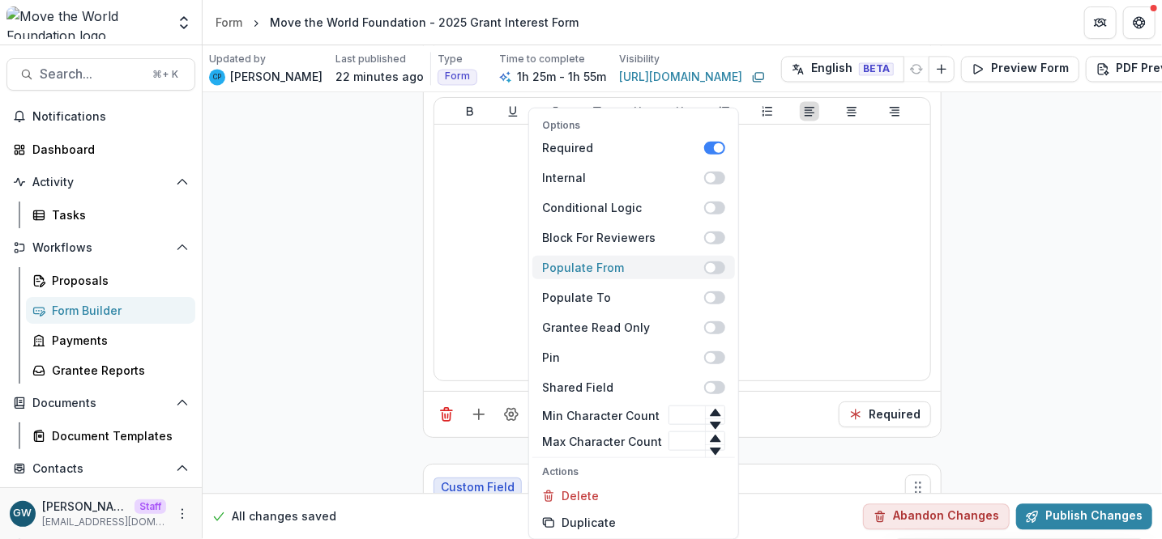
click at [708, 271] on span at bounding box center [714, 267] width 21 height 13
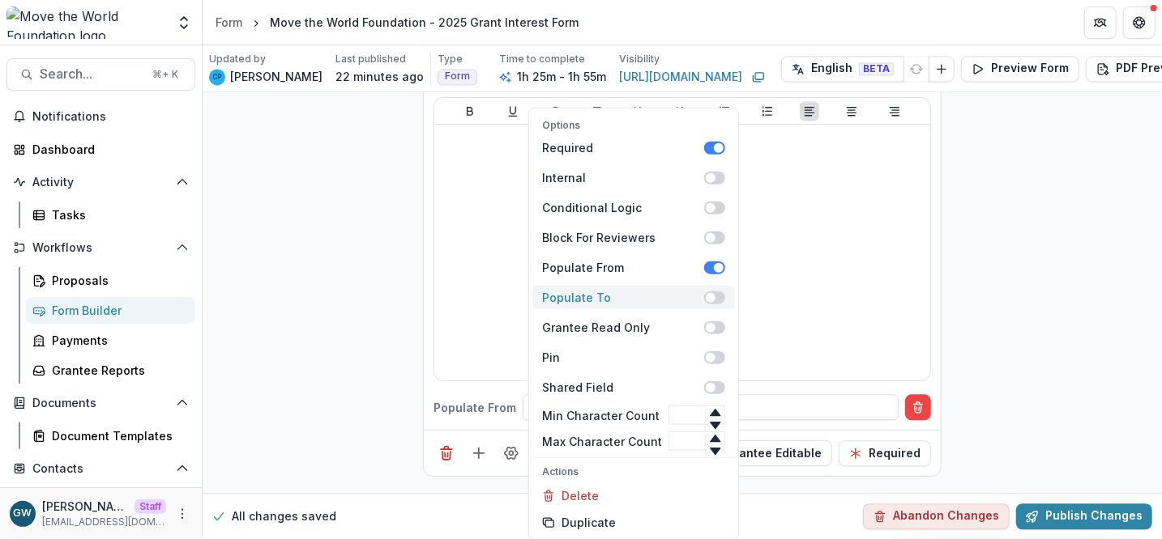
click at [710, 299] on span at bounding box center [711, 297] width 10 height 10
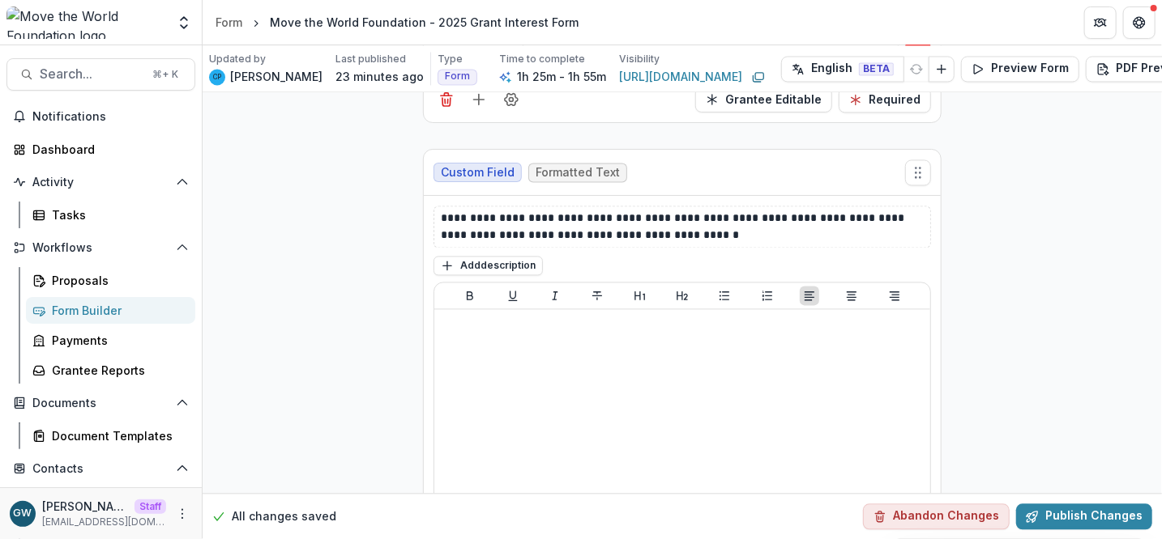
scroll to position [4451, 0]
click at [735, 209] on p "**********" at bounding box center [683, 226] width 484 height 34
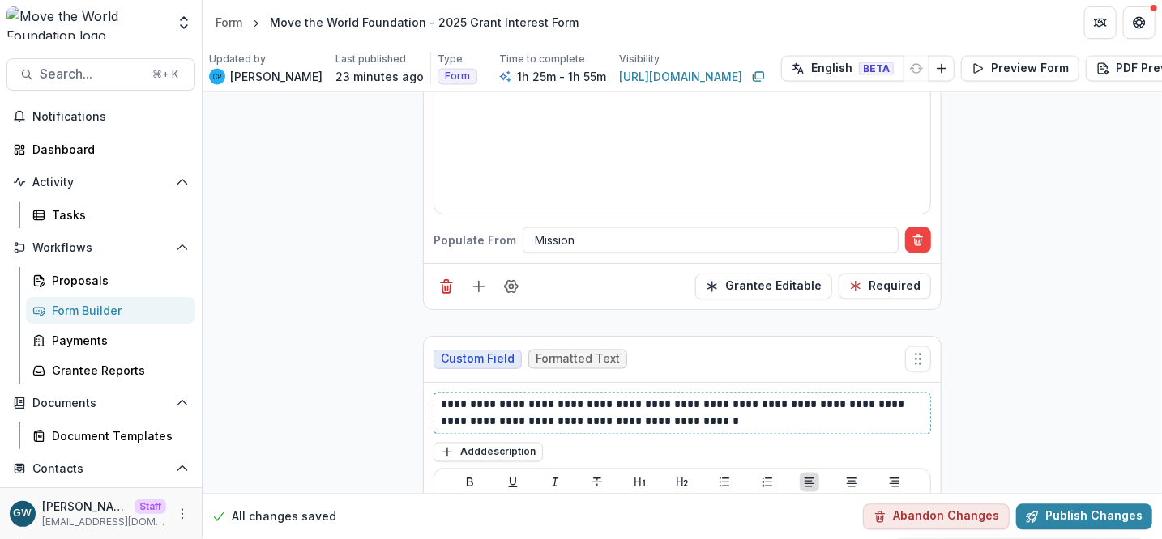
scroll to position [4260, 0]
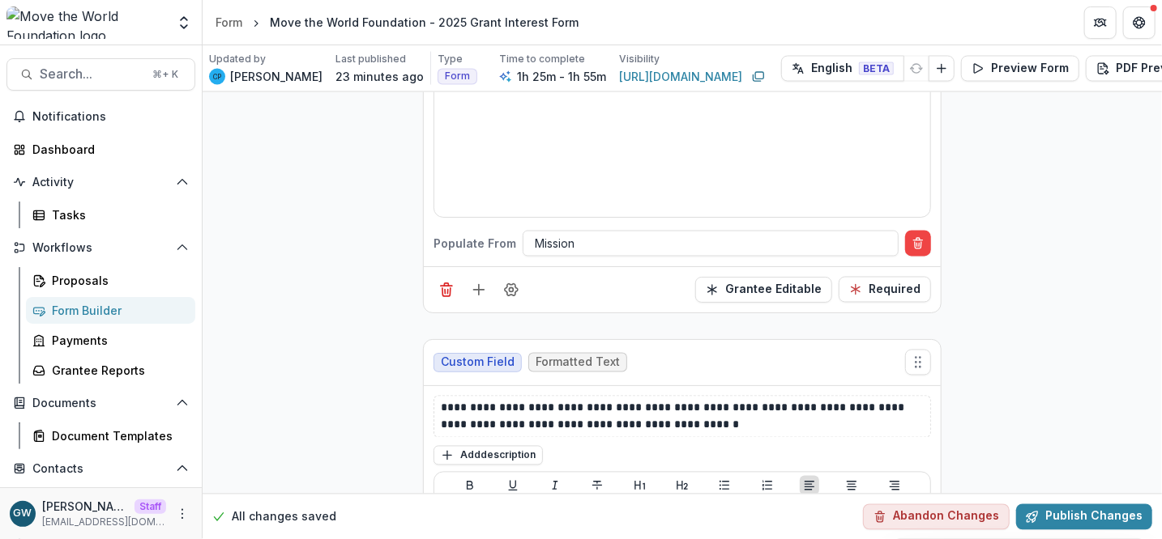
click at [569, 400] on p "**********" at bounding box center [683, 417] width 484 height 34
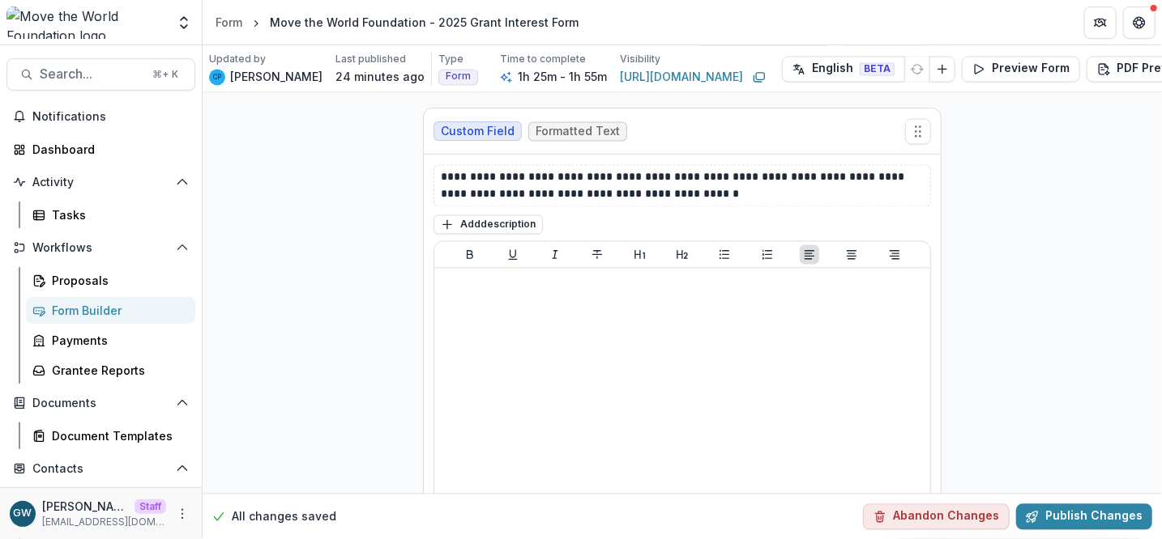
scroll to position [4636, 0]
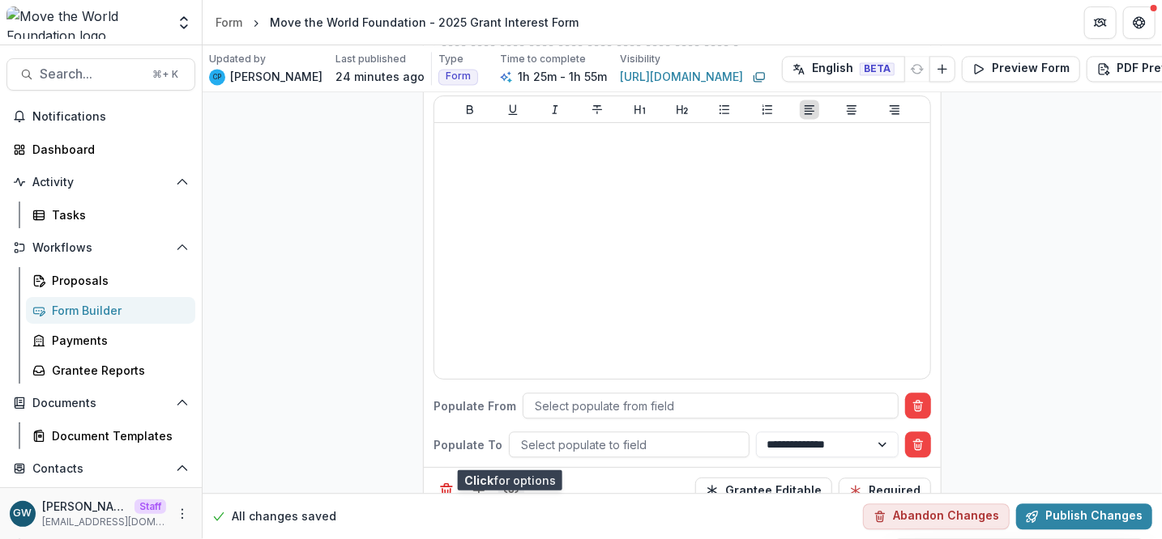
click at [509, 489] on circle "Field Settings" at bounding box center [511, 491] width 4 height 4
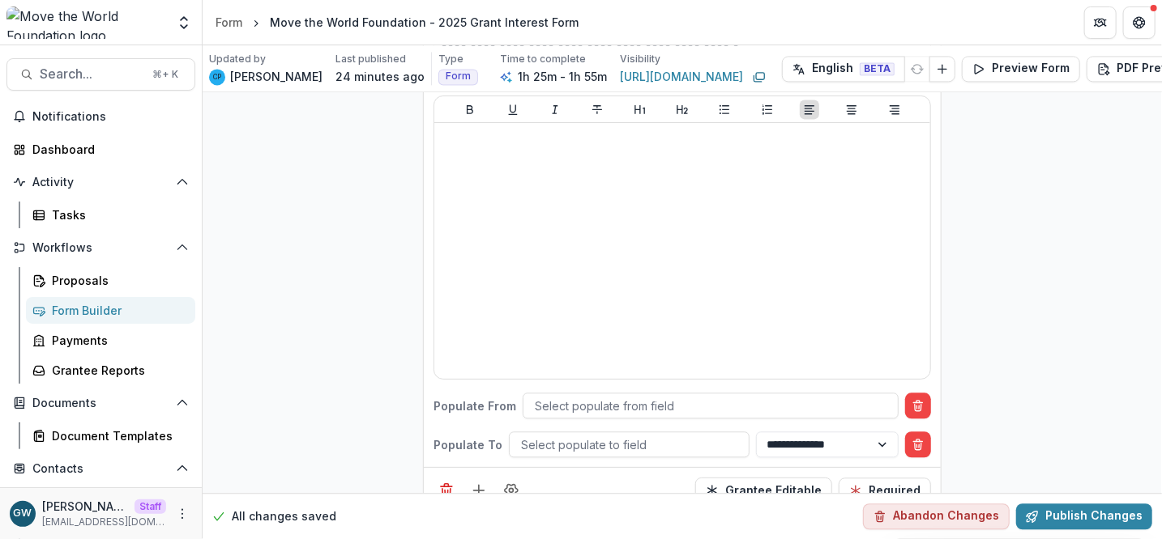
click at [920, 399] on icon "Delete condition" at bounding box center [917, 405] width 13 height 13
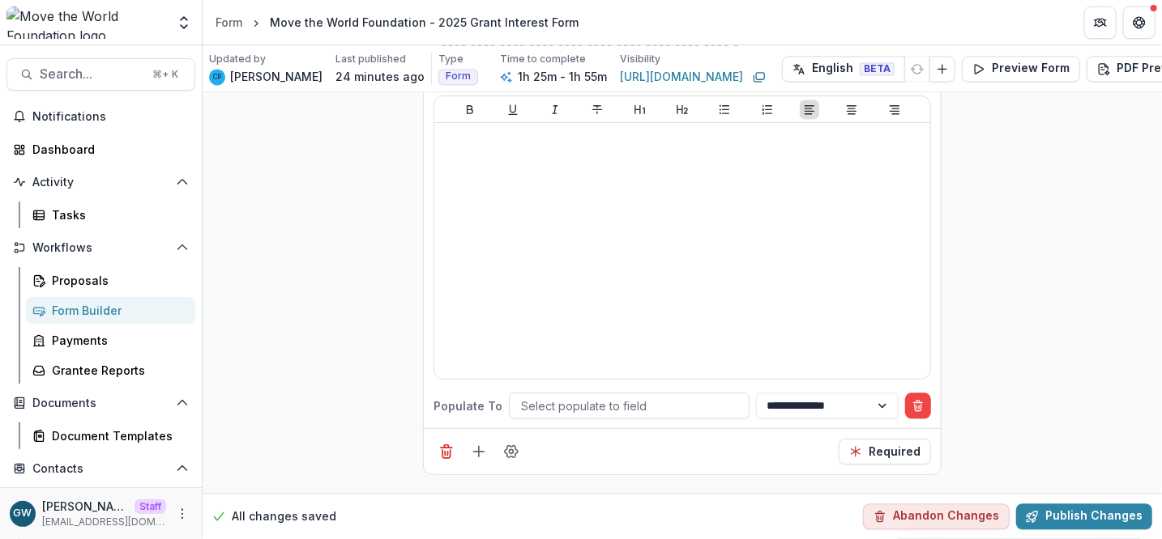
click at [919, 404] on icon "Delete condition" at bounding box center [917, 407] width 6 height 6
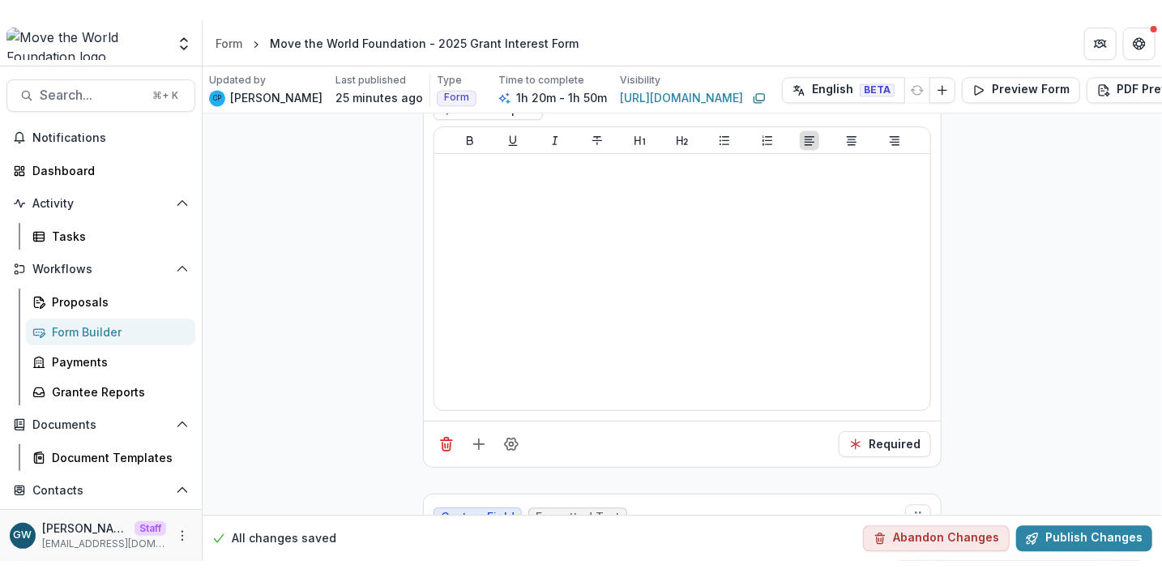
scroll to position [4628, 0]
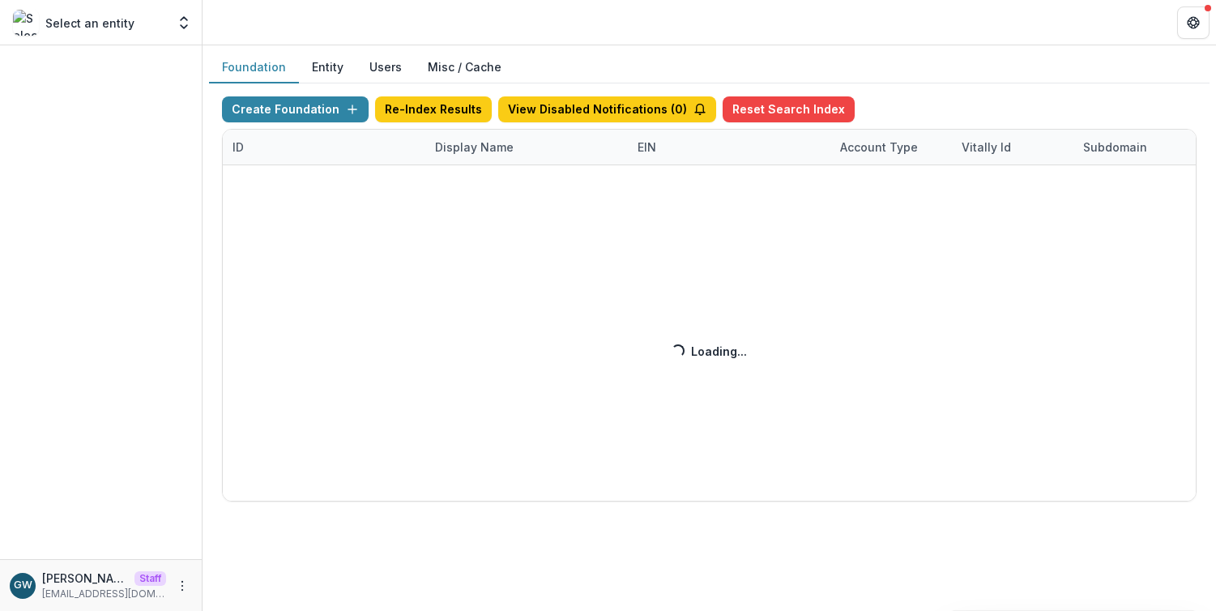
click at [462, 151] on div "Create Foundation Re-Index Results View Disabled Notifications ( 0 ) Reset Sear…" at bounding box center [709, 298] width 974 height 405
click at [494, 147] on div "Create Foundation Re-Index Results View Disabled Notifications ( 1 ) Reset Sear…" at bounding box center [709, 298] width 974 height 405
click at [488, 147] on div "Create Foundation Re-Index Results View Disabled Notifications ( 1 ) Reset Sear…" at bounding box center [709, 298] width 974 height 405
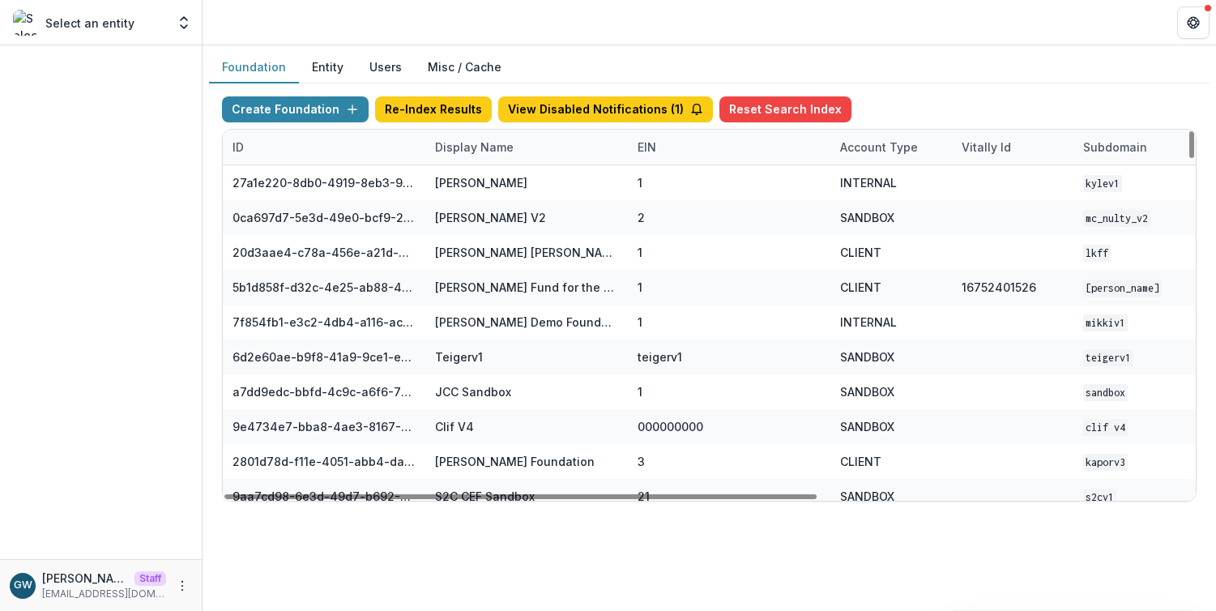
click at [463, 148] on div "Display Name" at bounding box center [474, 147] width 98 height 17
click at [469, 178] on input at bounding box center [525, 184] width 194 height 26
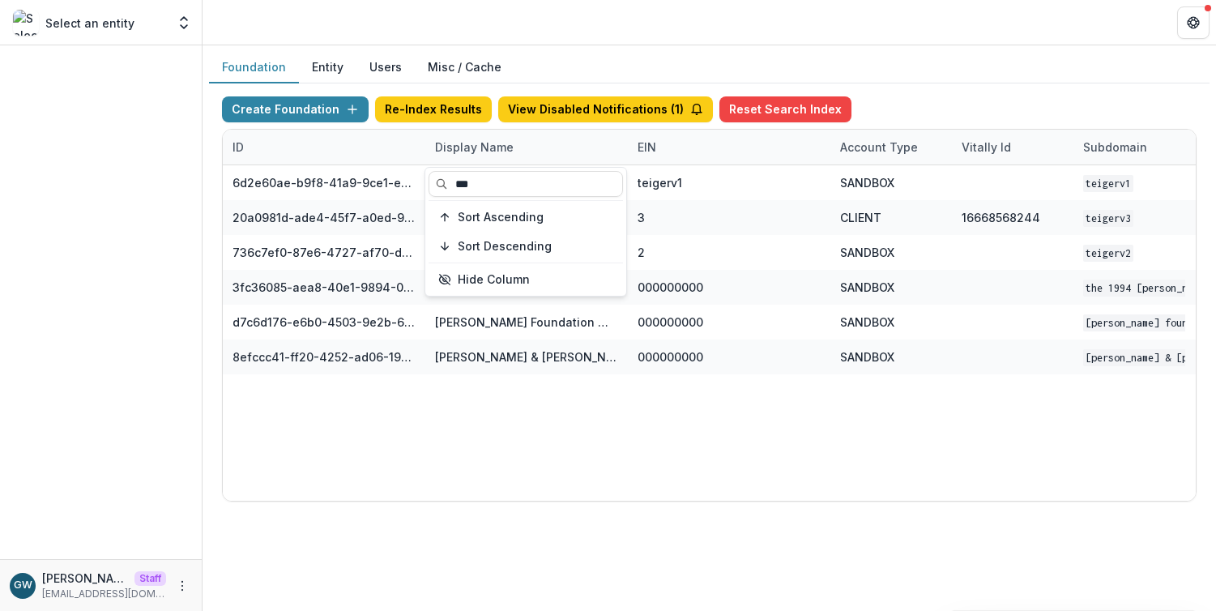
type input "***"
click at [903, 84] on div "Create Foundation Re-Index Results View Disabled Notifications ( 1 ) Reset Sear…" at bounding box center [709, 298] width 1000 height 431
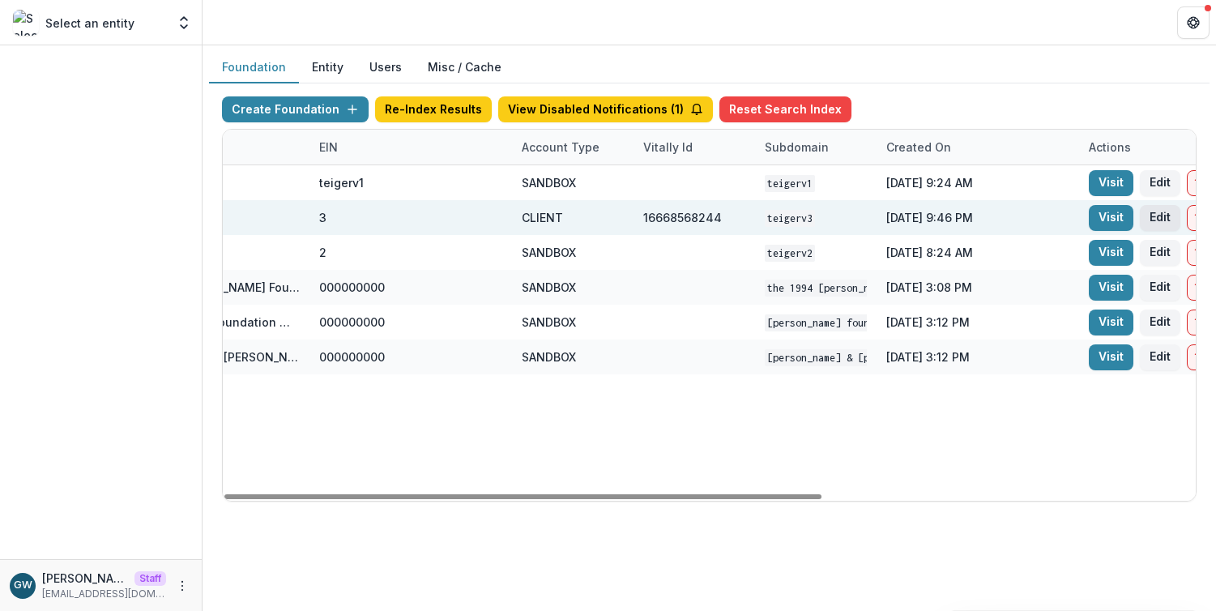
scroll to position [0, 607]
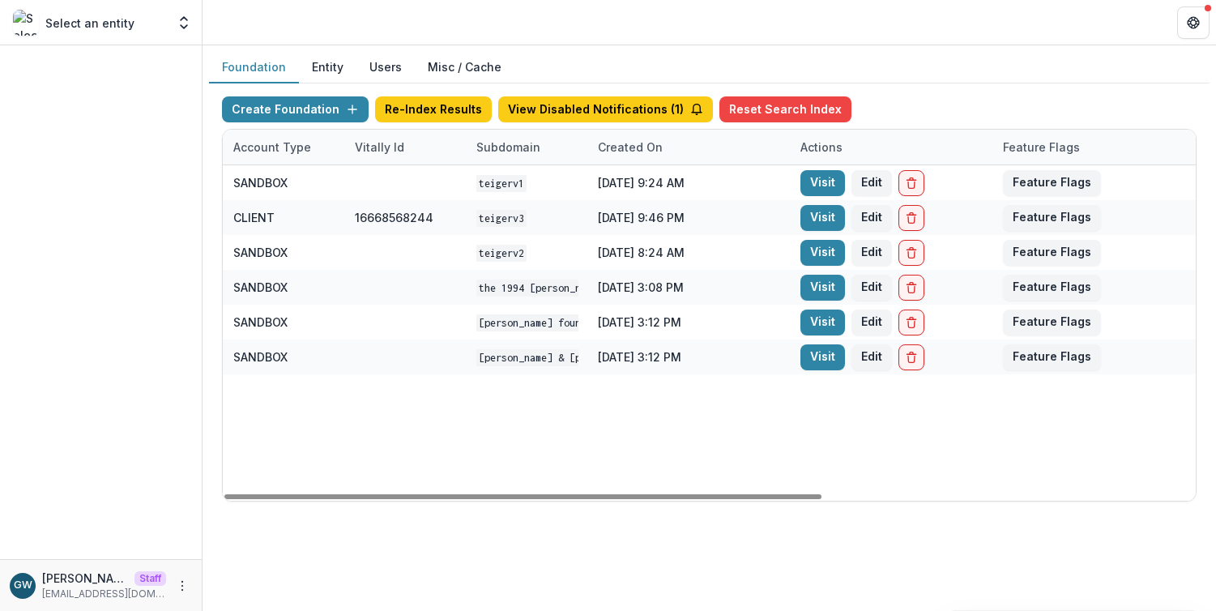
drag, startPoint x: 820, startPoint y: 219, endPoint x: 668, endPoint y: 229, distance: 151.8
click at [820, 219] on link "Visit" at bounding box center [822, 218] width 45 height 26
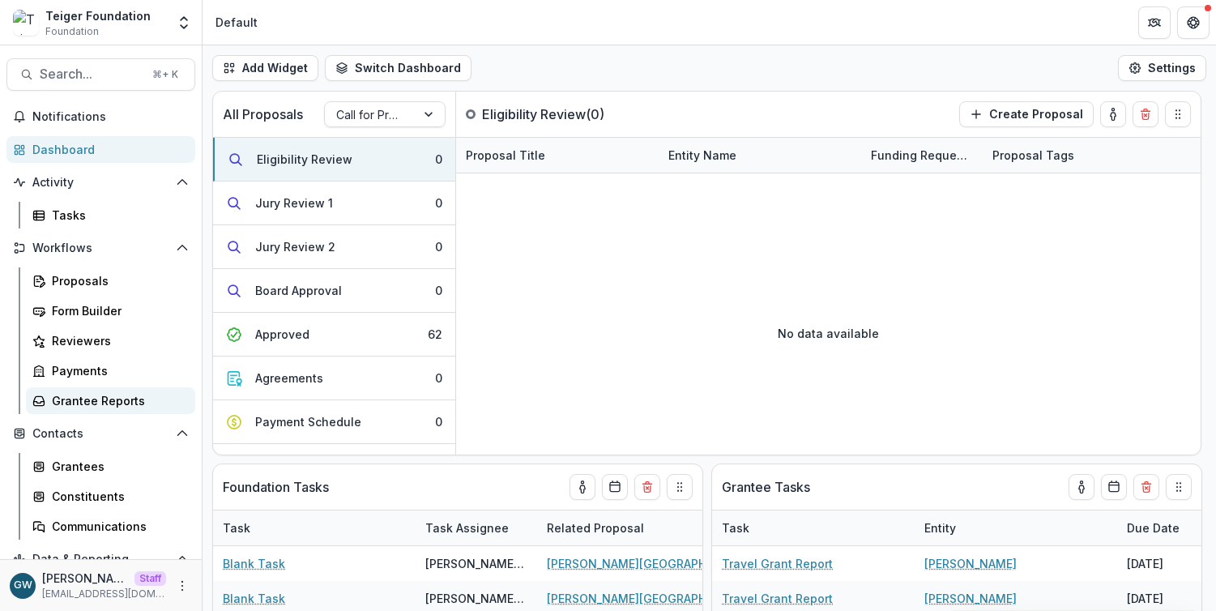
click at [86, 396] on div "Grantee Reports" at bounding box center [117, 400] width 130 height 17
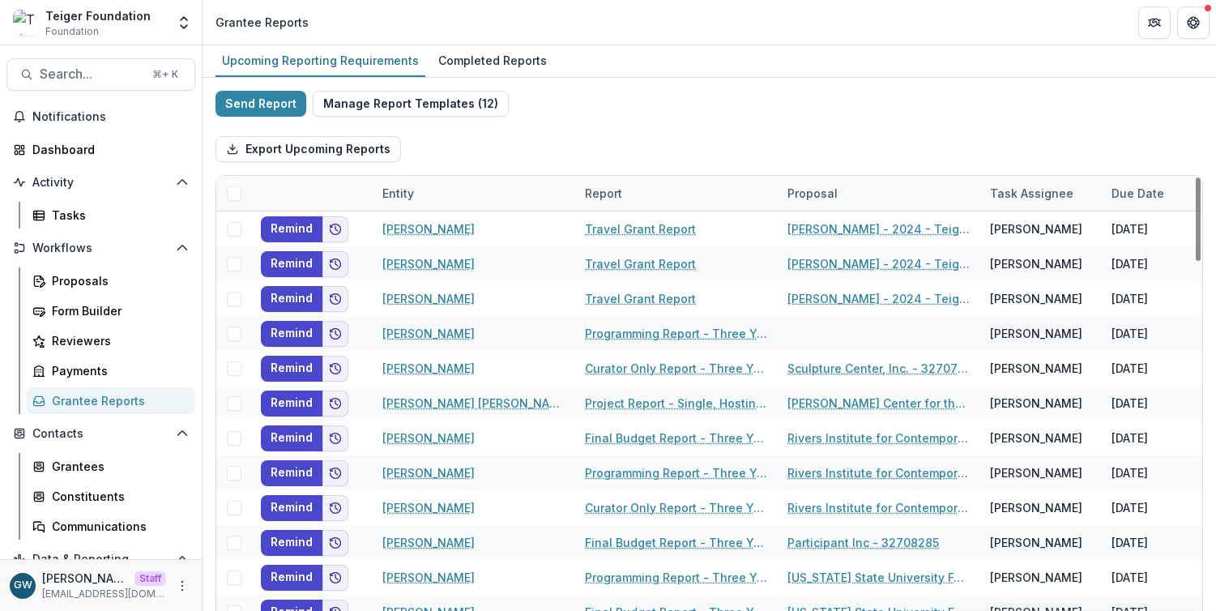
click at [430, 194] on div "Entity" at bounding box center [474, 193] width 202 height 35
click at [443, 231] on input at bounding box center [473, 230] width 194 height 26
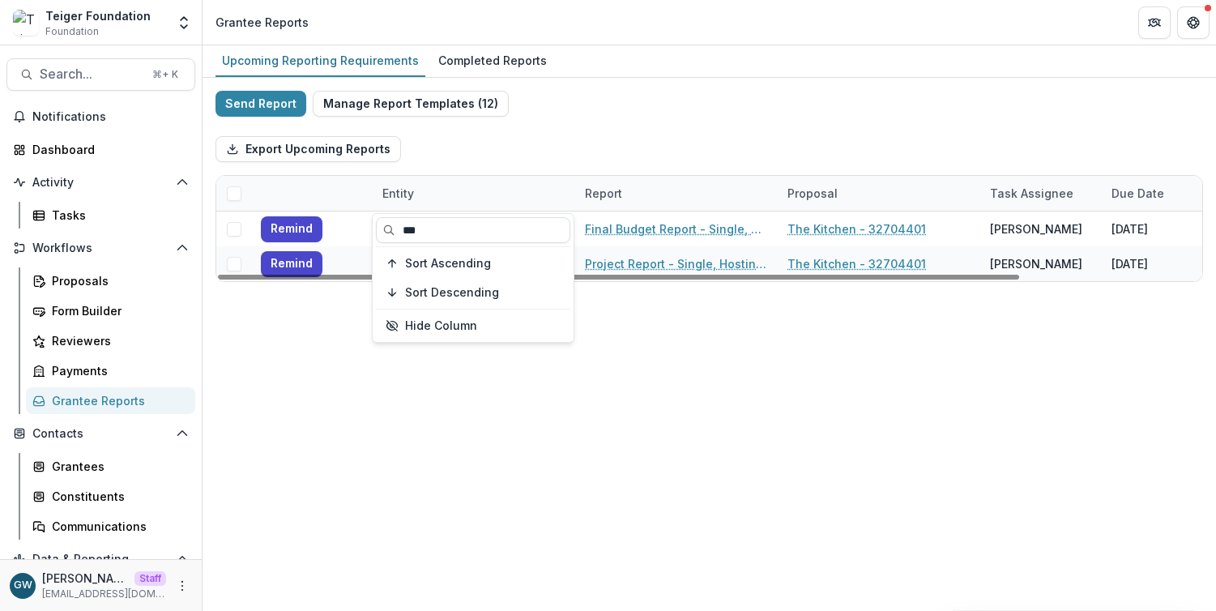
type input "***"
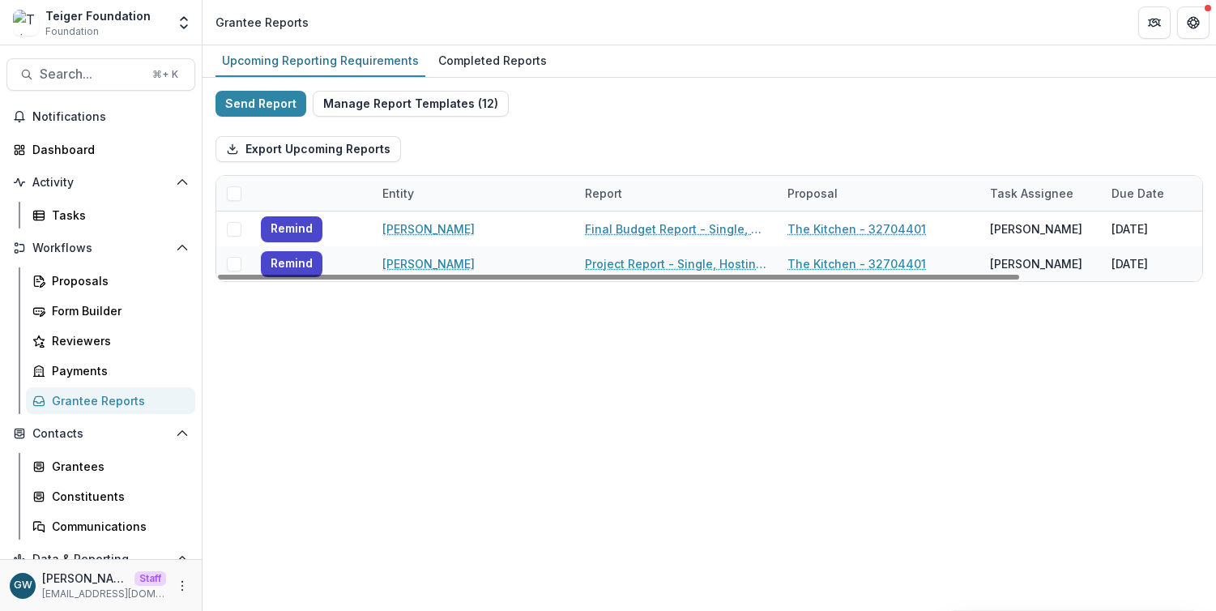
click at [725, 113] on div "Send Report Manage Report Templates ( 12 ) Export Upcoming Reports Entity Repor…" at bounding box center [708, 186] width 987 height 191
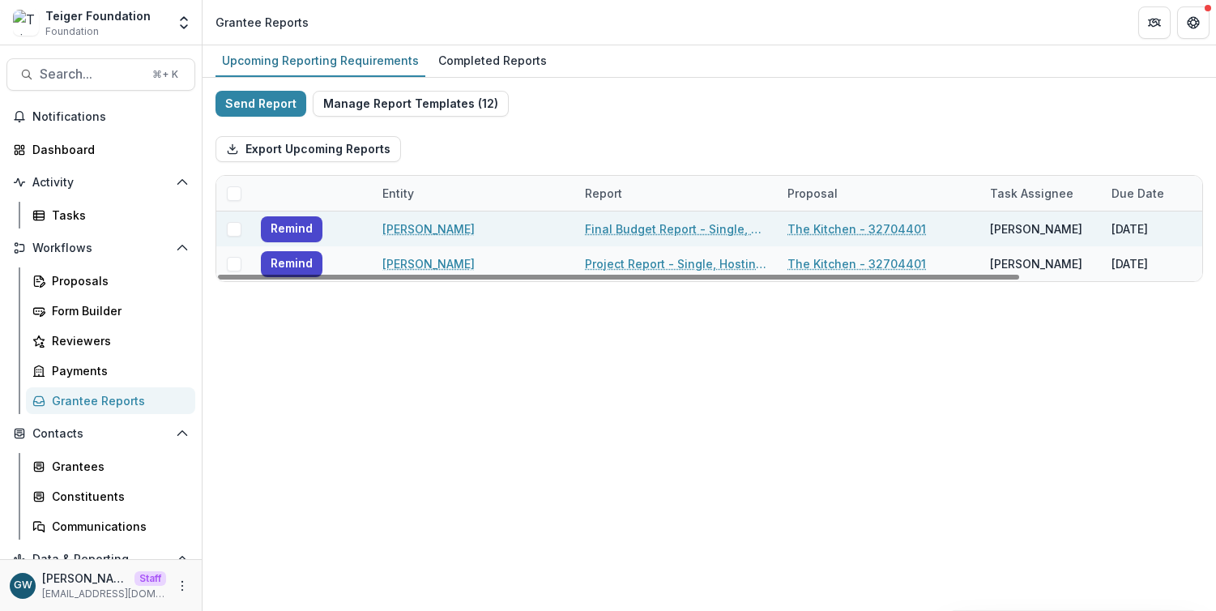
click at [440, 226] on link "Legacy Russell" at bounding box center [428, 228] width 92 height 17
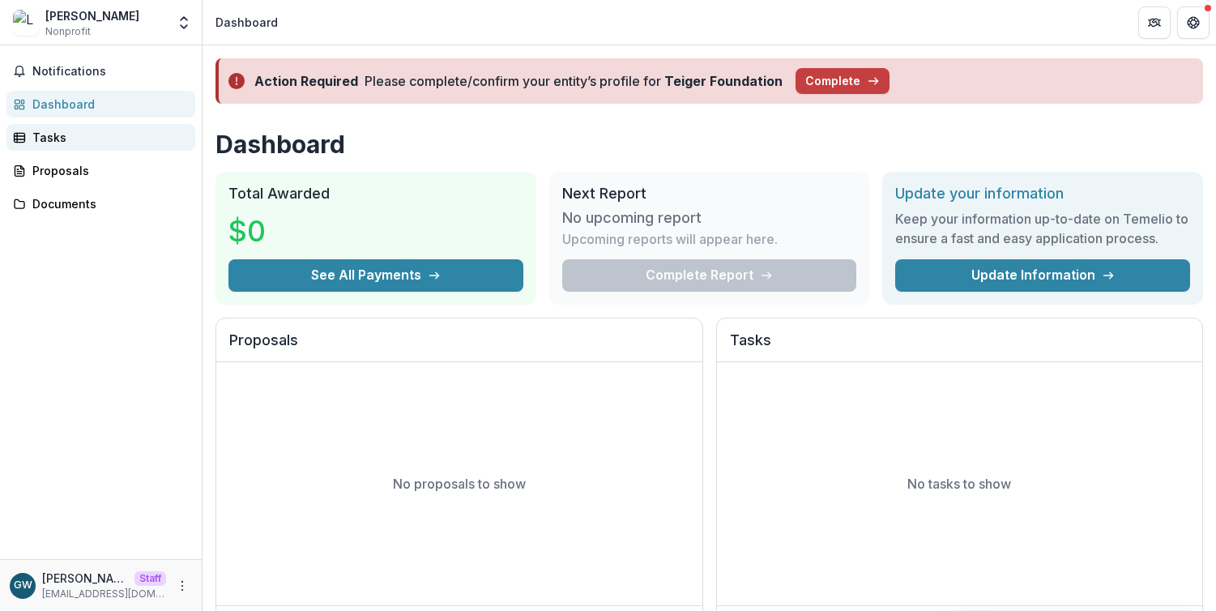
click at [66, 139] on div "Tasks" at bounding box center [107, 137] width 150 height 17
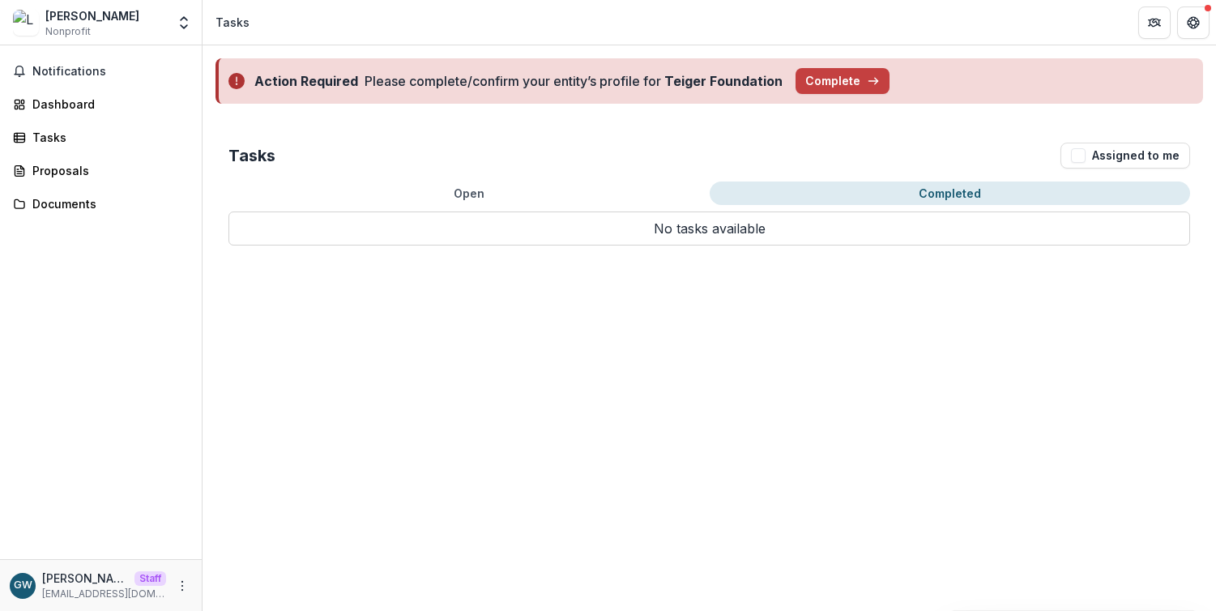
click at [910, 190] on button "Completed" at bounding box center [950, 192] width 481 height 23
click at [596, 188] on button "Open" at bounding box center [468, 192] width 481 height 23
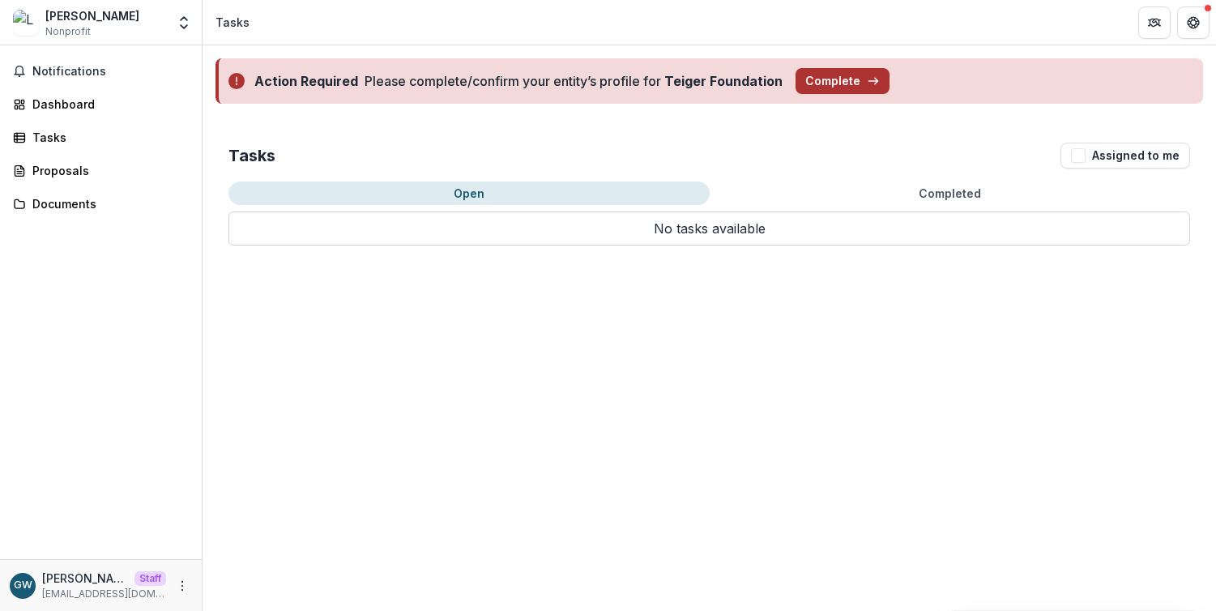
click at [837, 91] on button "Complete" at bounding box center [842, 81] width 94 height 26
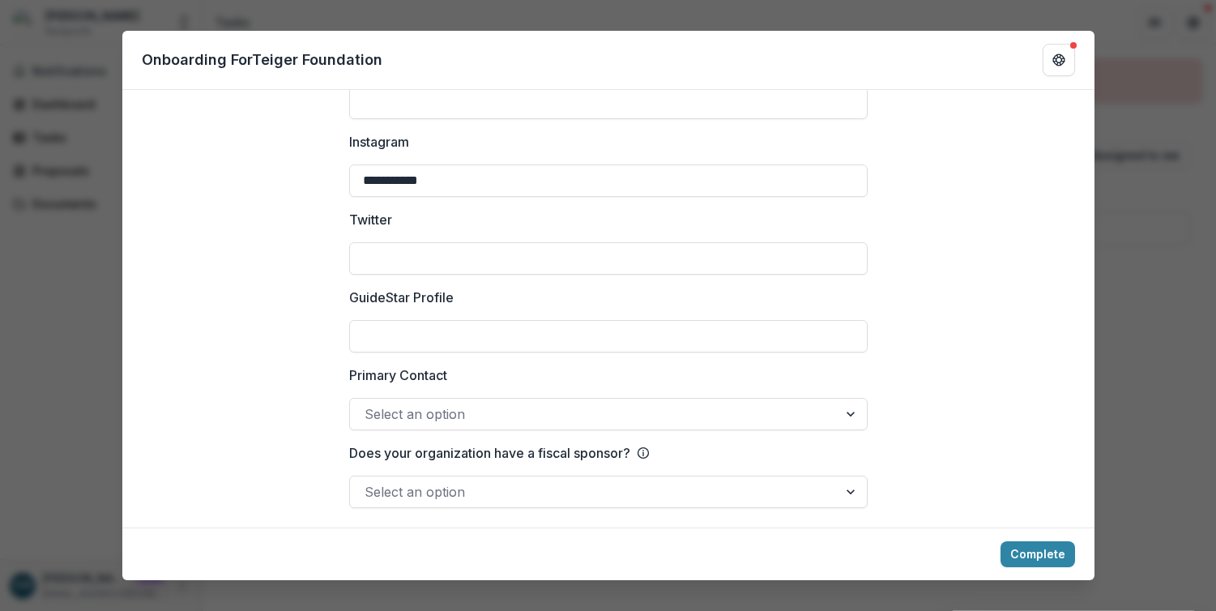
scroll to position [2257, 0]
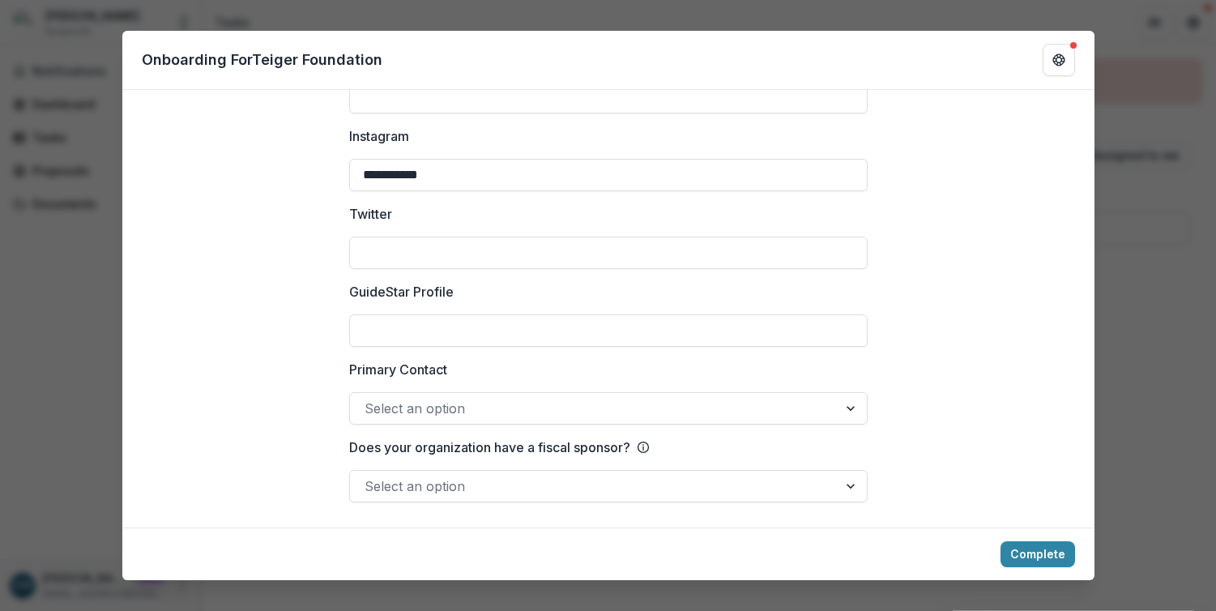
click at [1153, 144] on div "**********" at bounding box center [608, 305] width 1216 height 611
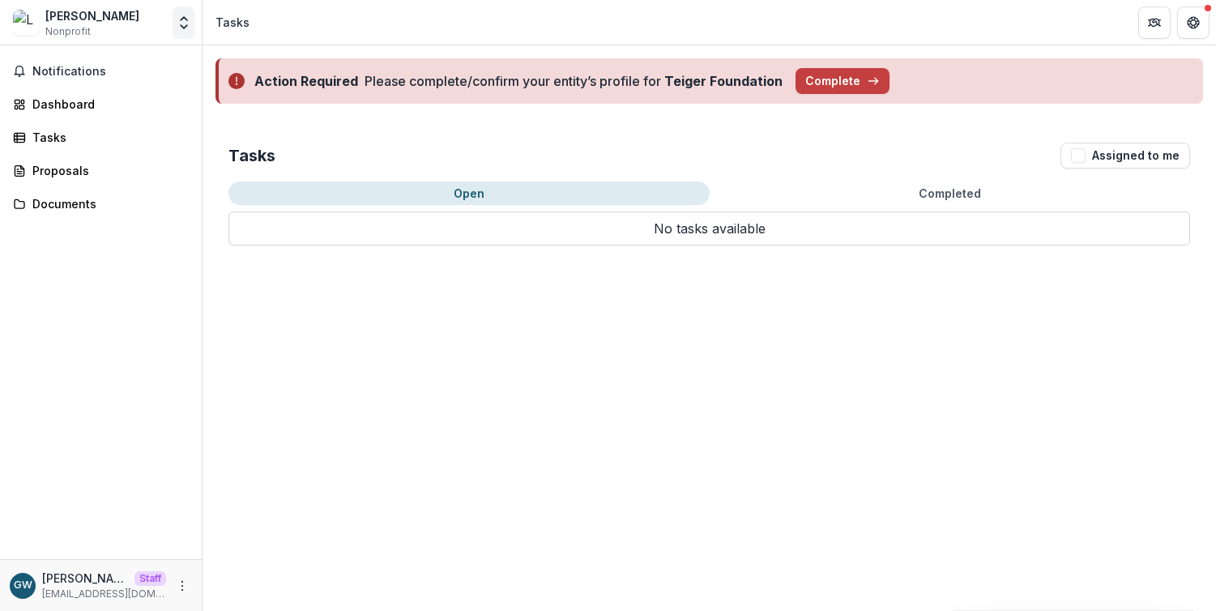
click at [184, 21] on icon "Open entity switcher" at bounding box center [184, 23] width 16 height 16
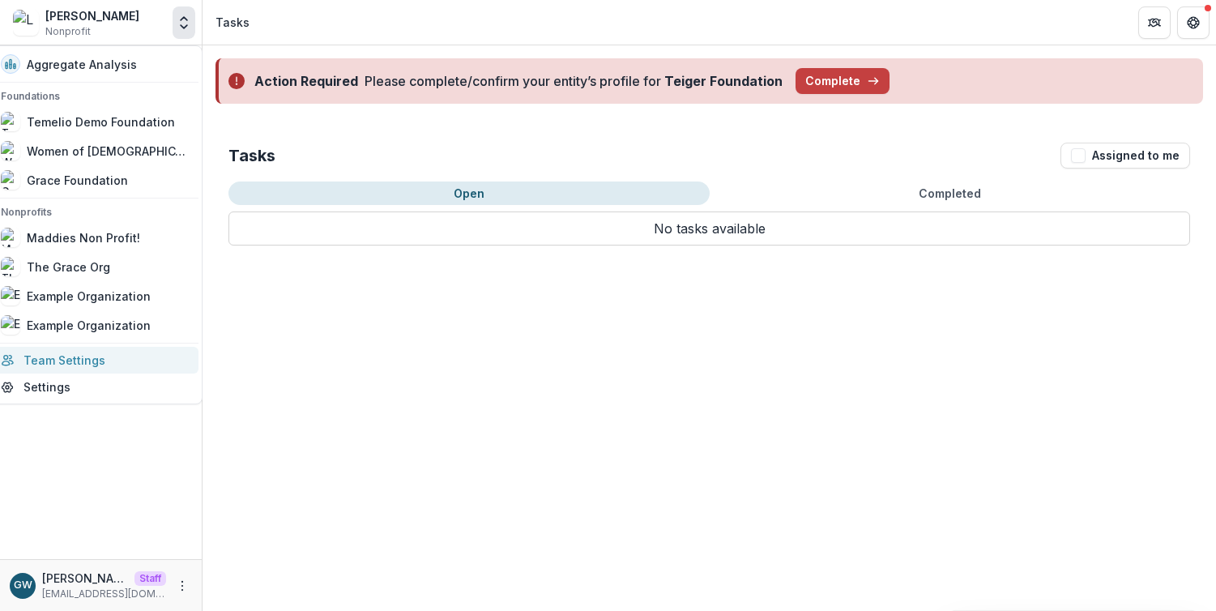
click at [80, 364] on link "Team Settings" at bounding box center [94, 360] width 207 height 27
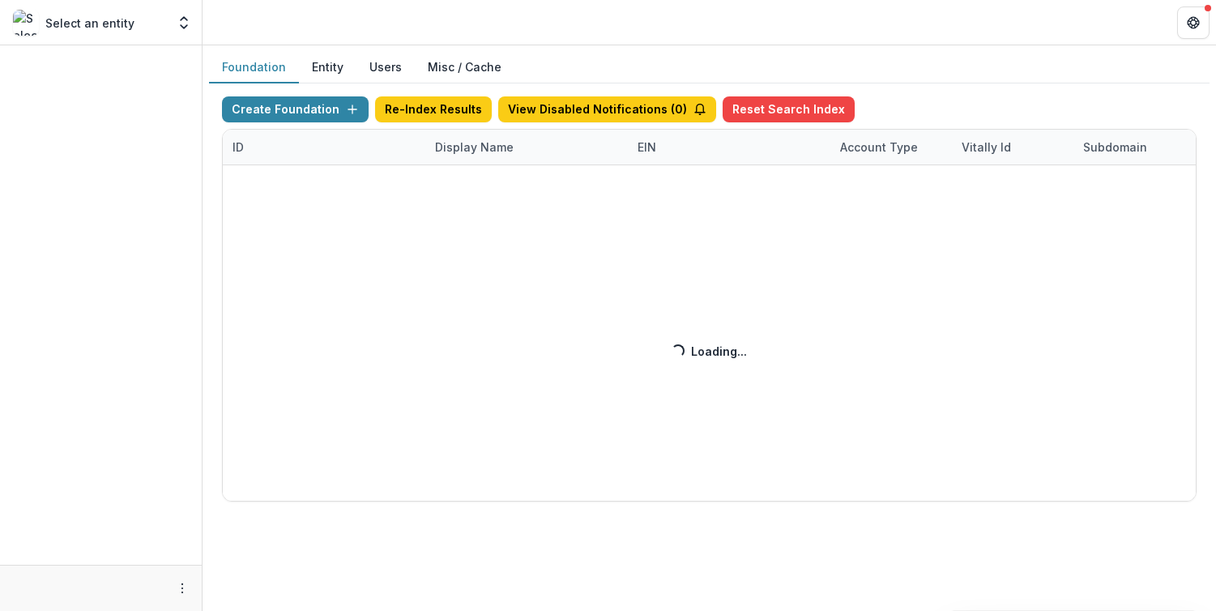
drag, startPoint x: 439, startPoint y: 146, endPoint x: 450, endPoint y: 151, distance: 12.7
click at [439, 146] on div "Create Foundation Re-Index Results View Disabled Notifications ( 0 ) Reset Sear…" at bounding box center [709, 298] width 974 height 405
click at [467, 154] on div "Create Foundation Re-Index Results View Disabled Notifications ( 0 ) Reset Sear…" at bounding box center [709, 298] width 974 height 405
click at [471, 148] on div "Create Foundation Re-Index Results View Disabled Notifications ( 1 ) Reset Sear…" at bounding box center [709, 298] width 974 height 405
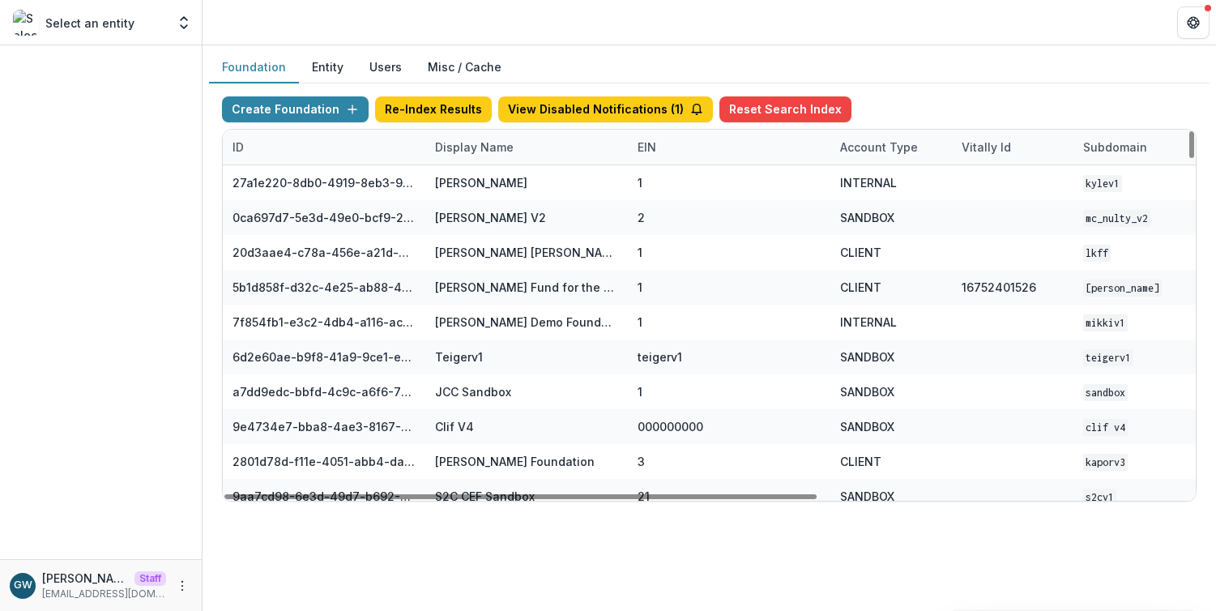
click at [480, 147] on div "Display Name" at bounding box center [474, 147] width 98 height 17
click at [486, 177] on input at bounding box center [525, 184] width 194 height 26
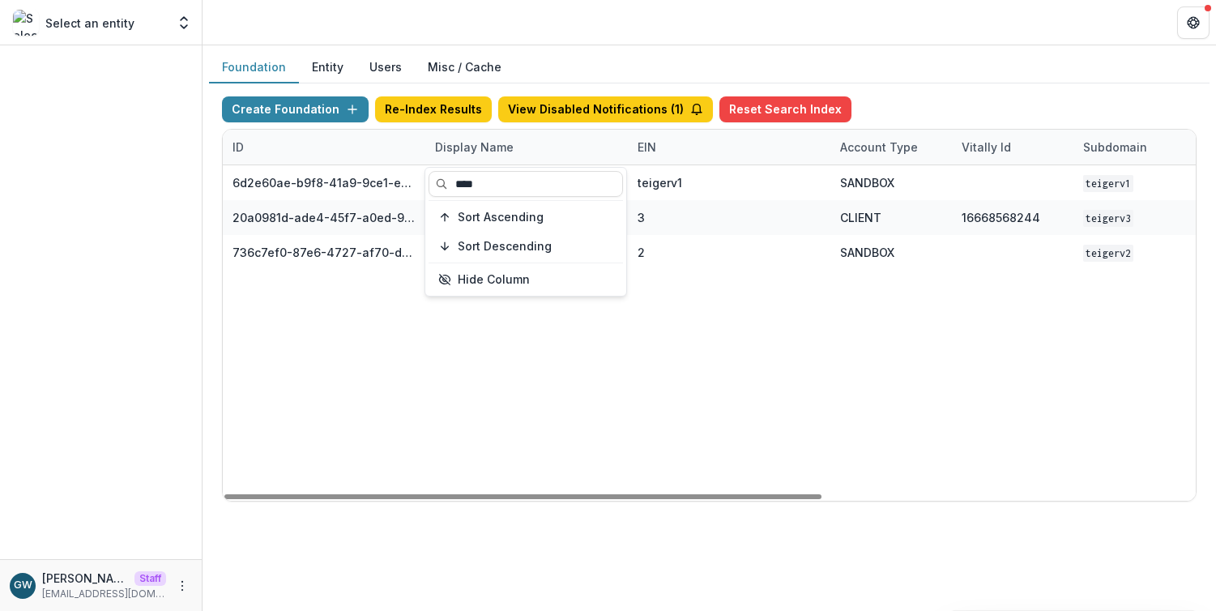
type input "****"
drag, startPoint x: 944, startPoint y: 57, endPoint x: 924, endPoint y: 69, distance: 22.9
click at [944, 56] on div "Foundation Entity Users Misc / Cache" at bounding box center [709, 68] width 1000 height 32
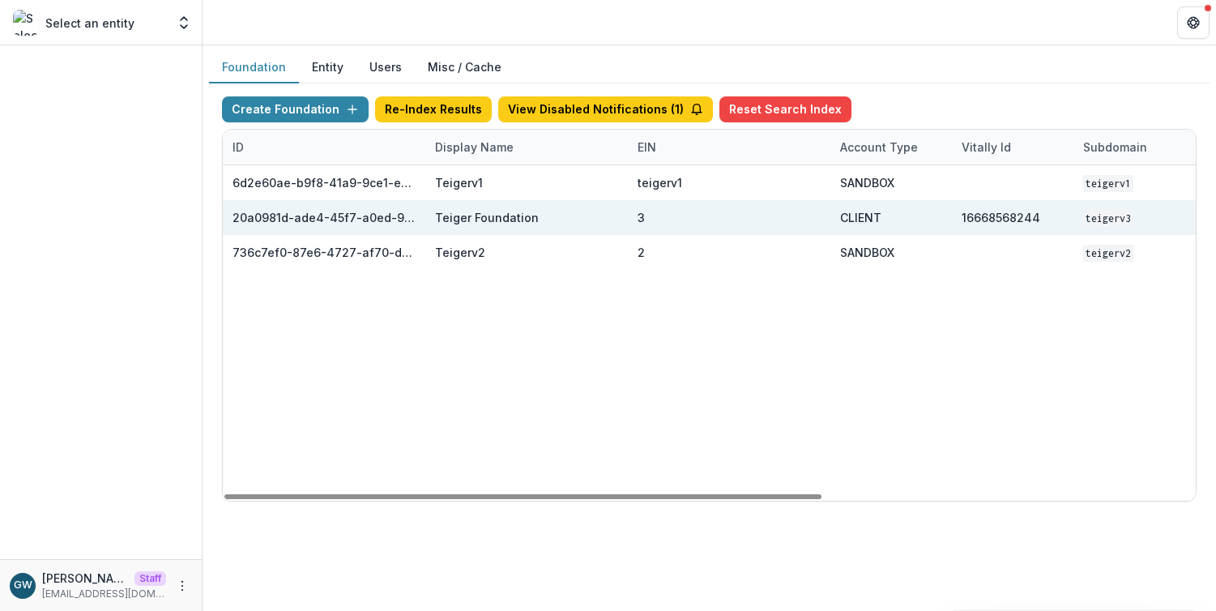
scroll to position [0, 607]
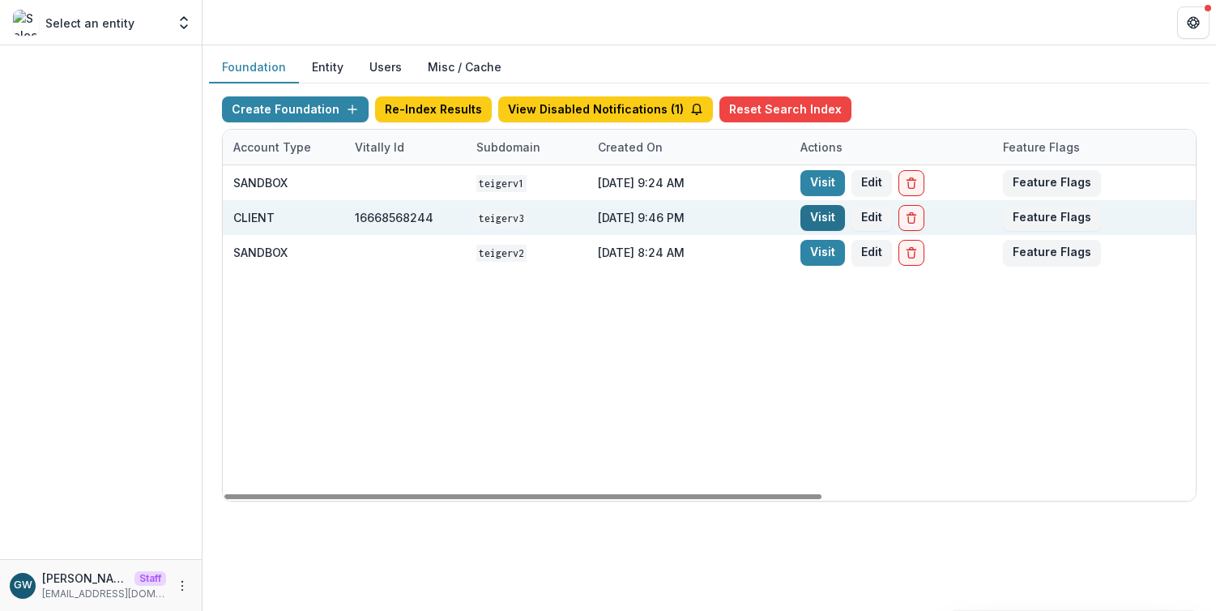
click at [805, 218] on link "Visit" at bounding box center [822, 218] width 45 height 26
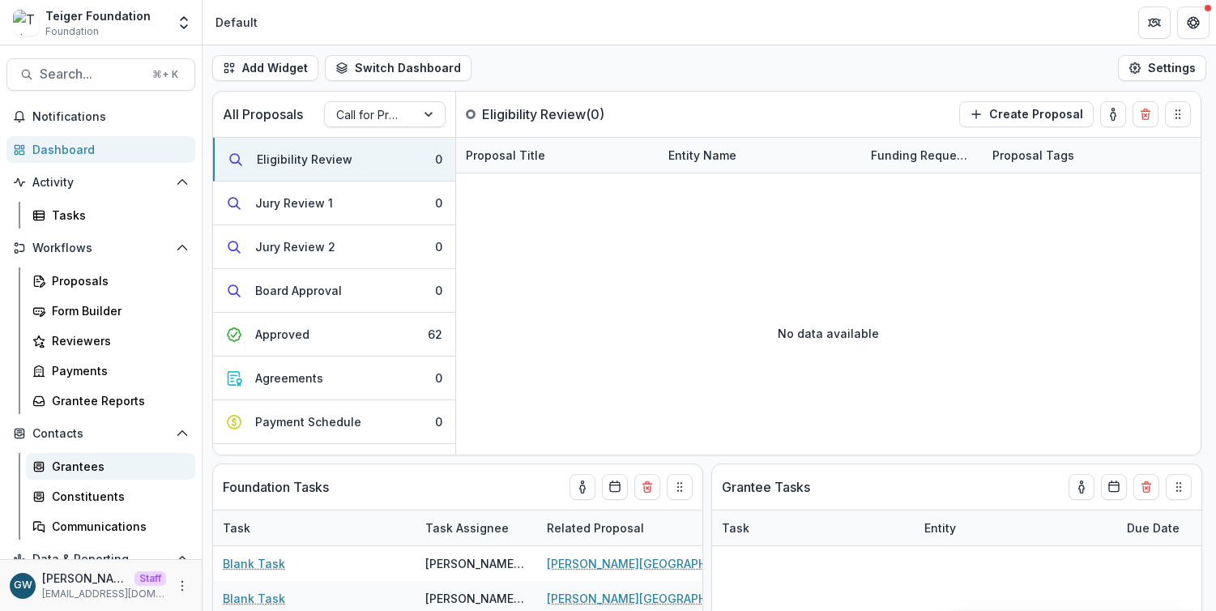
click at [87, 471] on div "Grantees" at bounding box center [117, 466] width 130 height 17
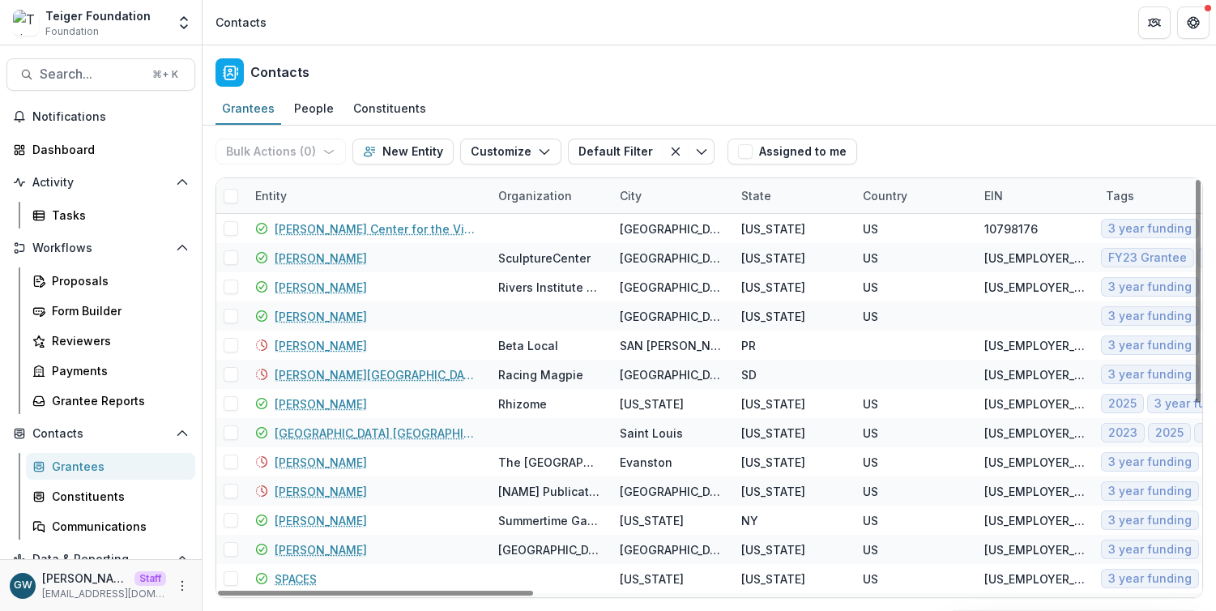
click at [333, 196] on div "Entity" at bounding box center [366, 195] width 243 height 35
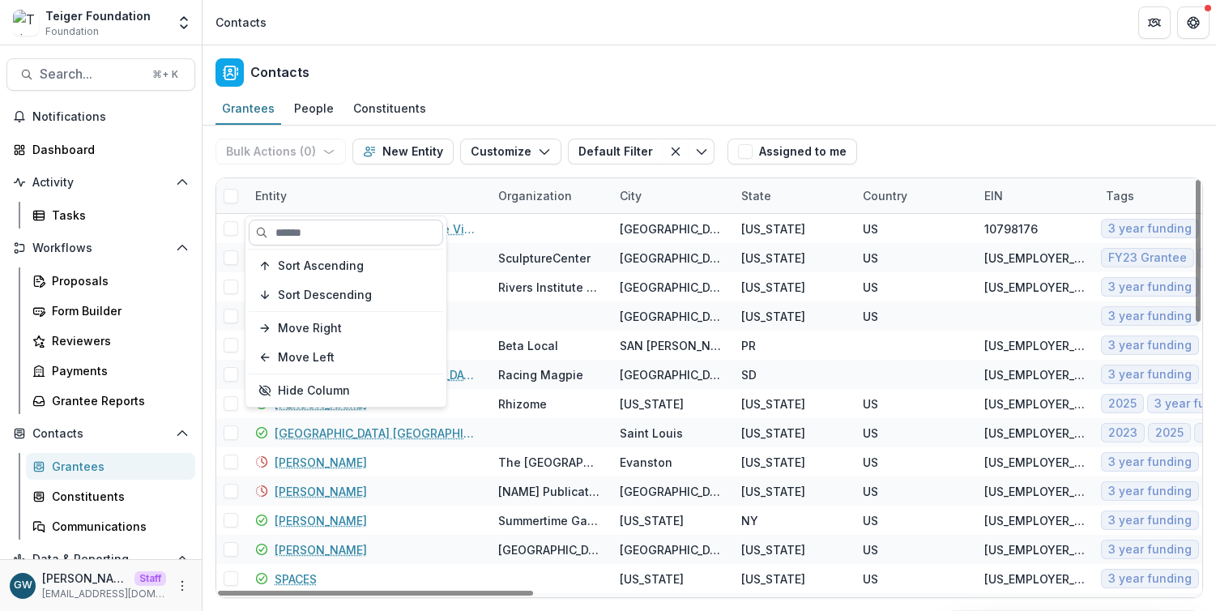
click at [329, 230] on input at bounding box center [346, 233] width 194 height 26
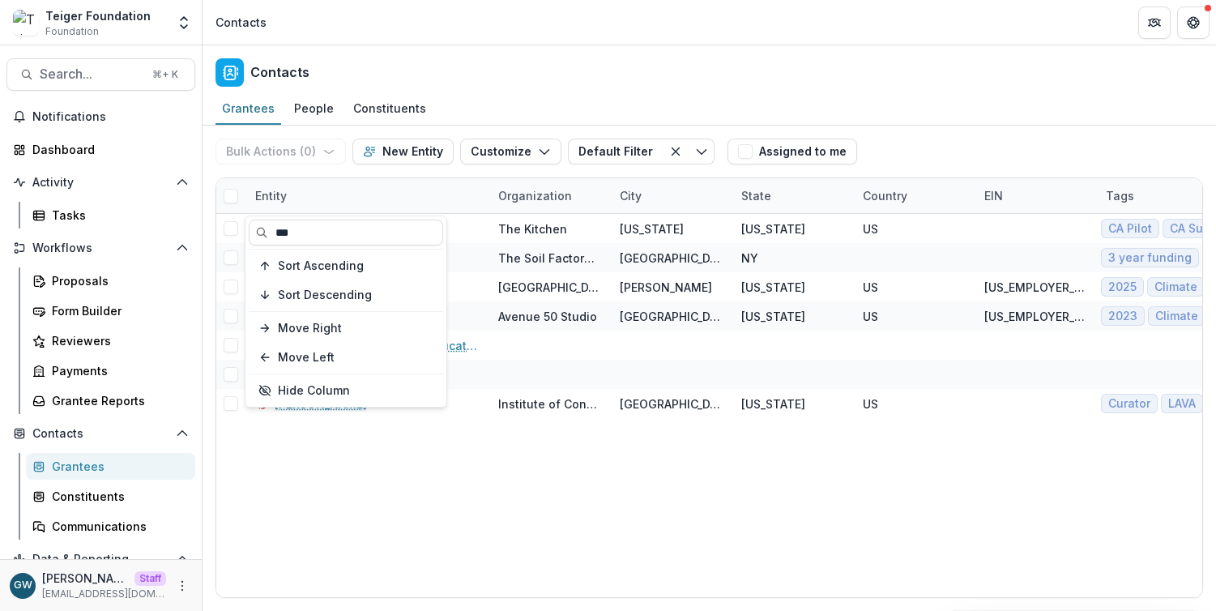
type input "***"
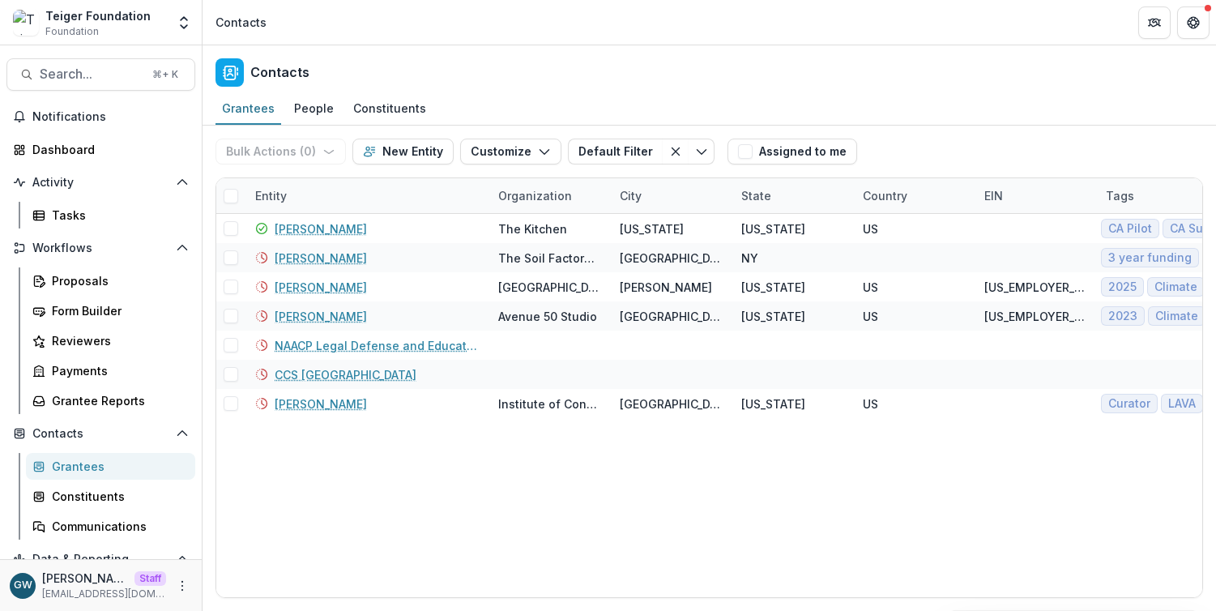
click at [1021, 110] on div "Grantees People Constituents" at bounding box center [708, 109] width 1013 height 32
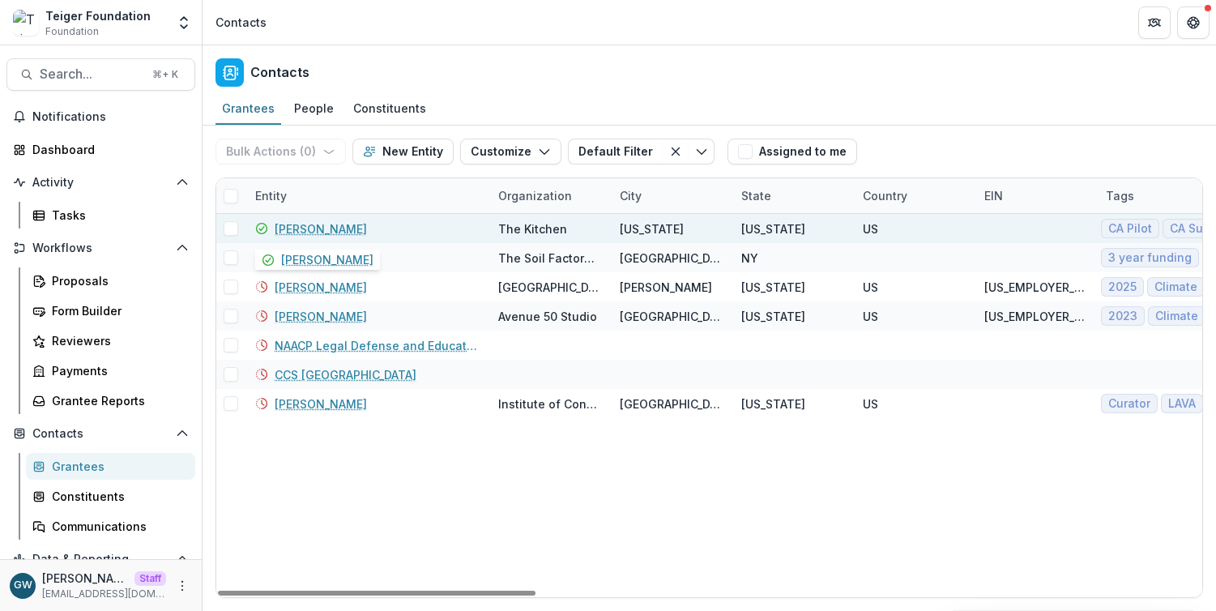
click at [297, 228] on link "[PERSON_NAME]" at bounding box center [321, 228] width 92 height 17
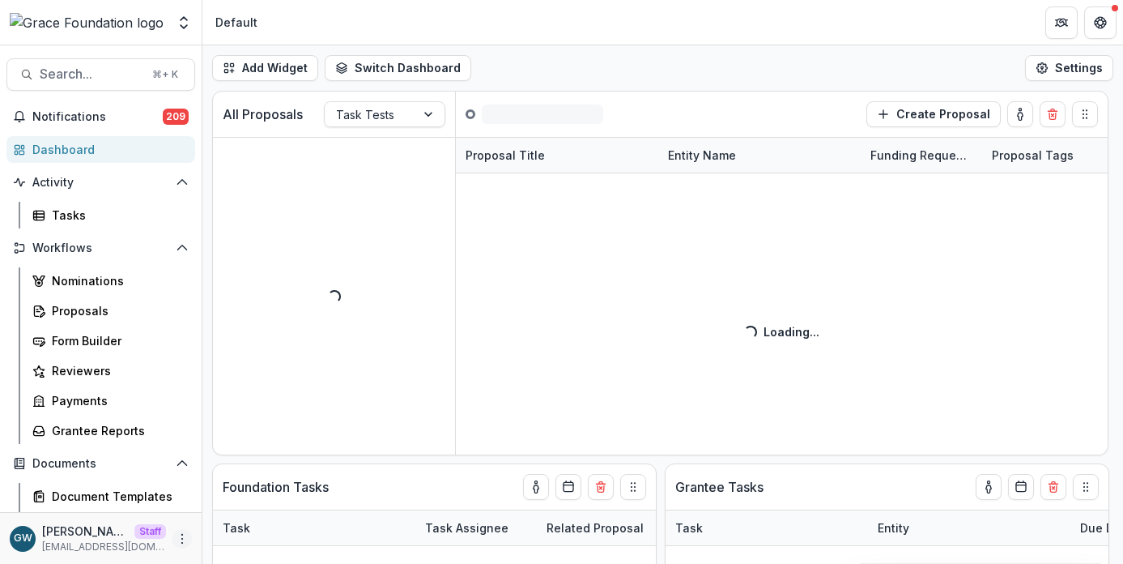
select select "******"
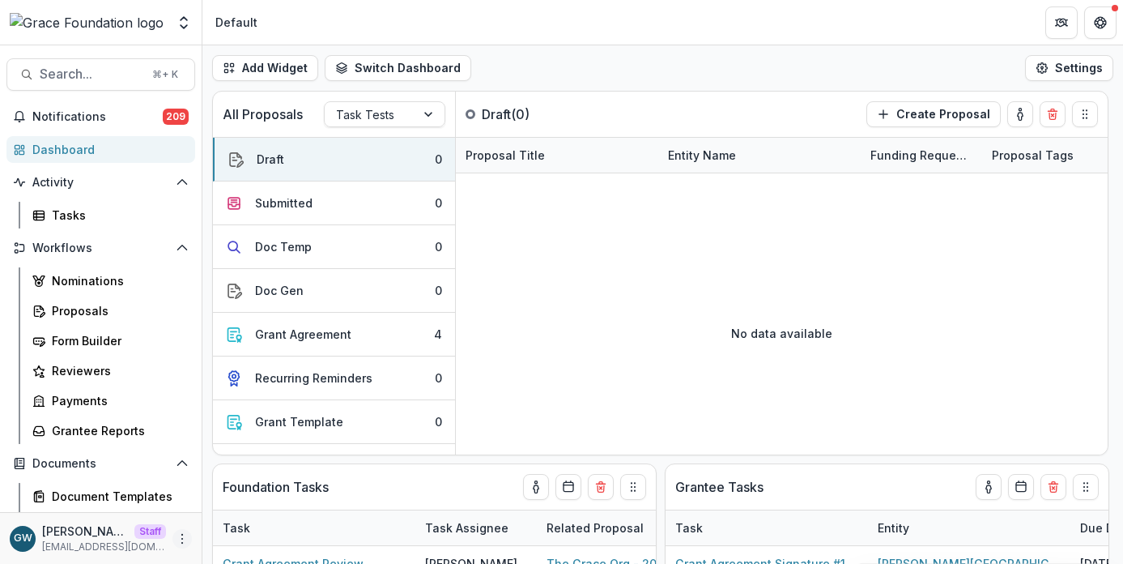
click at [179, 540] on icon "More" at bounding box center [182, 538] width 13 height 13
click at [250, 478] on link "Help Center" at bounding box center [284, 477] width 173 height 27
select select "******"
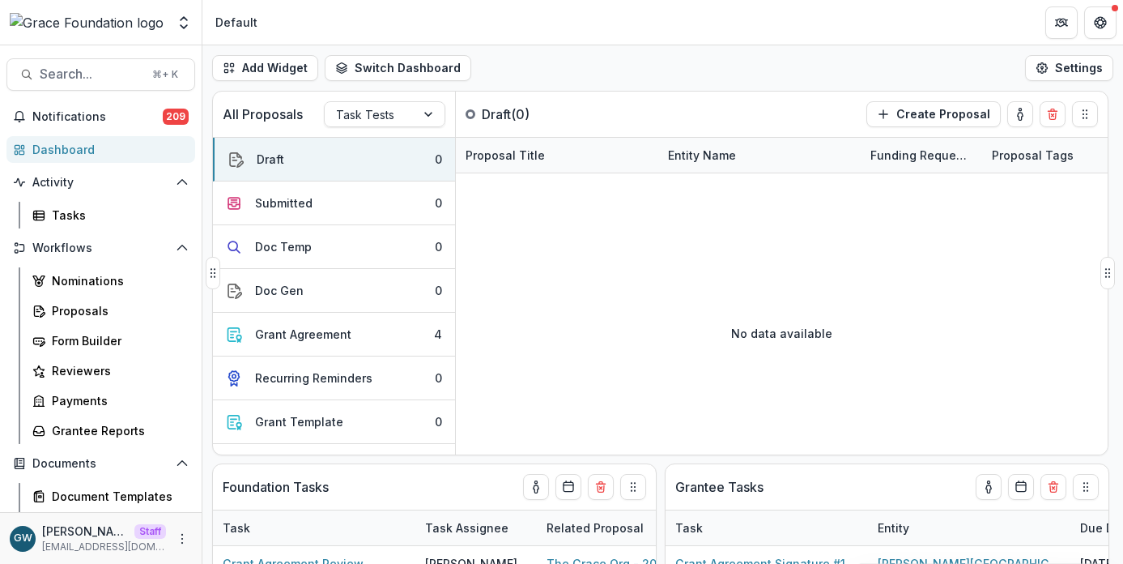
select select "******"
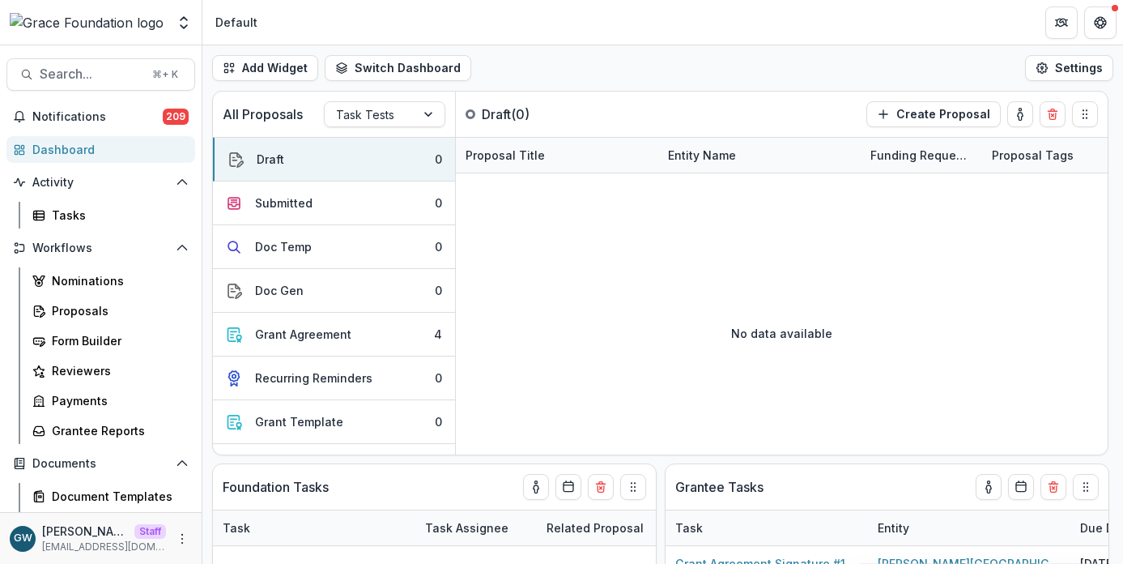
select select "******"
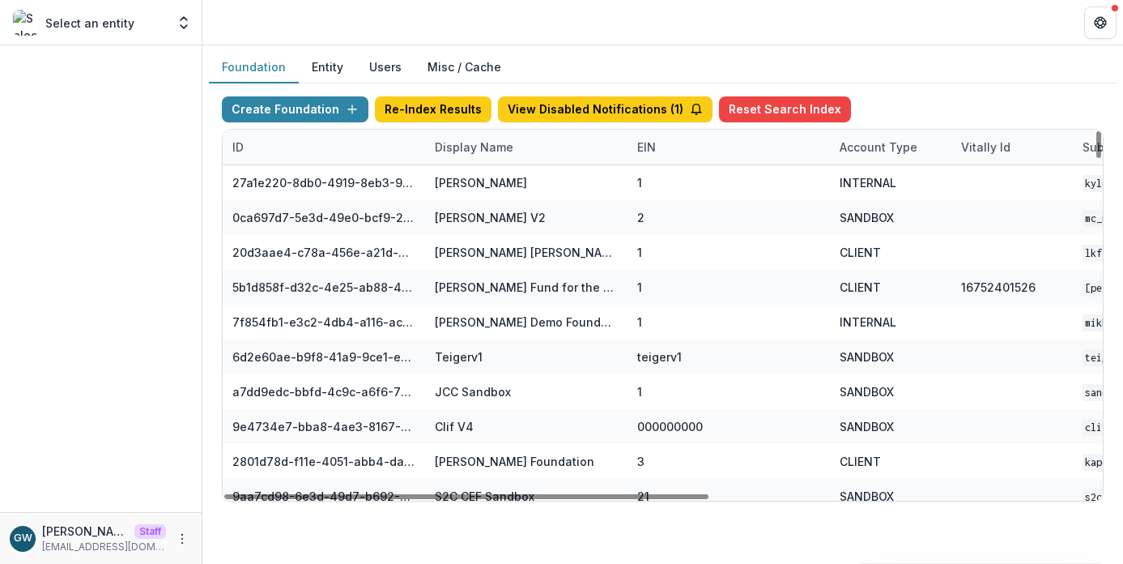
click at [453, 145] on div "Display Name" at bounding box center [474, 147] width 98 height 17
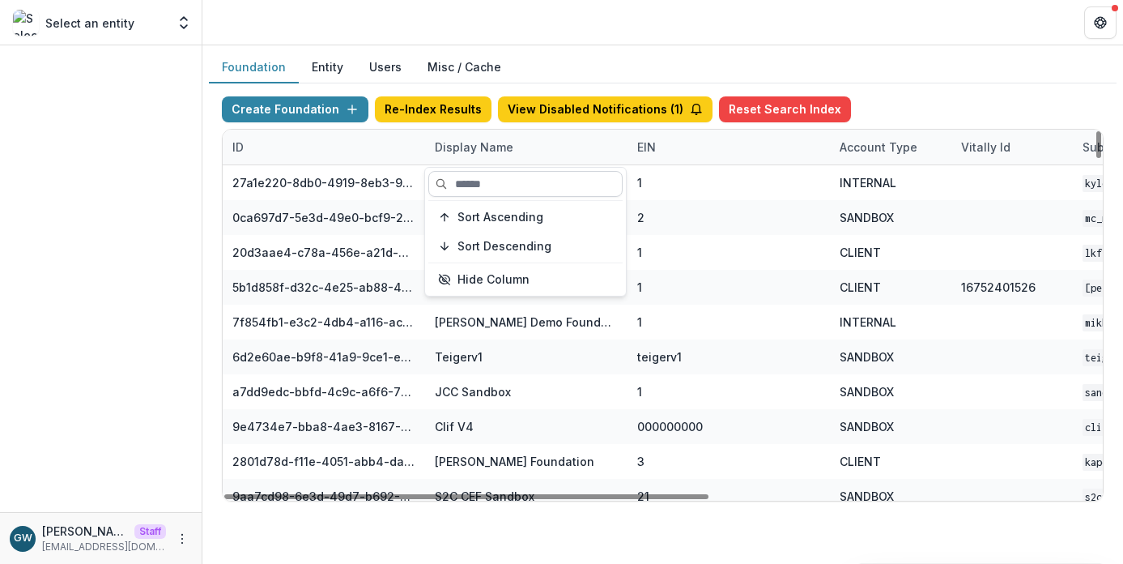
click at [478, 187] on input at bounding box center [525, 184] width 194 height 26
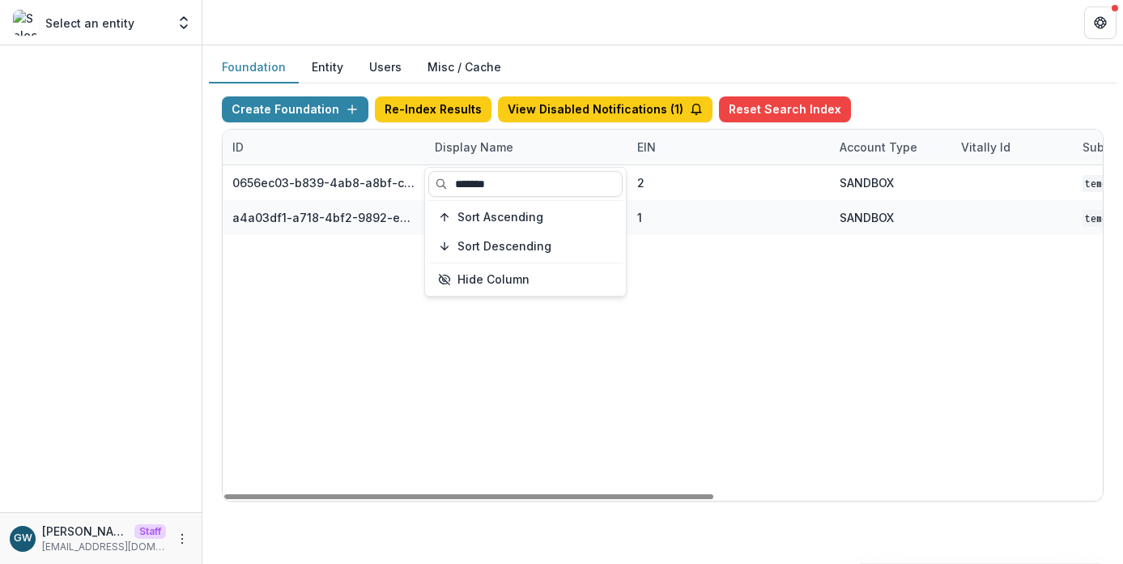
type input "*******"
click at [1017, 83] on div "Create Foundation Re-Index Results View Disabled Notifications ( 1 ) Reset Sear…" at bounding box center [663, 298] width 908 height 431
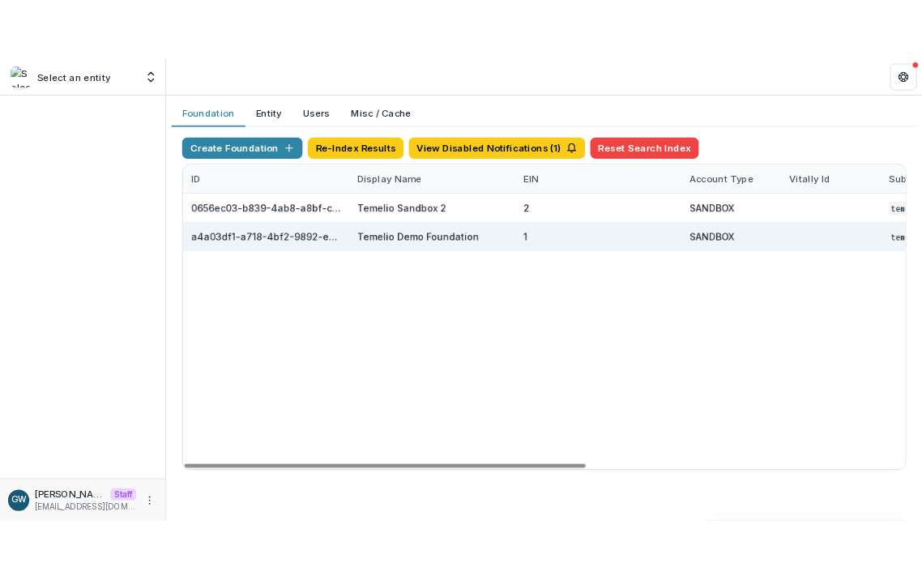
scroll to position [0, 699]
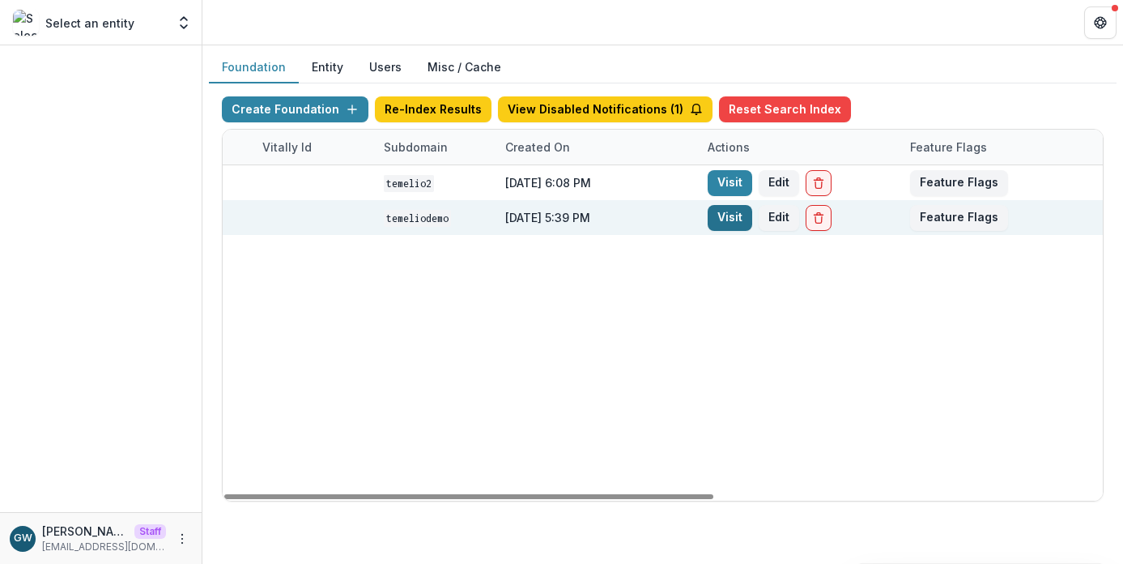
click at [721, 215] on link "Visit" at bounding box center [730, 218] width 45 height 26
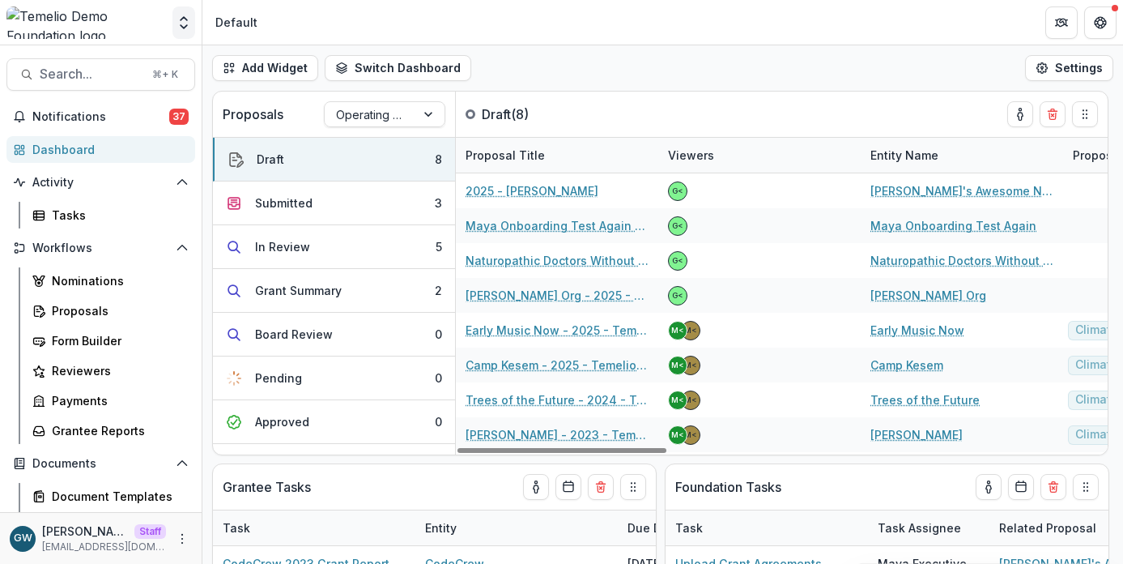
click at [185, 27] on icon "Open entity switcher" at bounding box center [184, 23] width 16 height 16
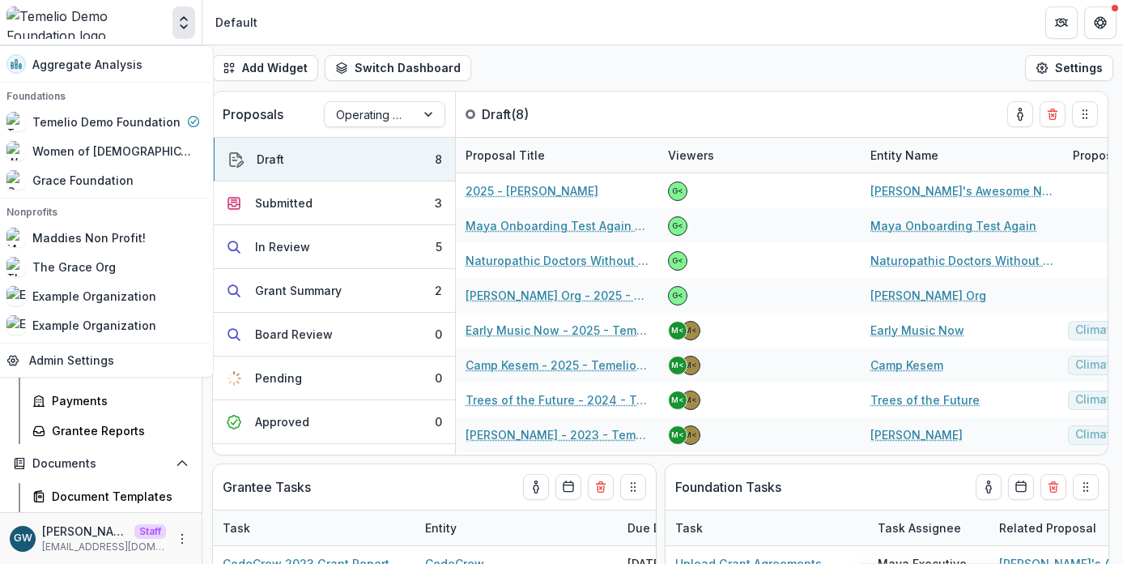
click at [370, 13] on header "Default" at bounding box center [662, 22] width 921 height 45
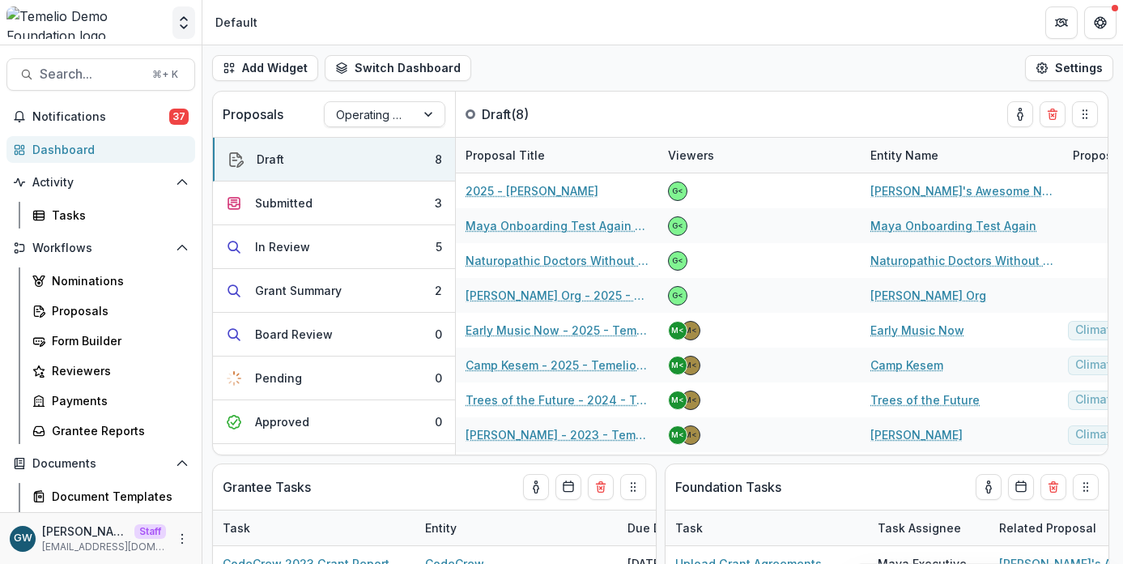
click at [182, 25] on icon "Open entity switcher" at bounding box center [184, 23] width 16 height 16
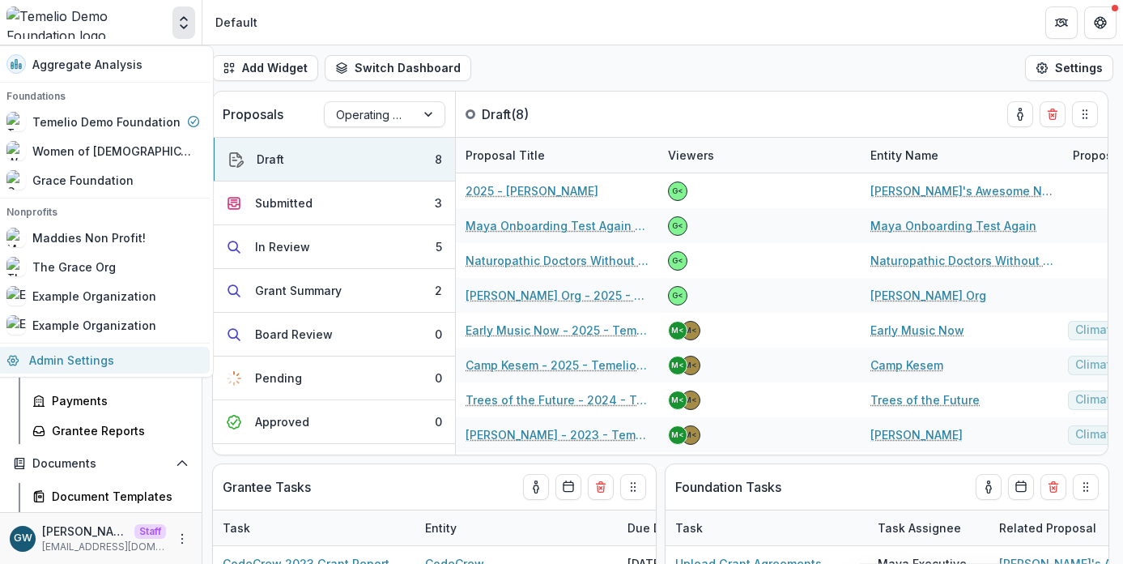
click at [98, 349] on link "Admin Settings" at bounding box center [103, 360] width 213 height 27
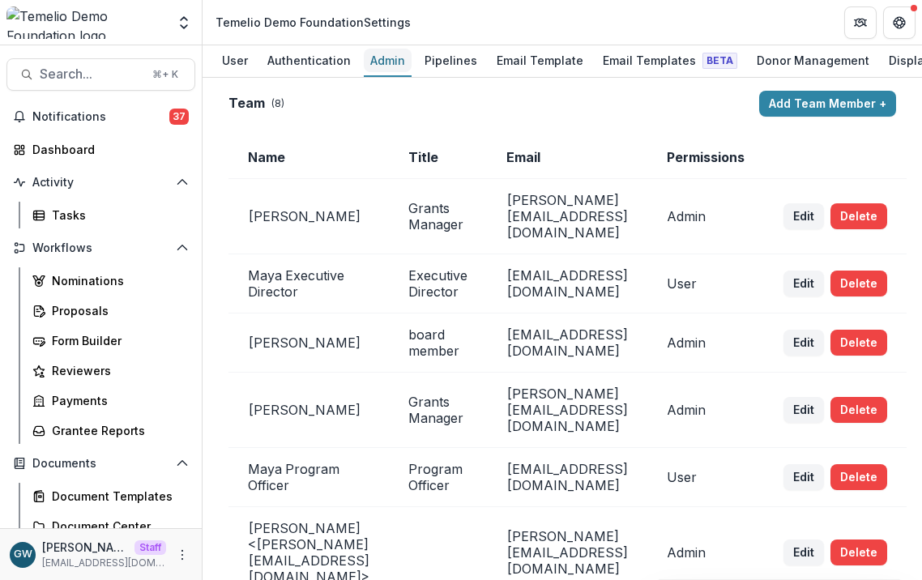
click at [375, 63] on div "Admin" at bounding box center [388, 60] width 48 height 23
click at [619, 63] on div "Email Templates Beta" at bounding box center [669, 60] width 147 height 23
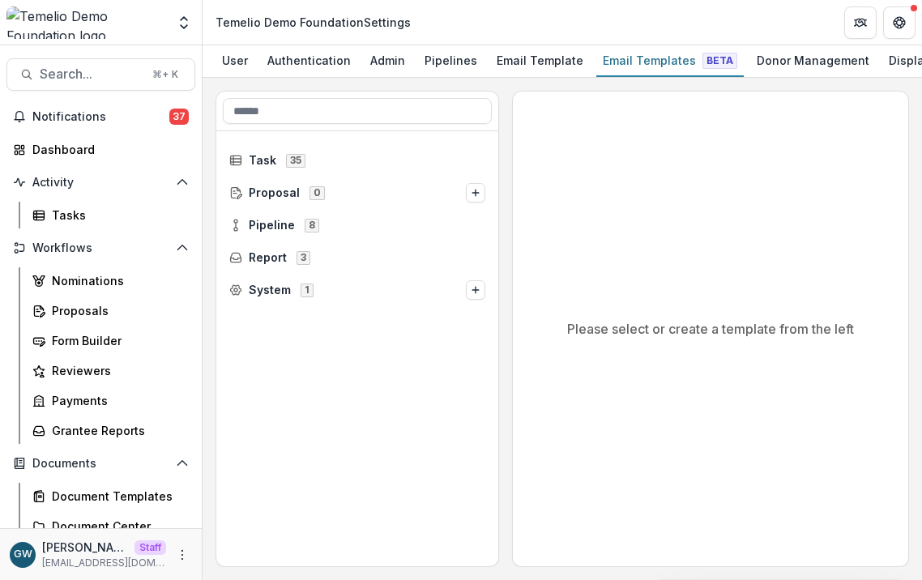
click at [212, 146] on div "Task 35 Proposal 0 Pipeline 8 Report 3 System 1 Please select or create a templ…" at bounding box center [561, 329] width 719 height 502
click at [235, 197] on icon at bounding box center [235, 192] width 13 height 13
click at [236, 230] on circle at bounding box center [235, 229] width 3 height 3
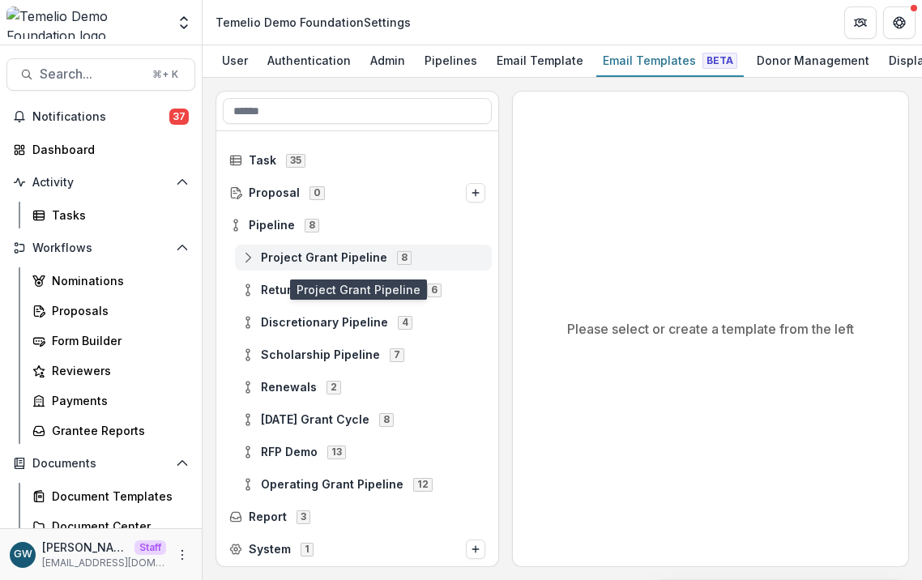
click at [248, 259] on line at bounding box center [248, 257] width 0 height 5
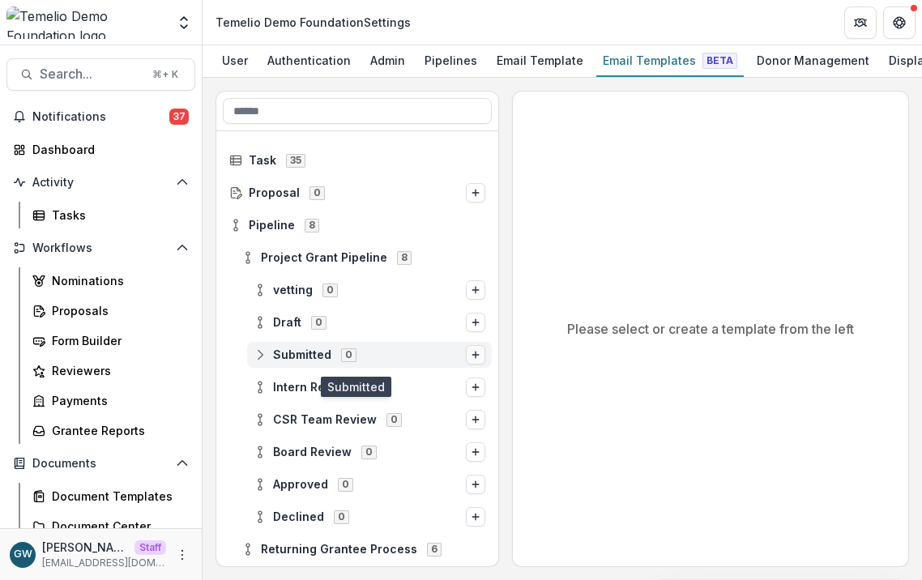
click at [474, 358] on icon "Options" at bounding box center [476, 355] width 10 height 10
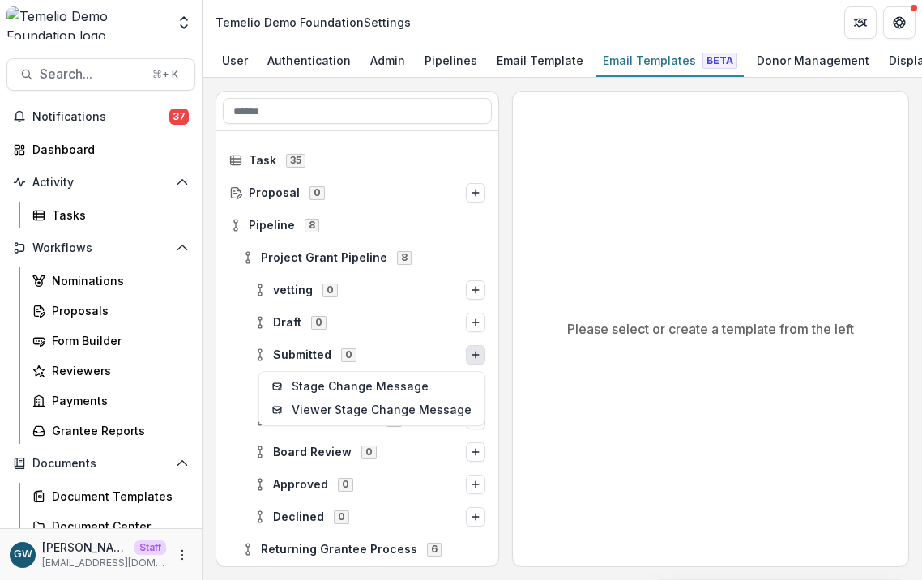
click at [488, 358] on div "Submitted 0 Stage Change Message Viewer Stage Change Message" at bounding box center [357, 355] width 282 height 32
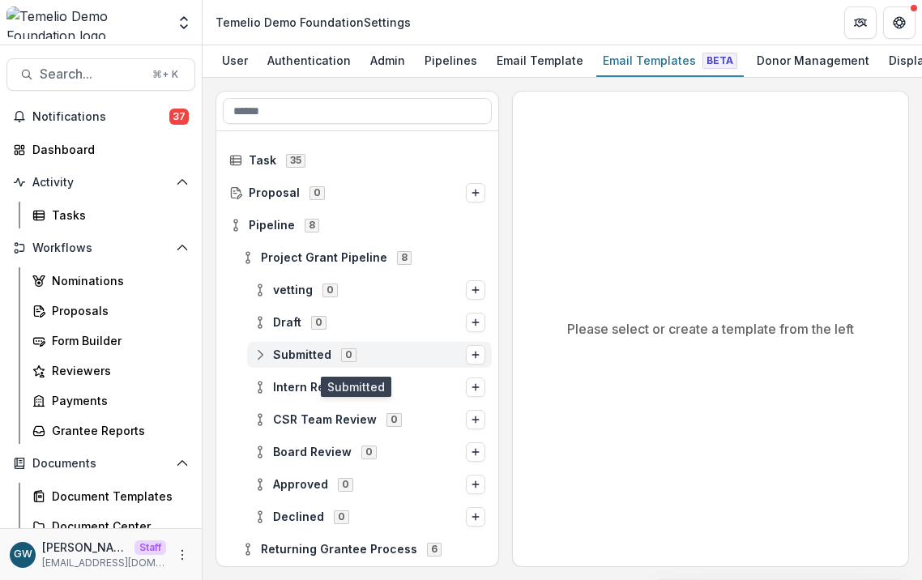
click at [274, 356] on span "Submitted" at bounding box center [302, 355] width 58 height 14
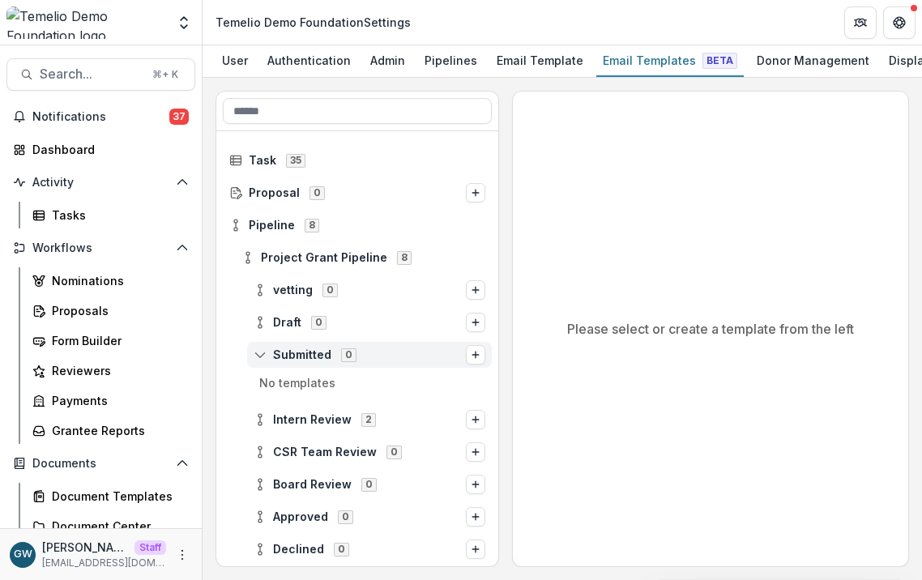
click at [275, 354] on span "Submitted" at bounding box center [302, 355] width 58 height 14
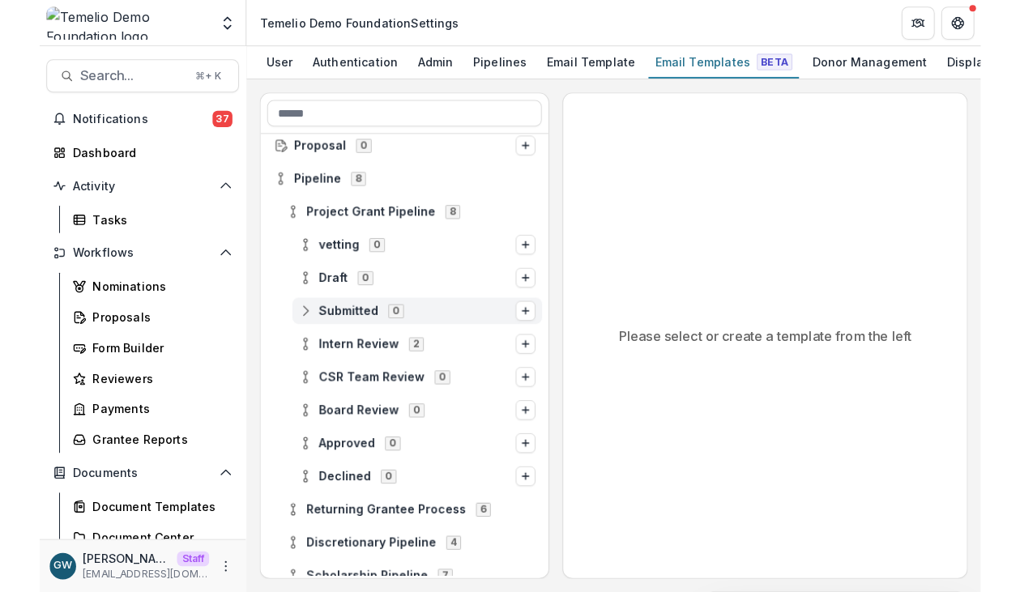
scroll to position [70, 0]
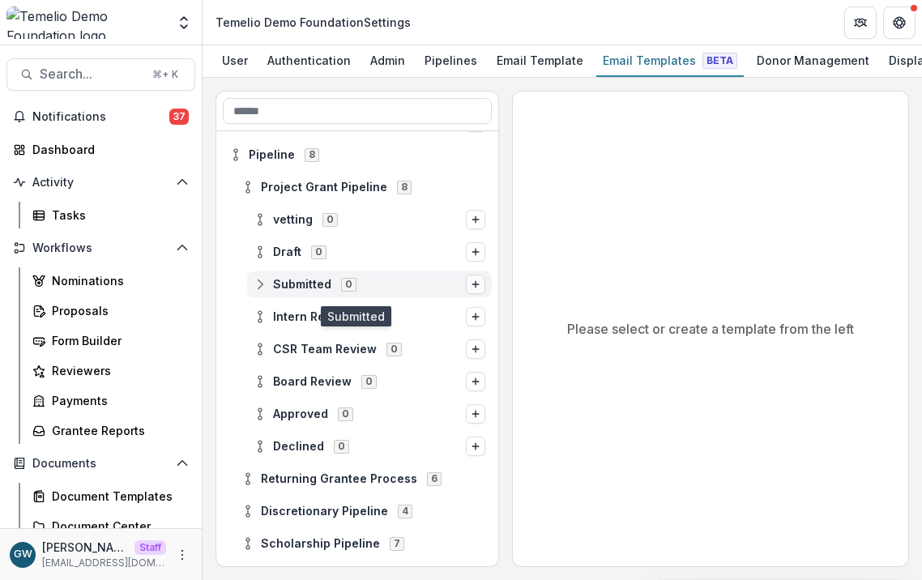
click at [471, 284] on icon "Options" at bounding box center [476, 284] width 10 height 10
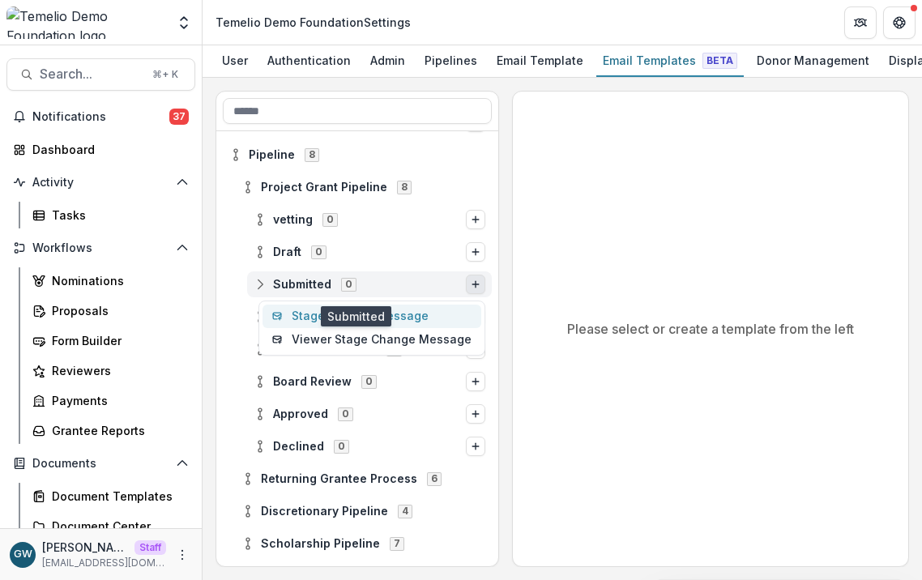
click at [429, 314] on button "Stage Change Message" at bounding box center [371, 316] width 219 height 23
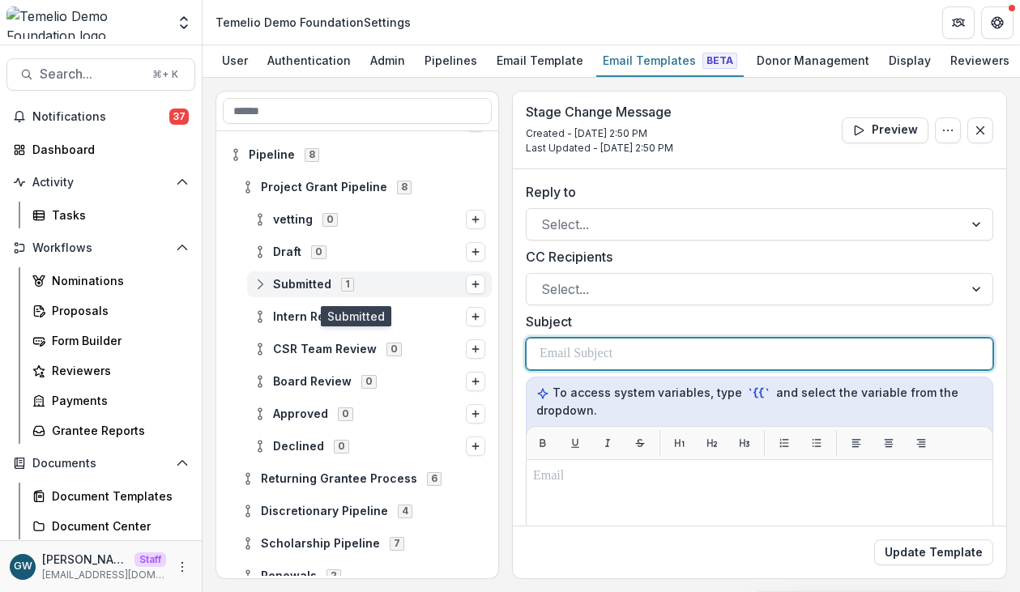
click at [611, 356] on p at bounding box center [575, 353] width 73 height 19
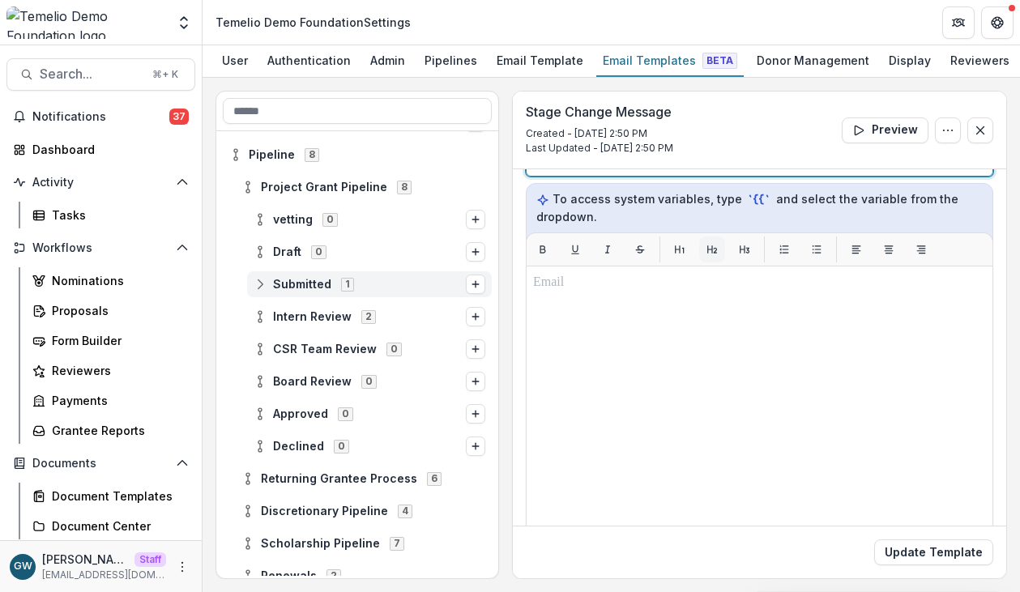
scroll to position [205, 0]
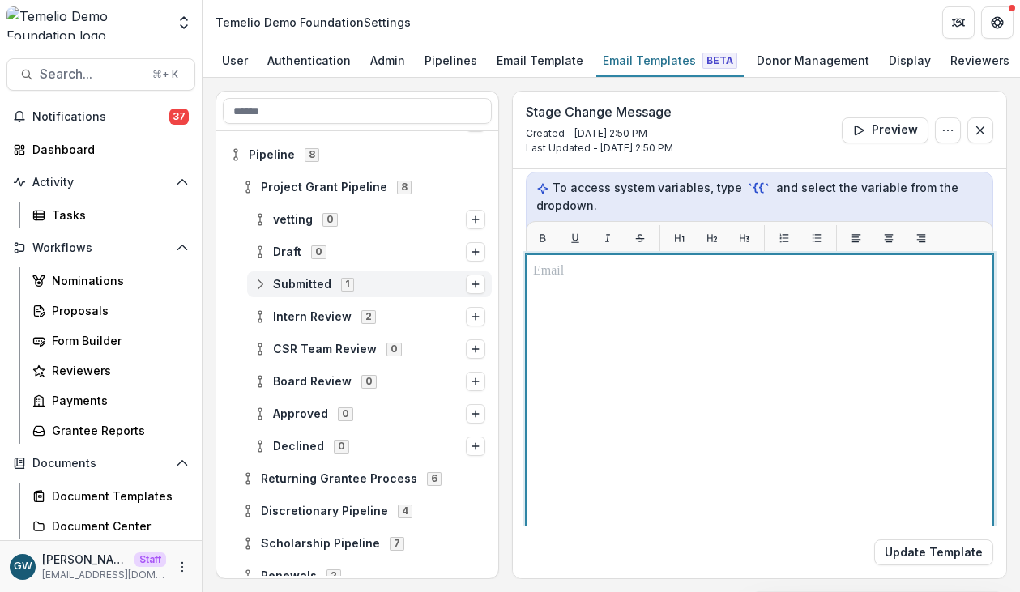
click at [653, 329] on div at bounding box center [759, 457] width 453 height 390
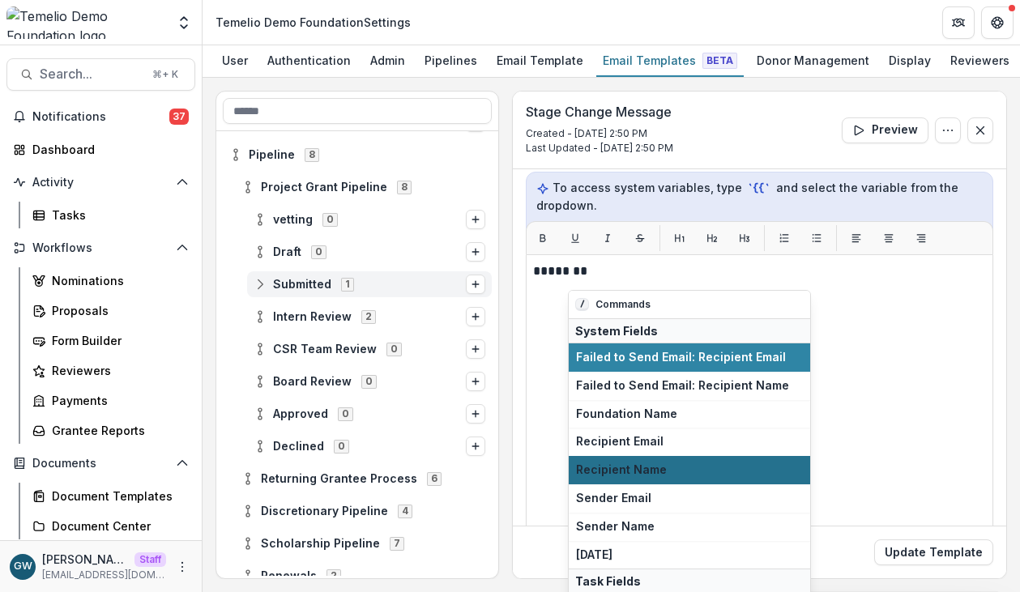
click at [623, 465] on span "Recipient Name" at bounding box center [689, 470] width 227 height 14
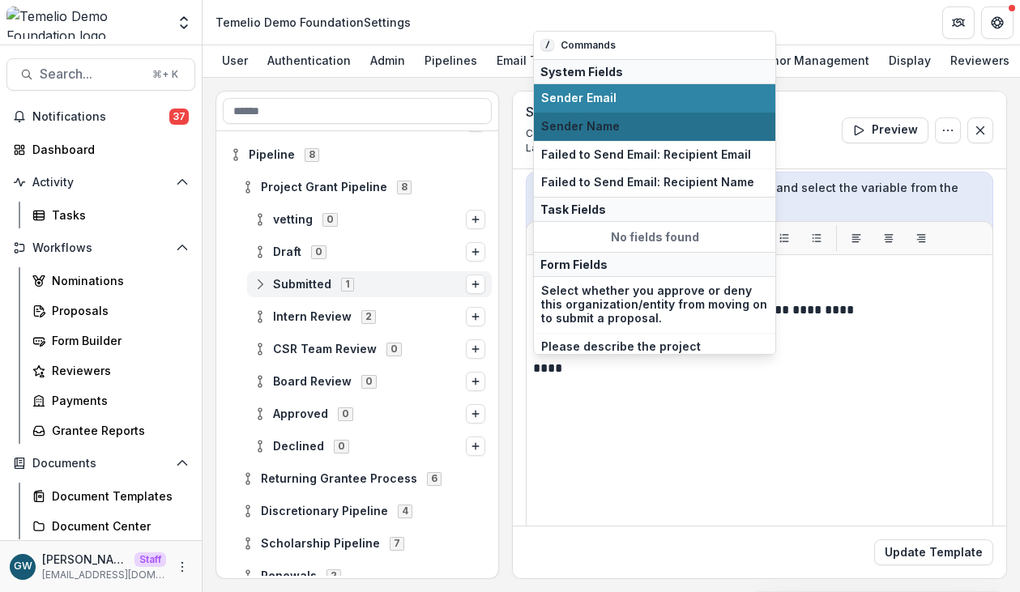
click at [656, 125] on span "Sender Name" at bounding box center [654, 127] width 227 height 14
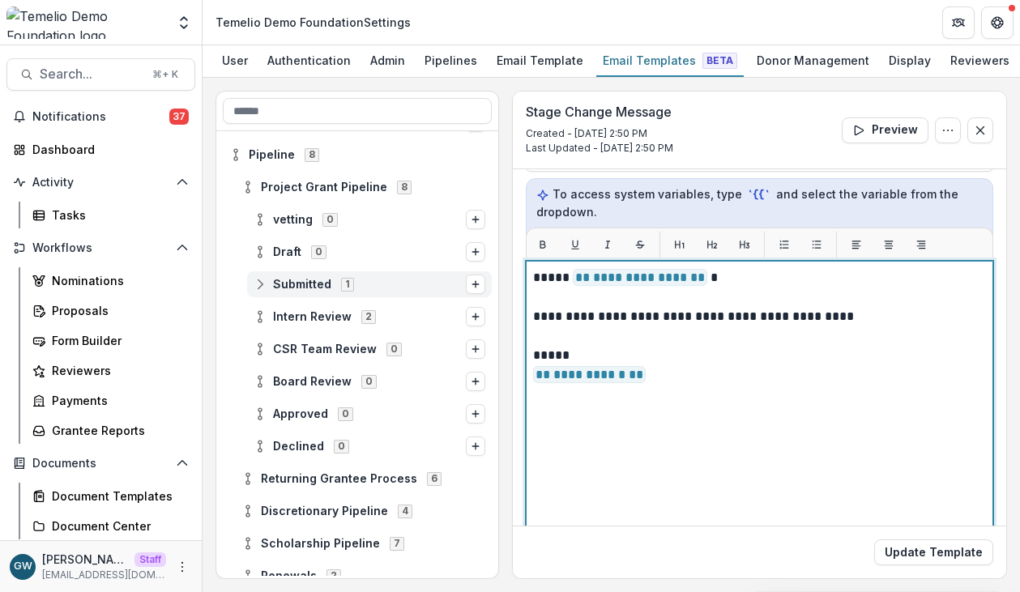
scroll to position [195, 0]
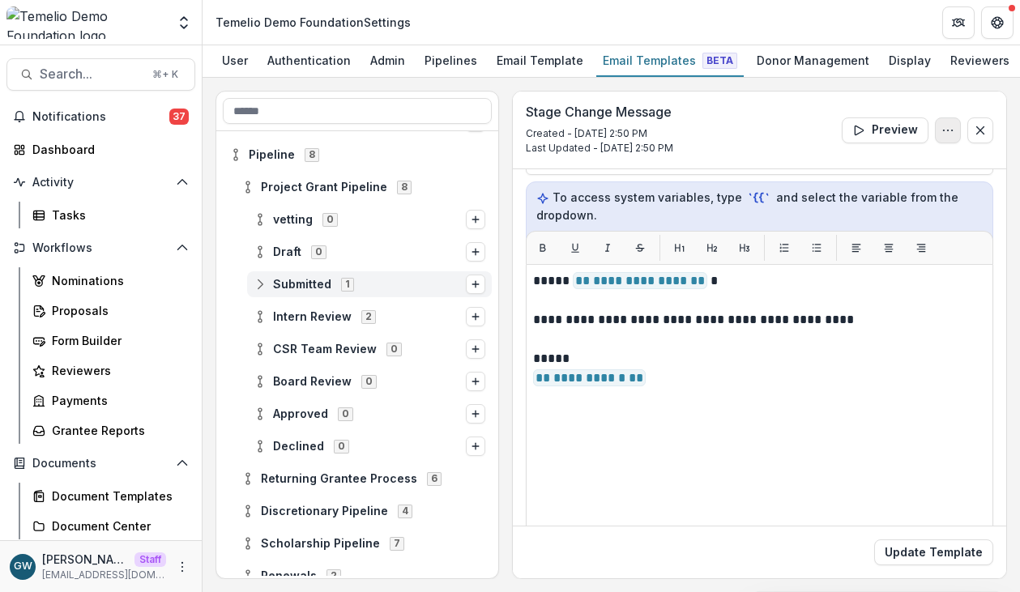
click at [941, 137] on icon "Options" at bounding box center [947, 130] width 13 height 13
click at [957, 157] on div "Stage Change Message Created - Aug 13, 2025 @ 2:50 PM Last Updated - Aug 13, 20…" at bounding box center [759, 131] width 493 height 78
click at [901, 547] on button "Update Template" at bounding box center [933, 552] width 119 height 26
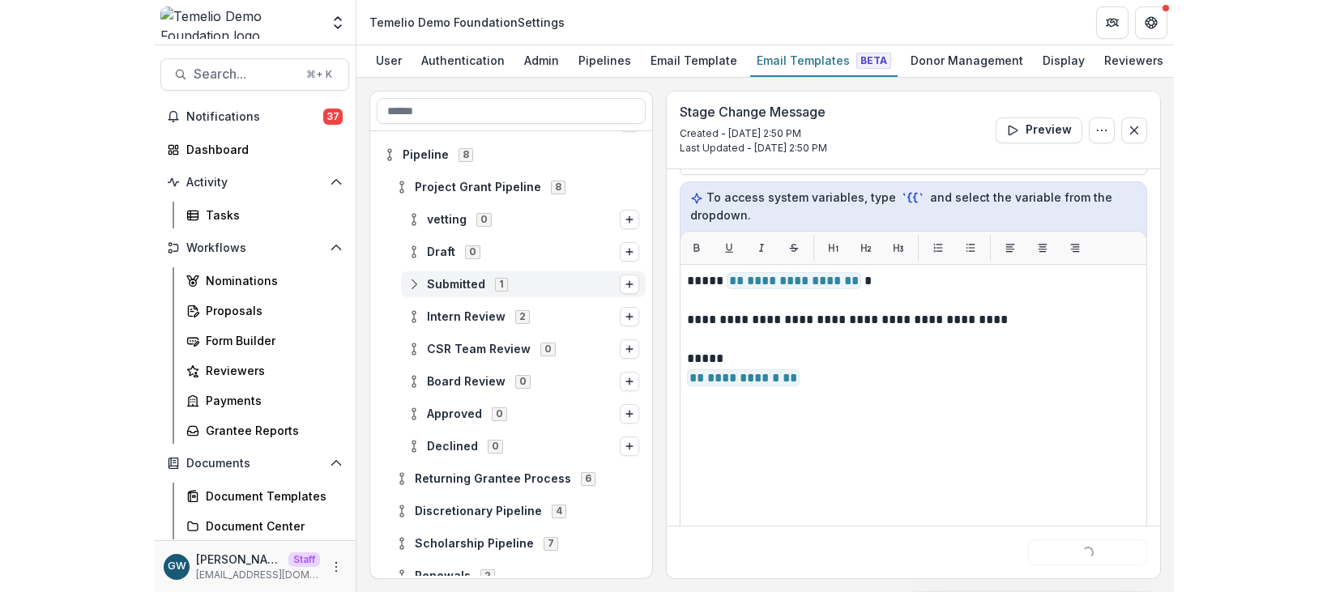
scroll to position [0, 0]
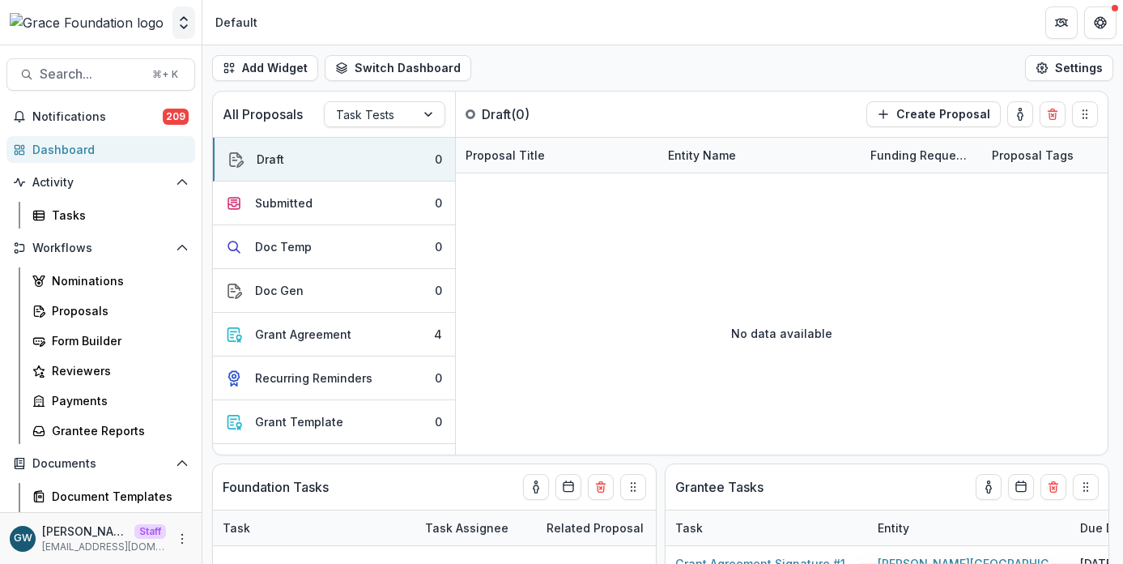
click at [190, 25] on icon "Open entity switcher" at bounding box center [184, 23] width 16 height 16
select select "******"
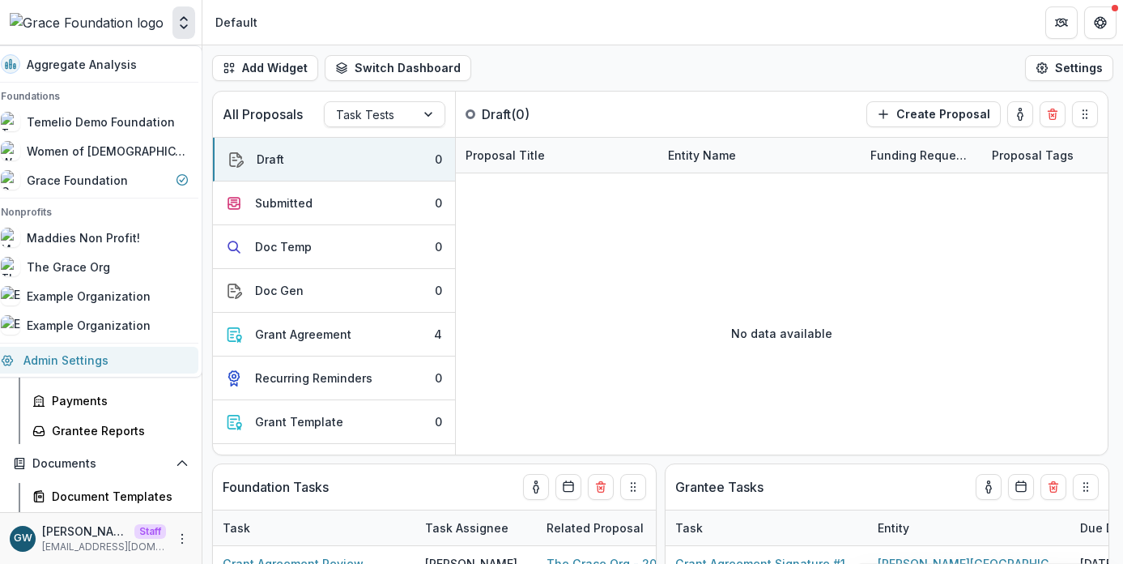
click at [123, 359] on link "Admin Settings" at bounding box center [94, 360] width 207 height 27
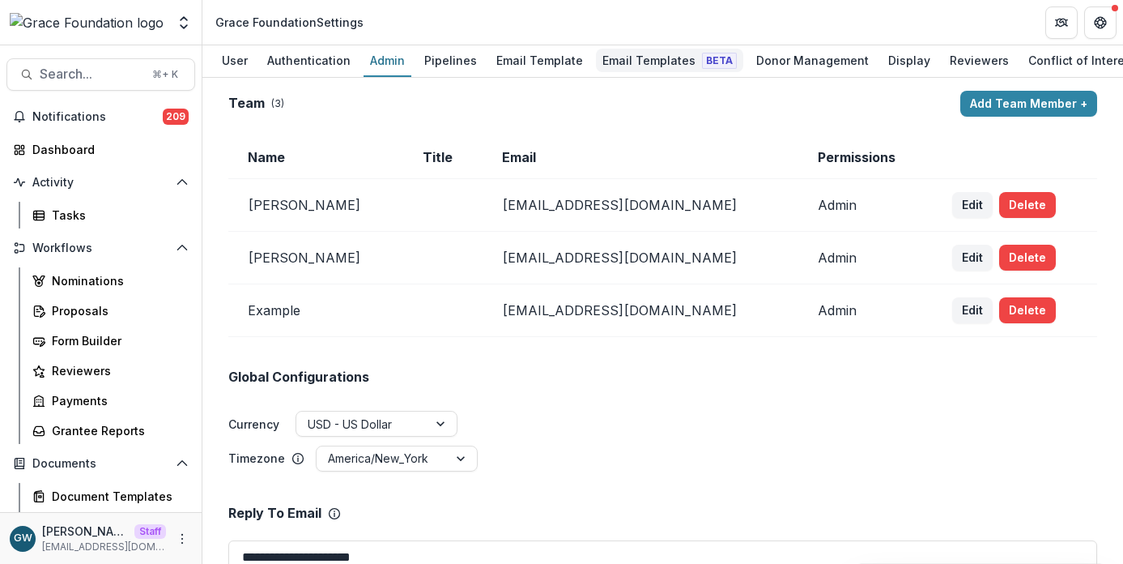
click at [608, 59] on div "Email Templates Beta" at bounding box center [669, 60] width 147 height 23
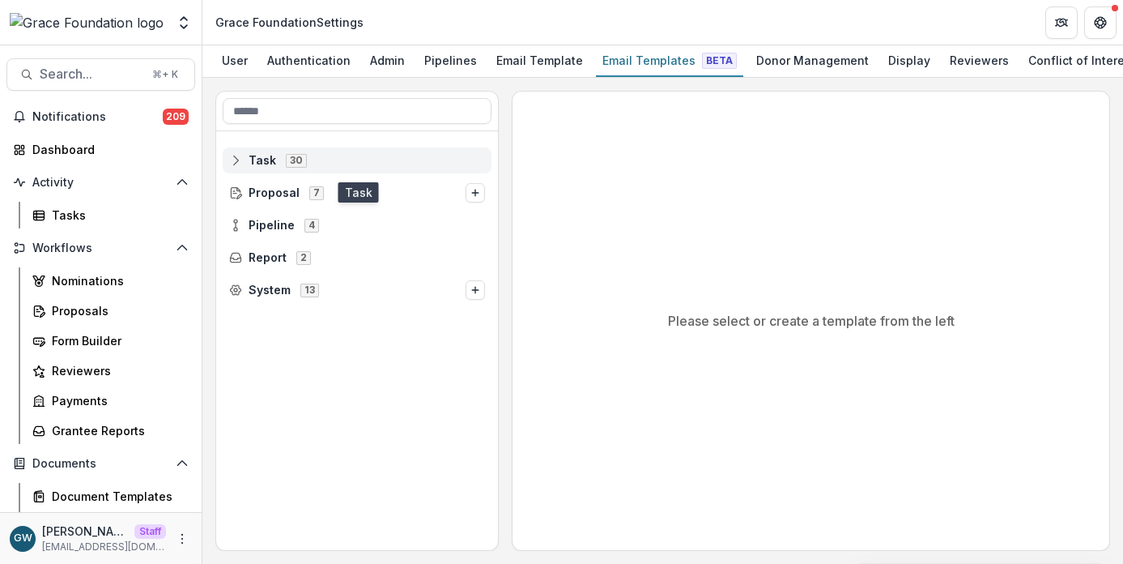
click at [238, 162] on line at bounding box center [236, 162] width 11 height 0
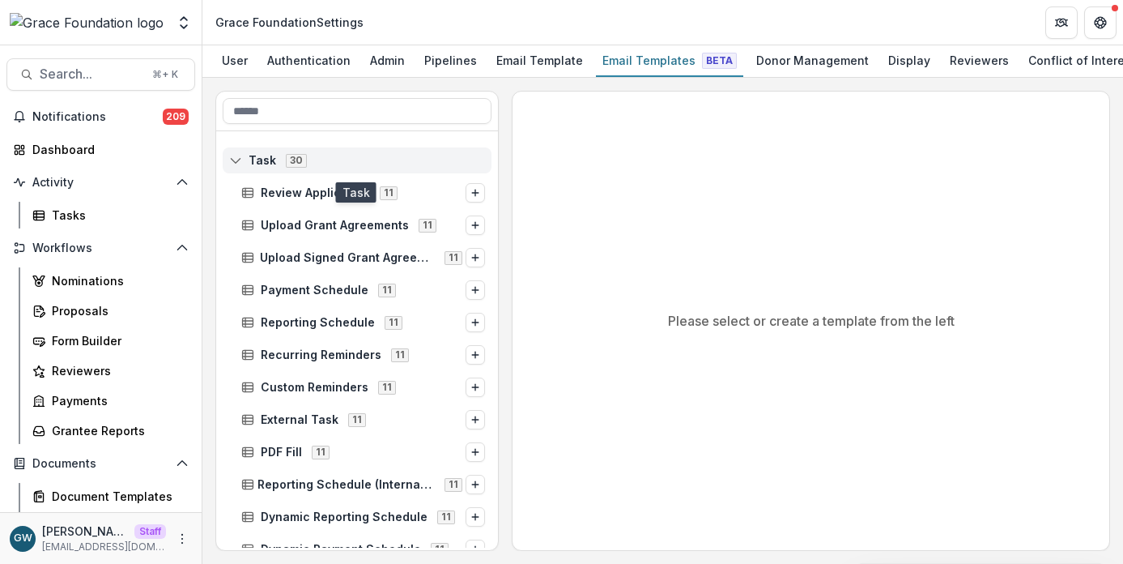
click at [232, 159] on line at bounding box center [236, 159] width 11 height 0
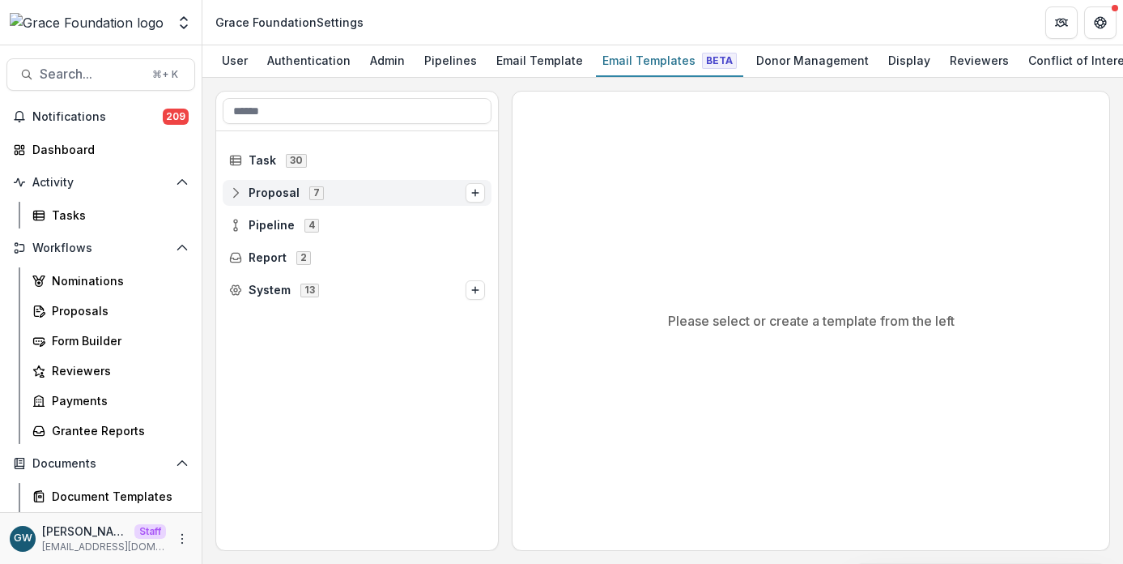
click at [237, 190] on icon at bounding box center [235, 193] width 9 height 11
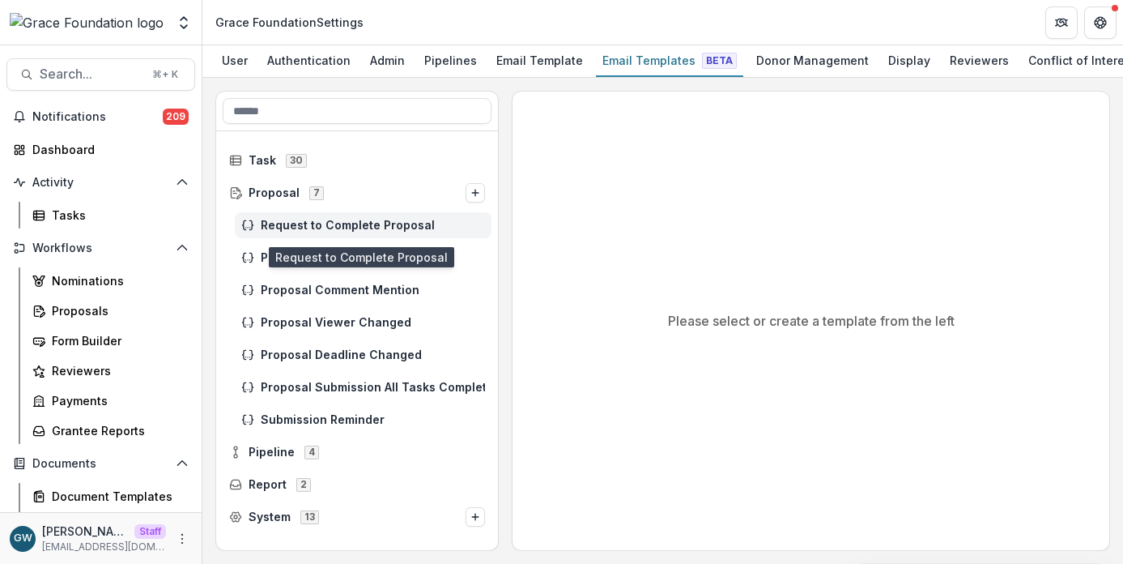
click at [296, 230] on span "Request to Complete Proposal" at bounding box center [373, 226] width 224 height 14
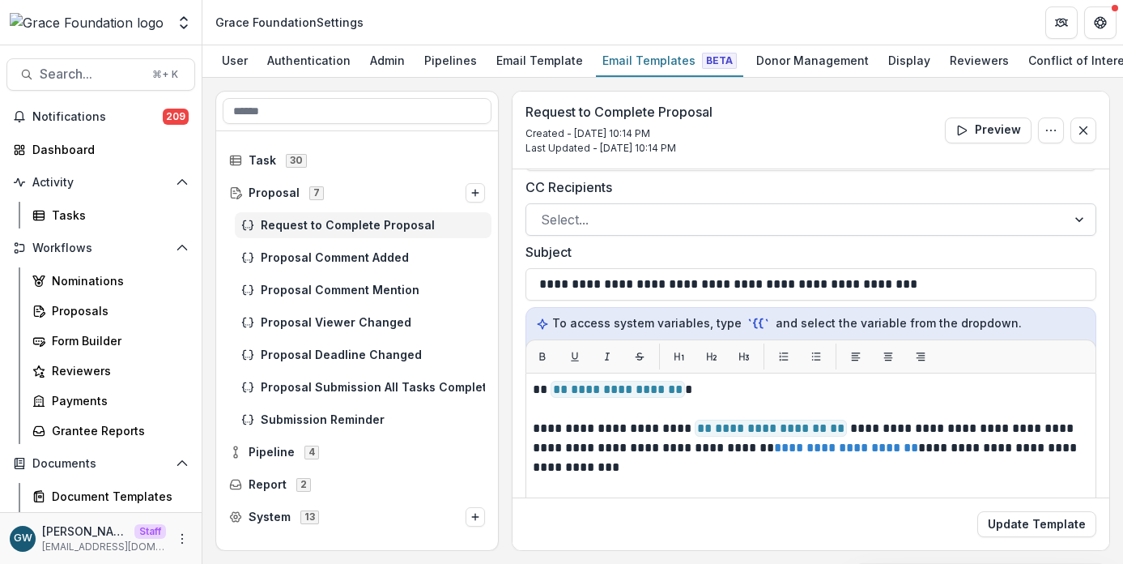
scroll to position [74, 0]
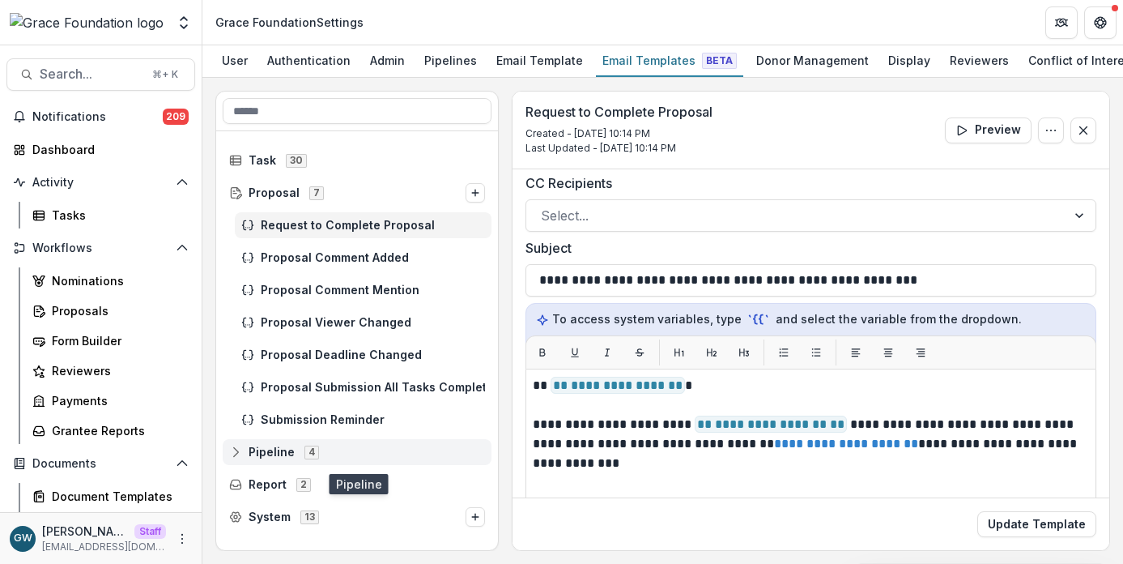
click at [270, 452] on span "Pipeline" at bounding box center [272, 452] width 46 height 14
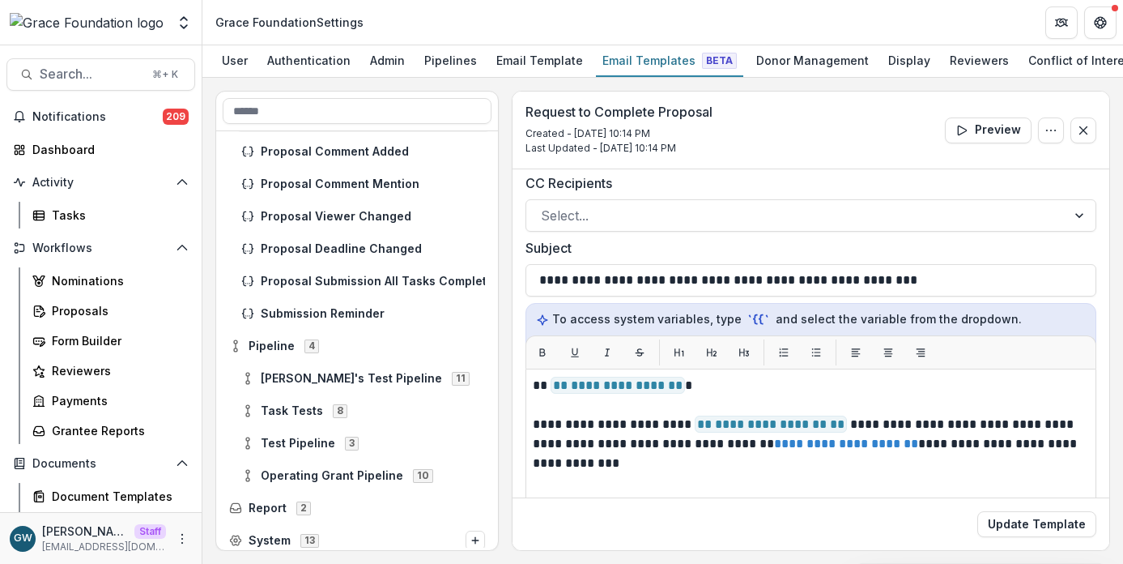
scroll to position [115, 0]
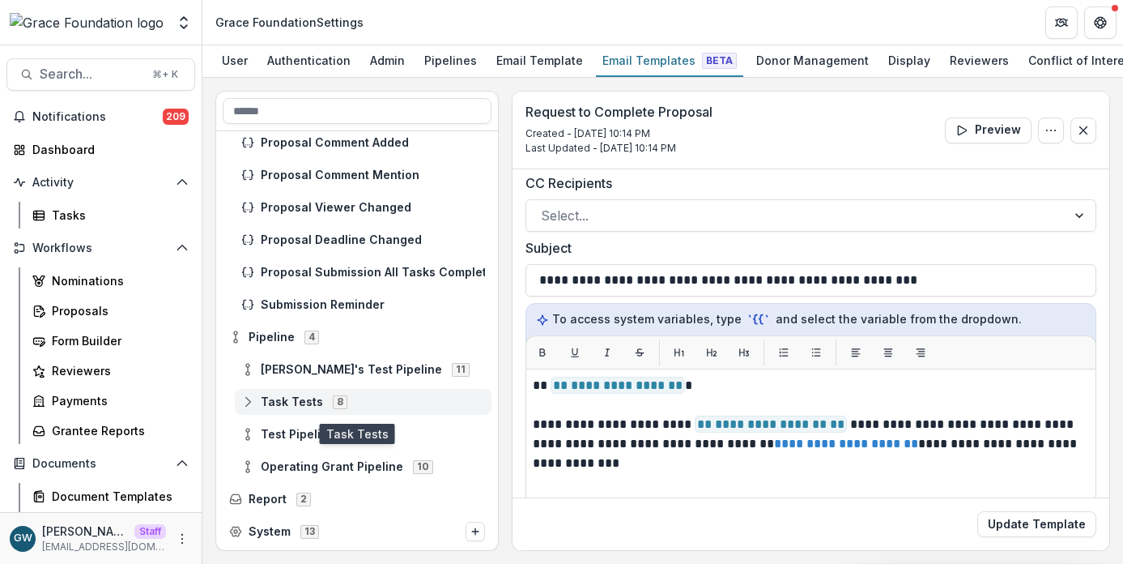
click at [296, 403] on span "Task Tests" at bounding box center [292, 402] width 62 height 14
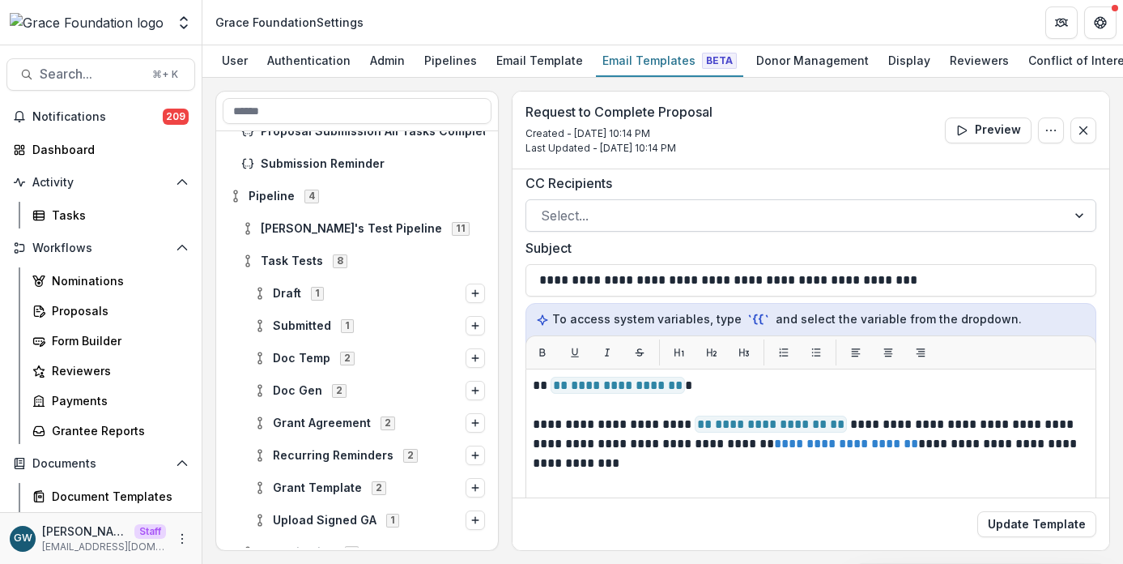
scroll to position [264, 0]
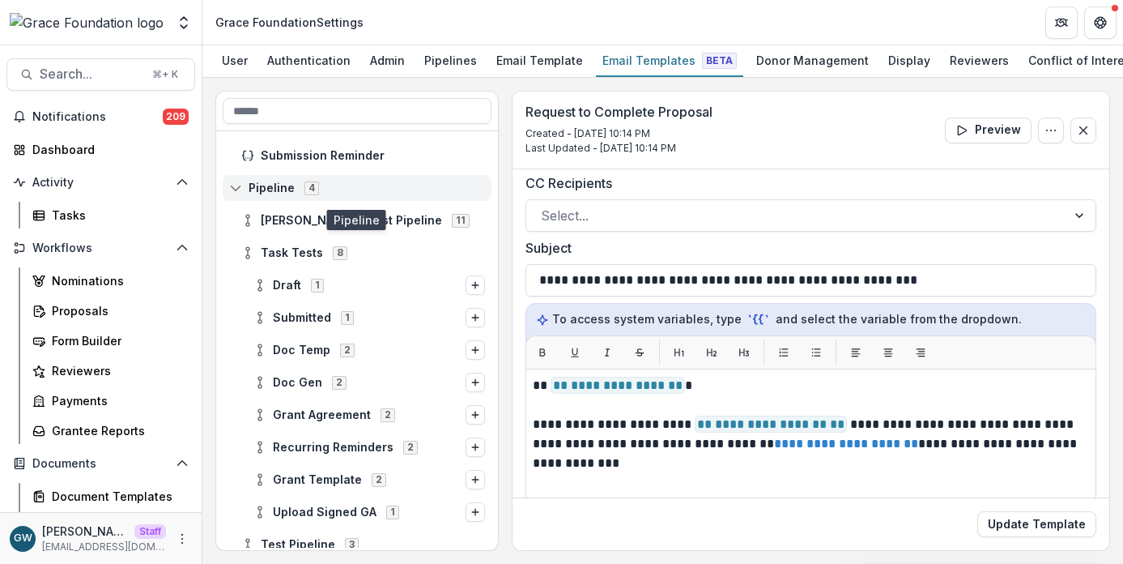
click at [239, 190] on icon at bounding box center [235, 187] width 13 height 13
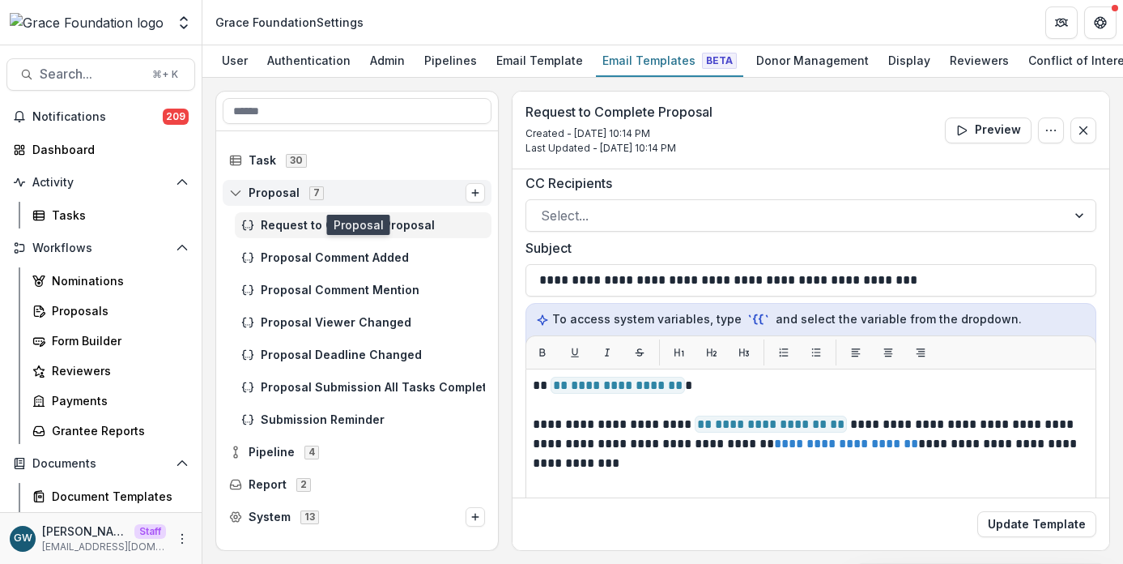
click at [235, 190] on icon at bounding box center [235, 192] width 13 height 13
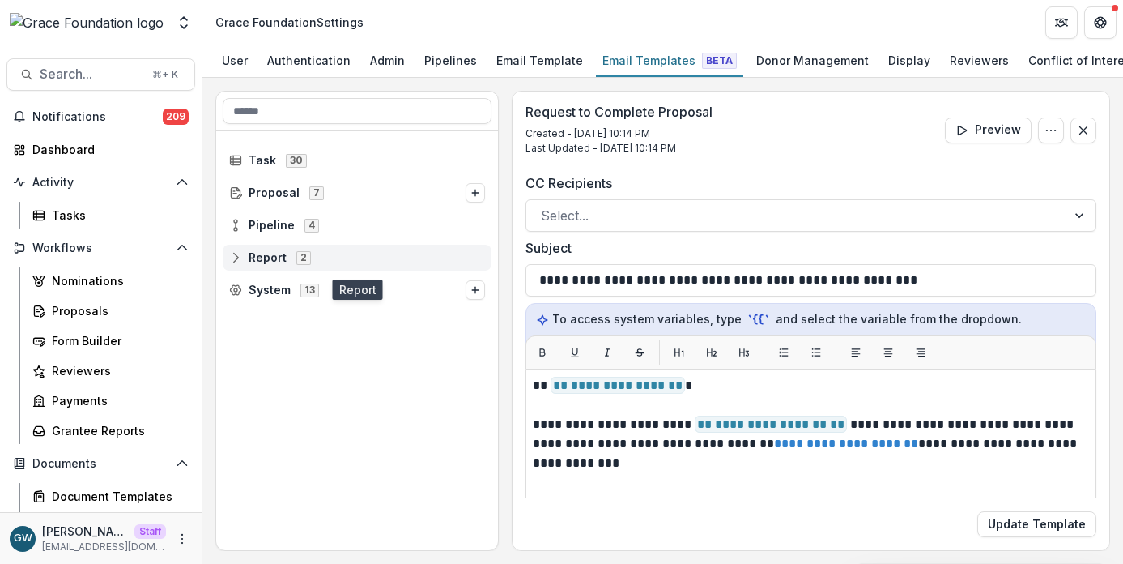
click at [242, 263] on span "Report 2" at bounding box center [357, 257] width 256 height 14
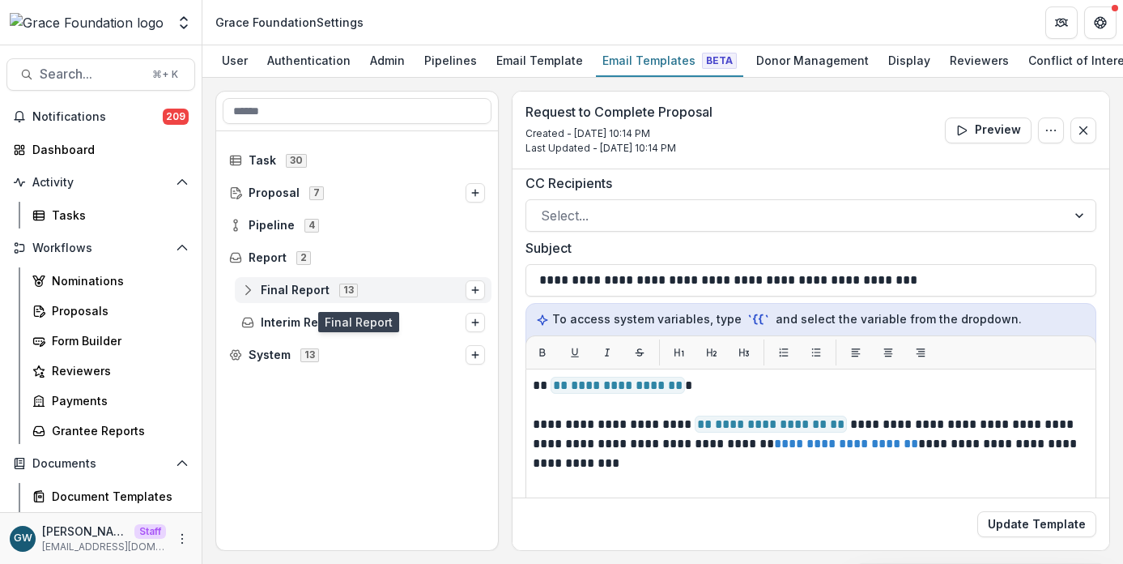
click at [245, 292] on icon at bounding box center [247, 289] width 13 height 13
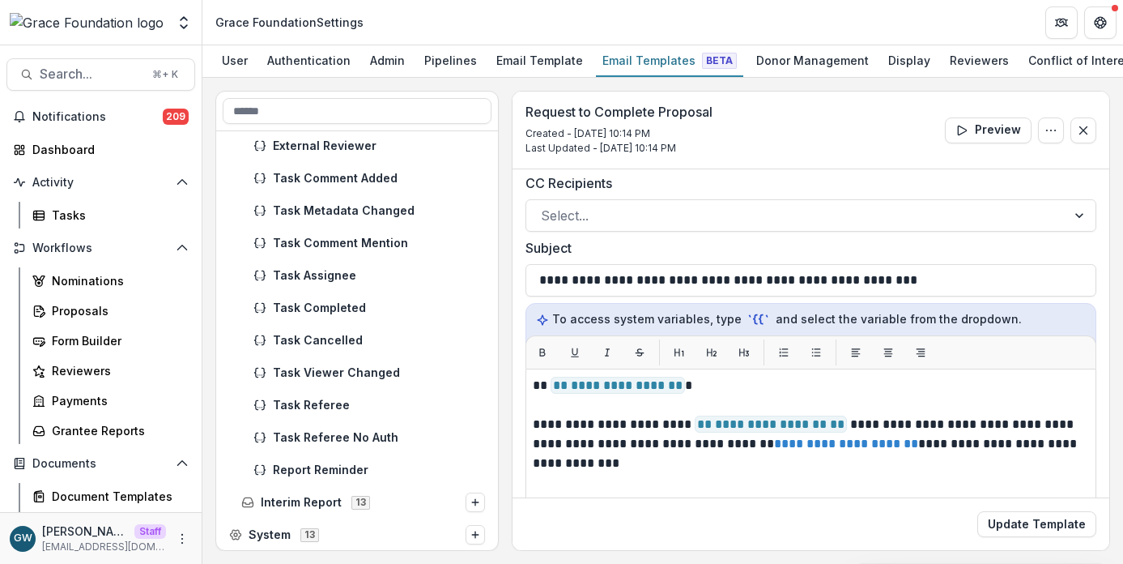
scroll to position [245, 0]
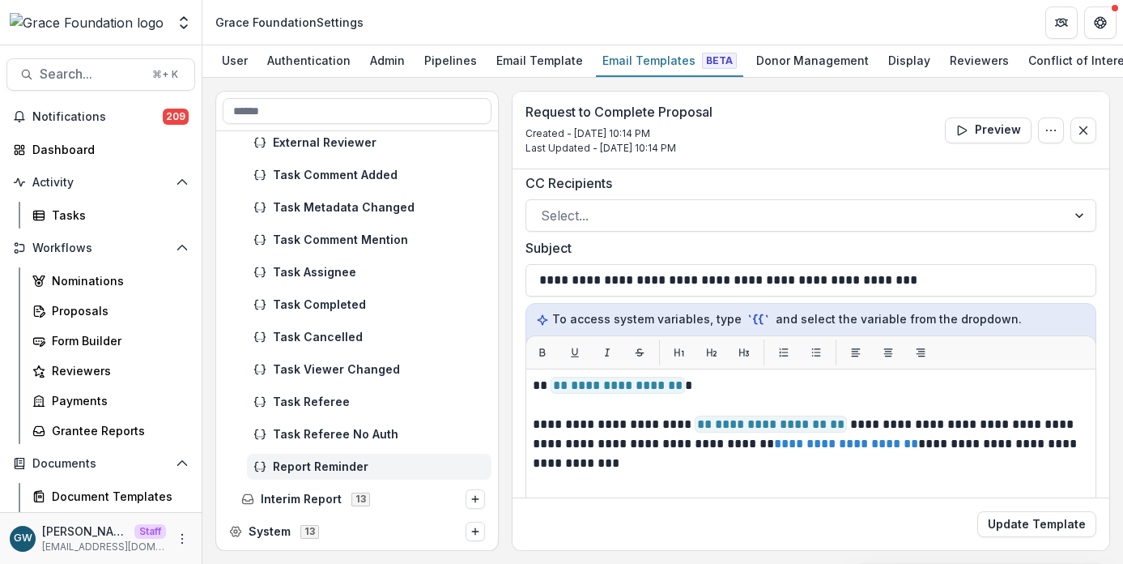
click at [315, 471] on span "Report Reminder" at bounding box center [379, 467] width 212 height 14
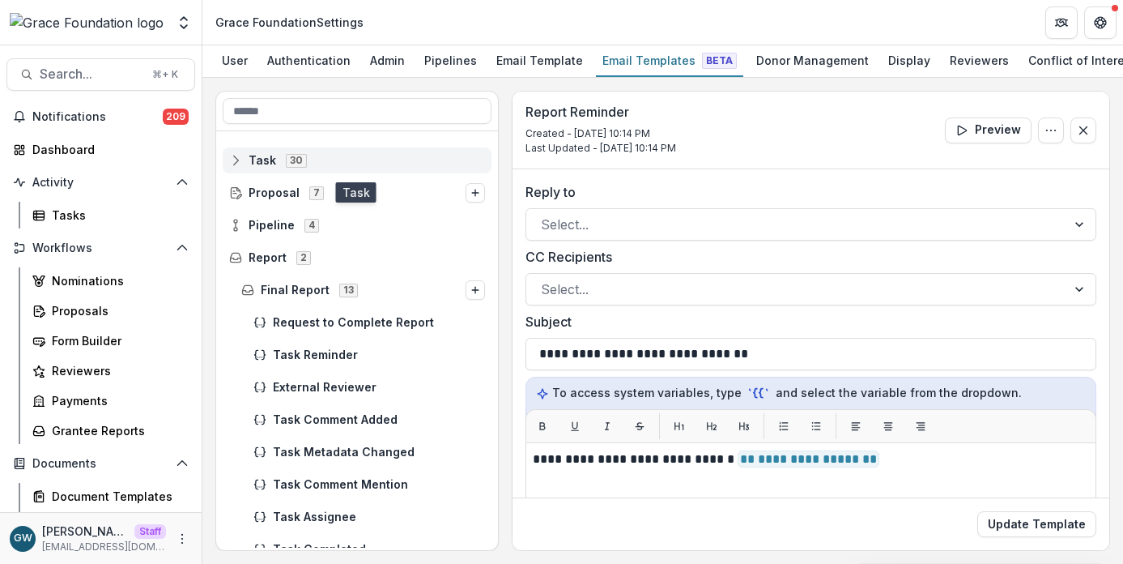
click at [275, 165] on span "Task 30" at bounding box center [357, 160] width 256 height 14
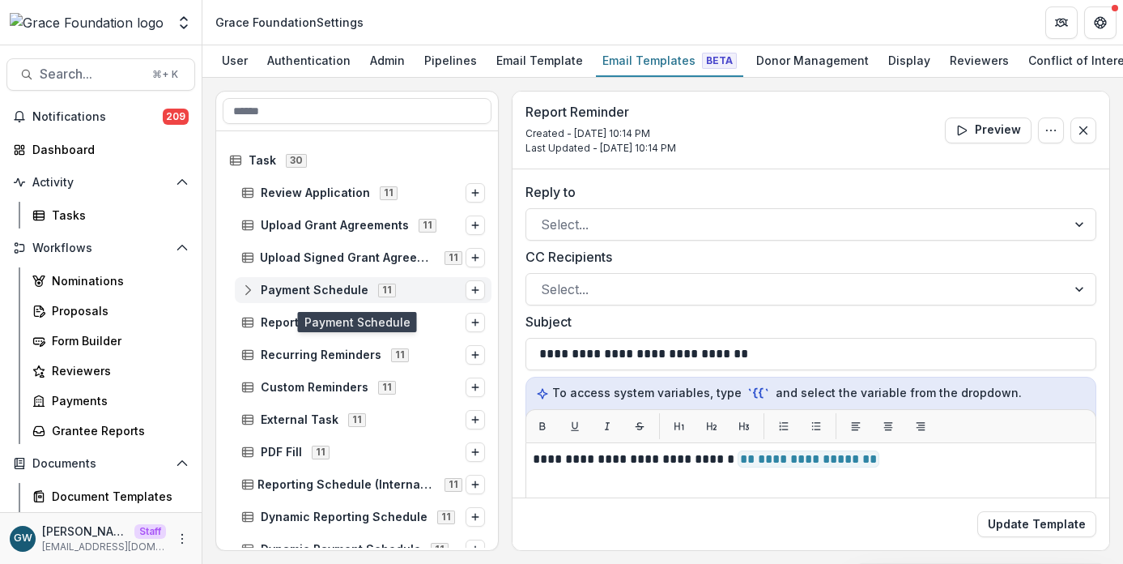
click at [357, 288] on span "Payment Schedule" at bounding box center [315, 290] width 108 height 14
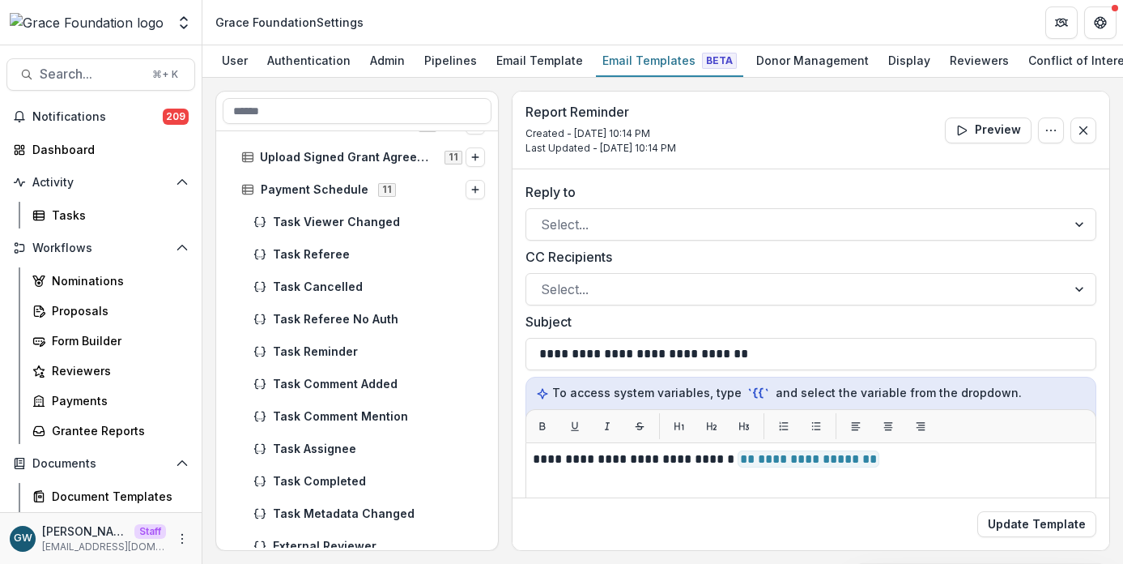
scroll to position [30, 0]
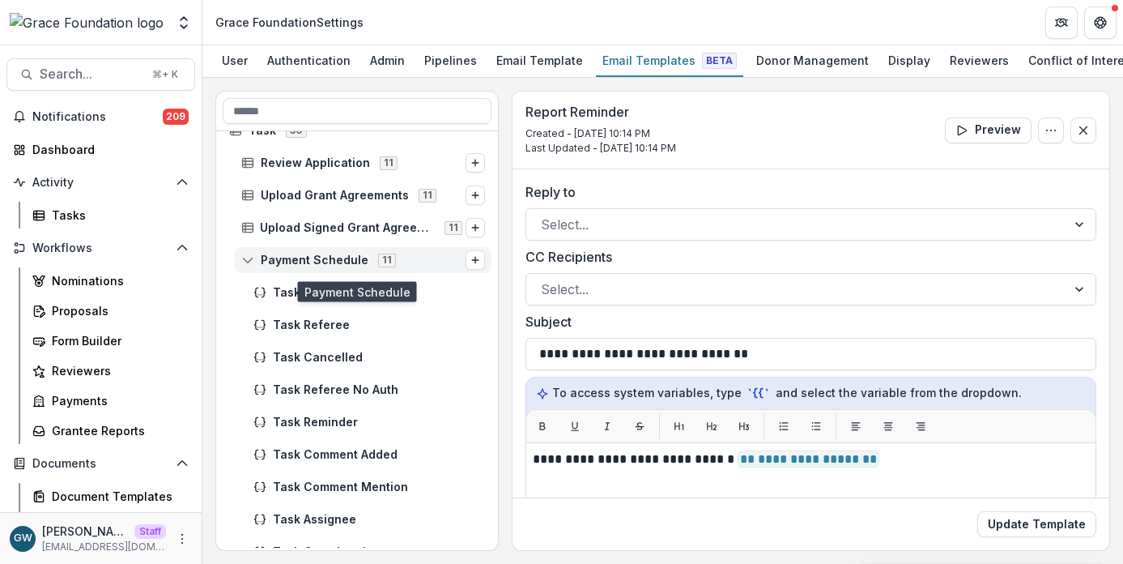
click at [249, 262] on icon at bounding box center [247, 260] width 13 height 13
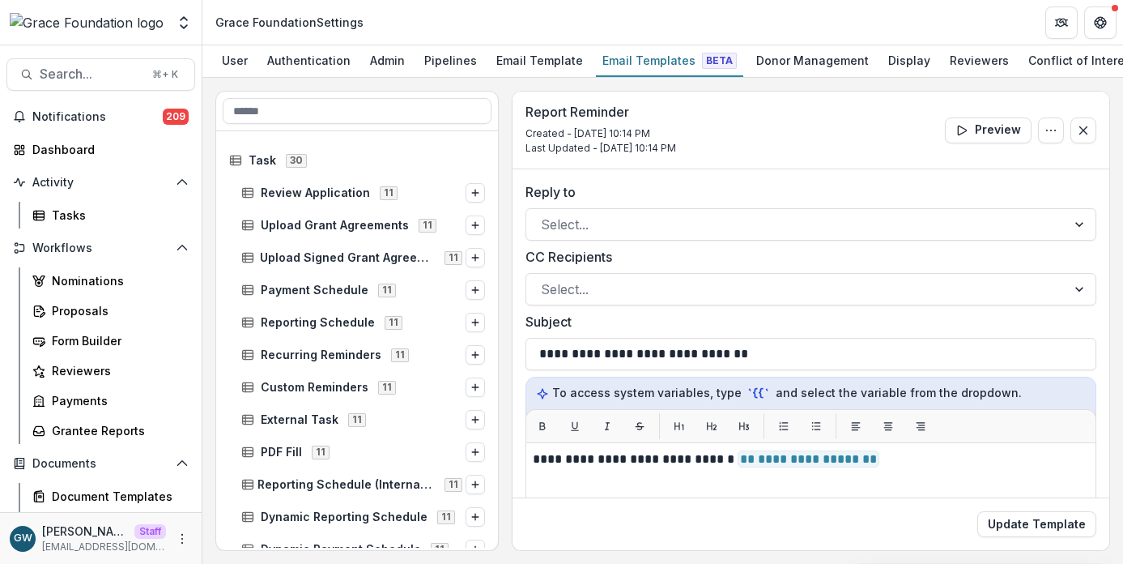
scroll to position [181, 0]
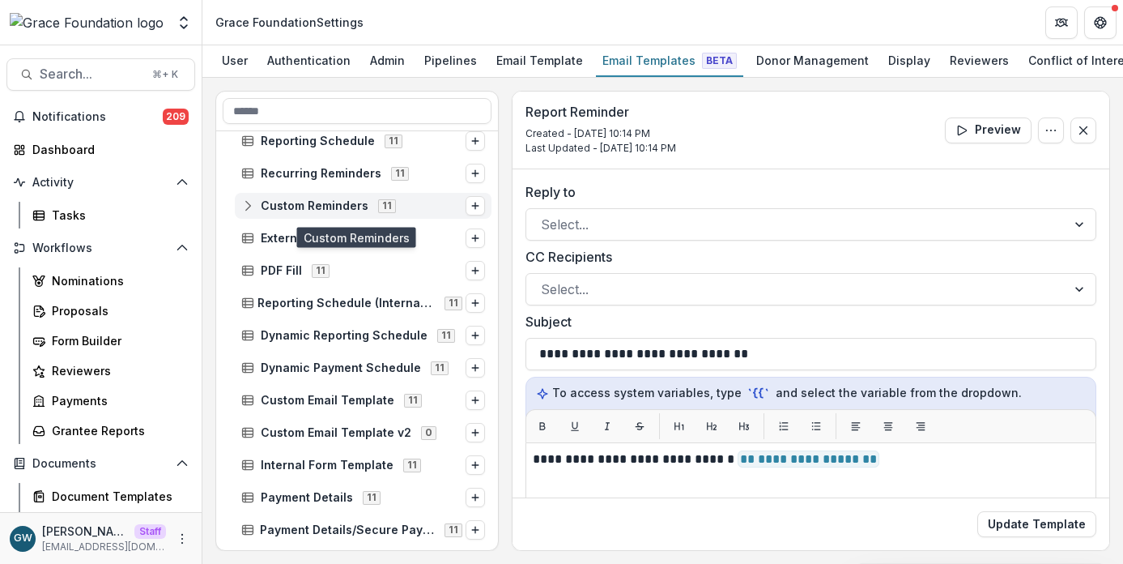
click at [253, 209] on rect at bounding box center [248, 205] width 11 height 9
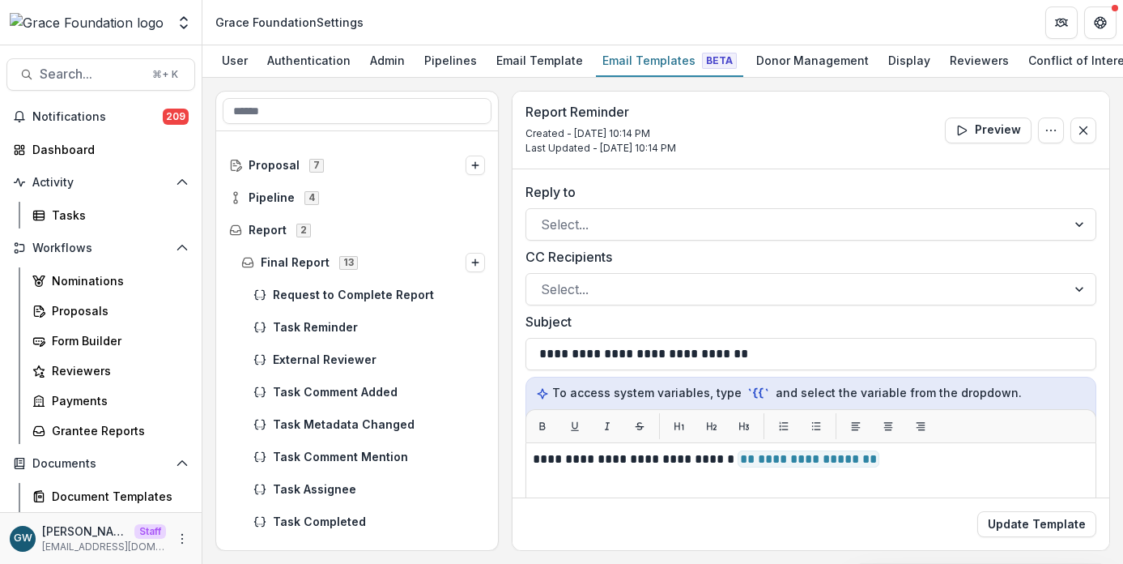
scroll to position [1573, 0]
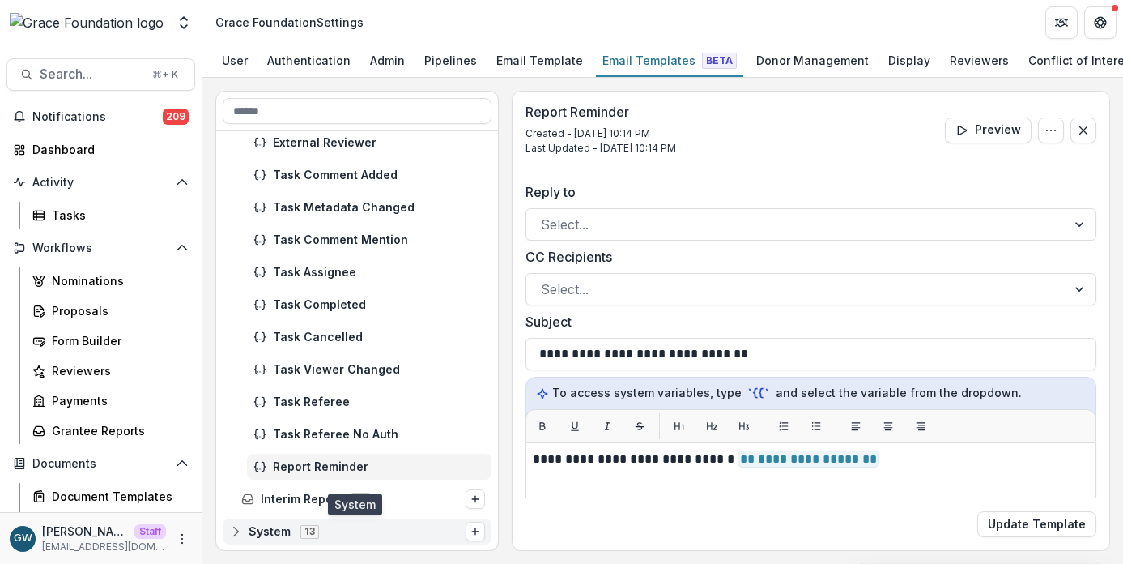
click at [237, 533] on circle at bounding box center [235, 531] width 3 height 3
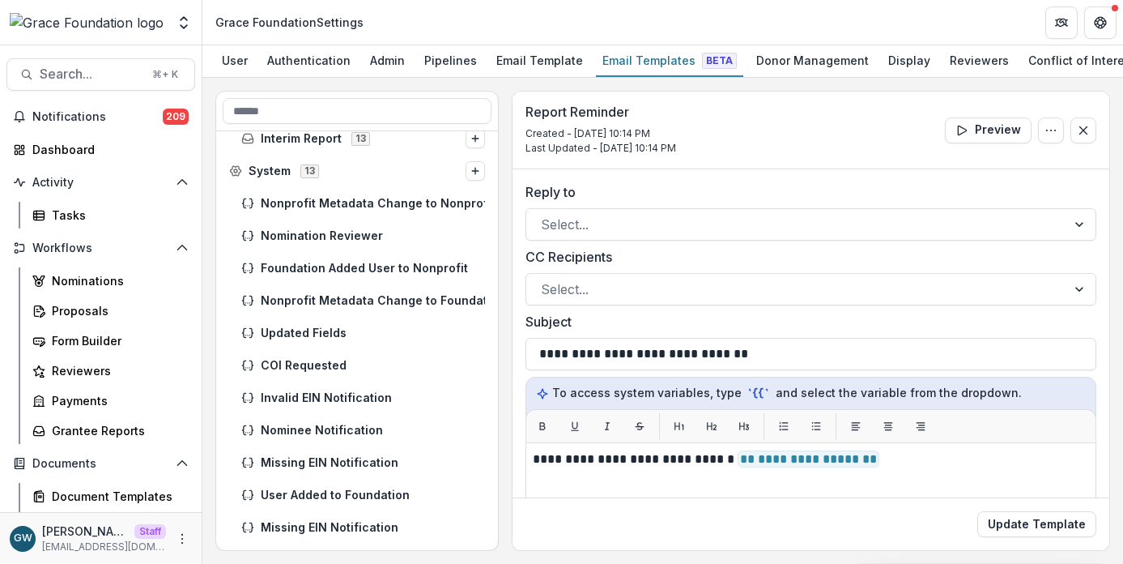
scroll to position [1928, 0]
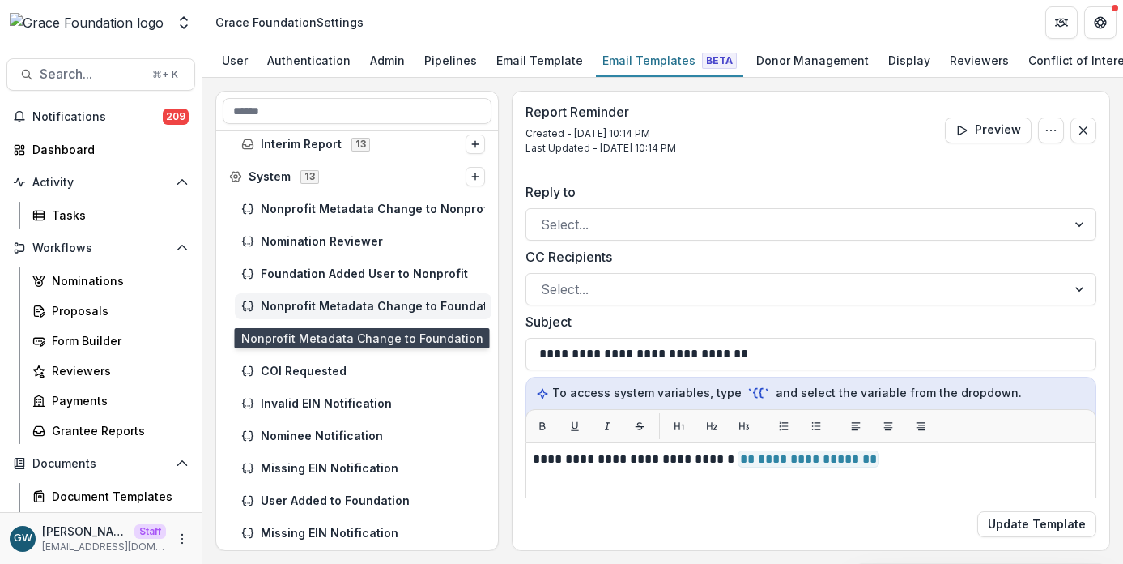
click at [346, 308] on span "Nonprofit Metadata Change to Foundation" at bounding box center [373, 307] width 224 height 14
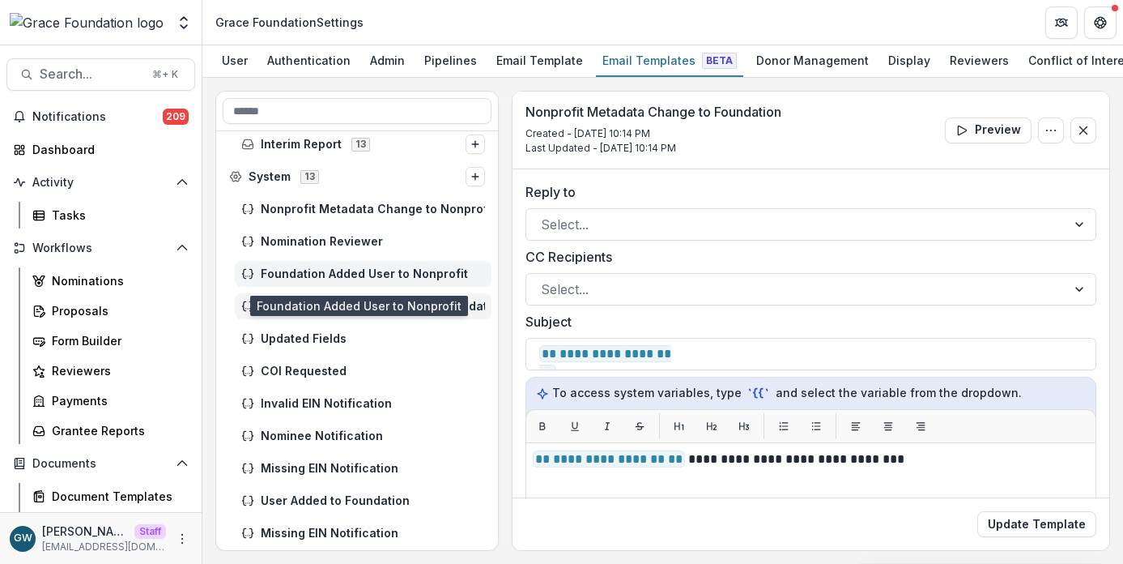
click at [357, 283] on div "Foundation Added User to Nonprofit" at bounding box center [363, 274] width 257 height 26
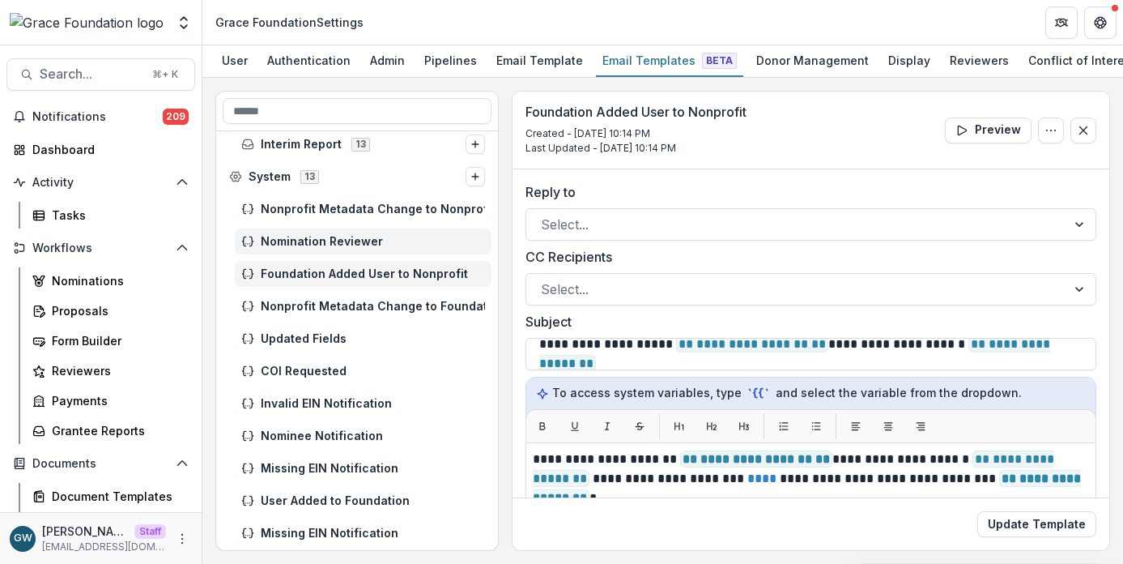
click at [356, 244] on span "Nomination Reviewer" at bounding box center [373, 242] width 224 height 14
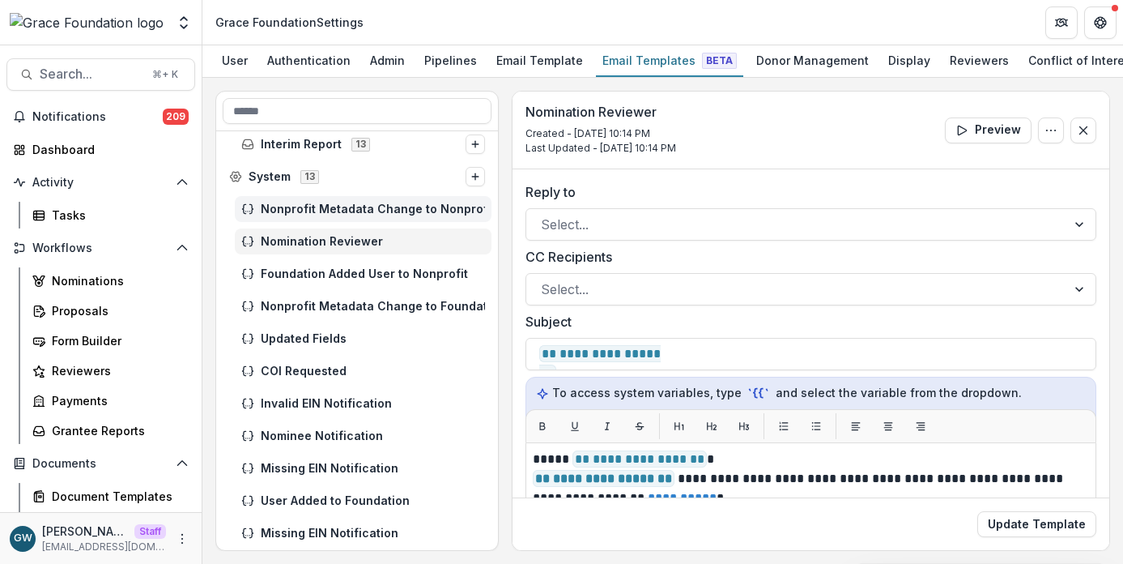
click at [382, 207] on span "Nonprofit Metadata Change to Nonprofit" at bounding box center [373, 209] width 224 height 14
